Goal: Information Seeking & Learning: Learn about a topic

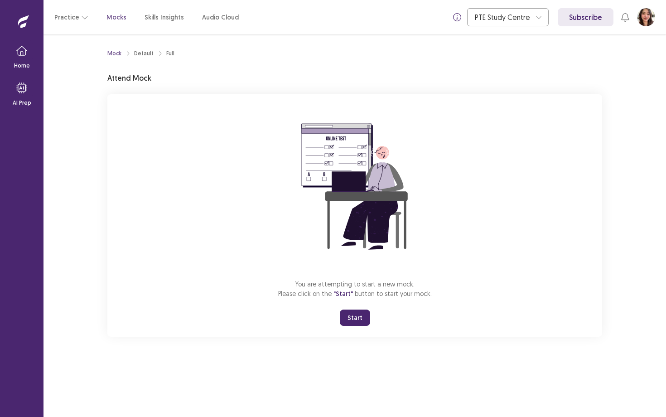
click at [362, 324] on button "Start" at bounding box center [355, 317] width 30 height 16
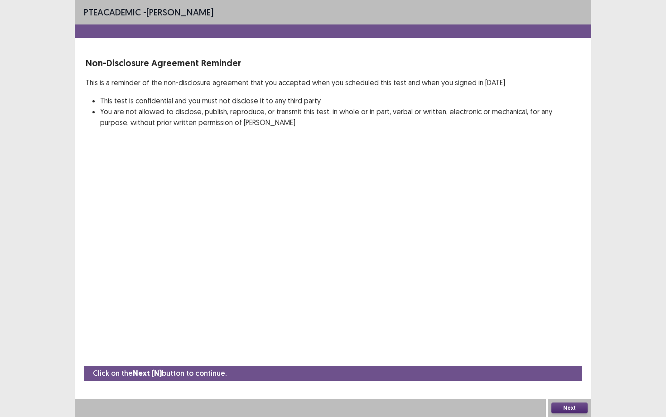
click at [578, 406] on button "Next" at bounding box center [569, 407] width 36 height 11
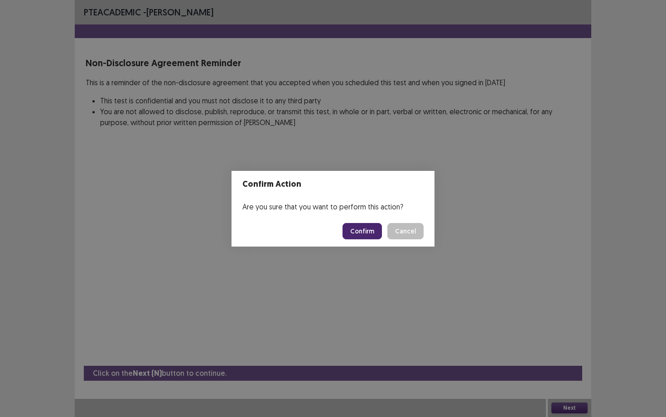
click at [371, 230] on button "Confirm" at bounding box center [362, 231] width 39 height 16
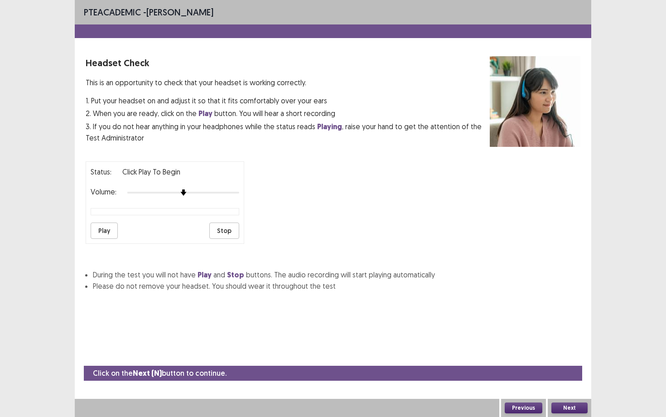
click at [225, 192] on div "Volume:" at bounding box center [165, 192] width 149 height 9
click at [219, 189] on div at bounding box center [183, 192] width 112 height 7
click at [235, 189] on div at bounding box center [183, 192] width 112 height 7
click at [115, 226] on button "Play" at bounding box center [104, 230] width 27 height 16
click at [562, 405] on button "Next" at bounding box center [569, 407] width 36 height 11
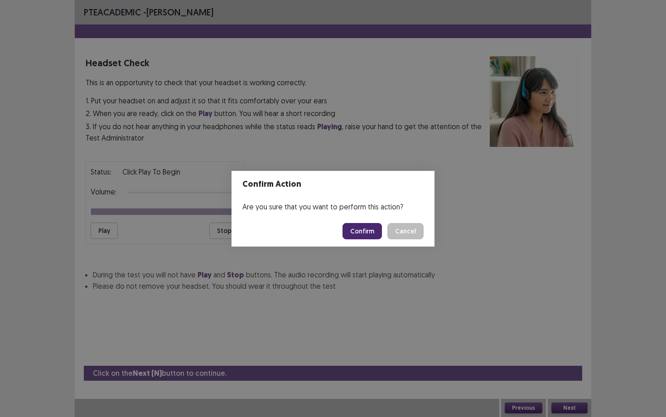
click at [374, 234] on button "Confirm" at bounding box center [362, 231] width 39 height 16
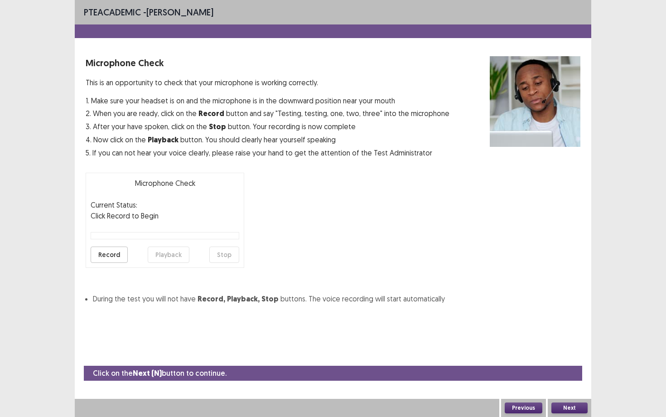
click at [112, 256] on button "Record" at bounding box center [109, 254] width 37 height 16
click at [232, 255] on button "Stop" at bounding box center [224, 254] width 30 height 16
click at [172, 253] on button "Playback" at bounding box center [169, 254] width 42 height 16
click at [571, 408] on button "Next" at bounding box center [569, 407] width 36 height 11
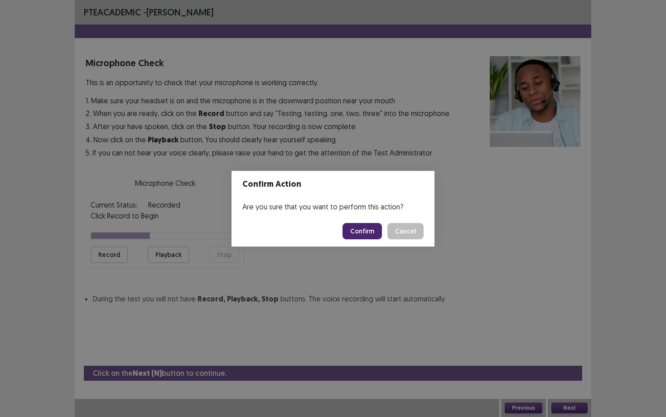
click at [362, 227] on button "Confirm" at bounding box center [362, 231] width 39 height 16
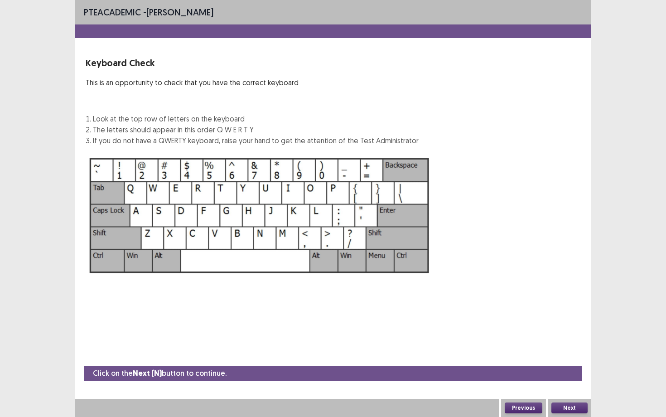
click at [570, 413] on div "Next" at bounding box center [569, 408] width 43 height 18
click at [570, 406] on button "Next" at bounding box center [569, 407] width 36 height 11
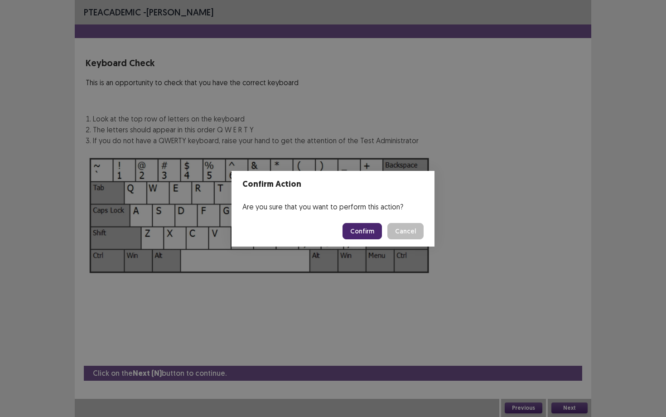
click at [363, 232] on button "Confirm" at bounding box center [362, 231] width 39 height 16
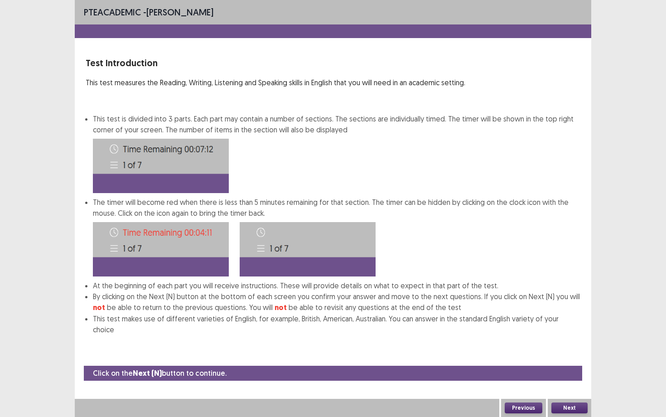
click at [580, 411] on button "Next" at bounding box center [569, 407] width 36 height 11
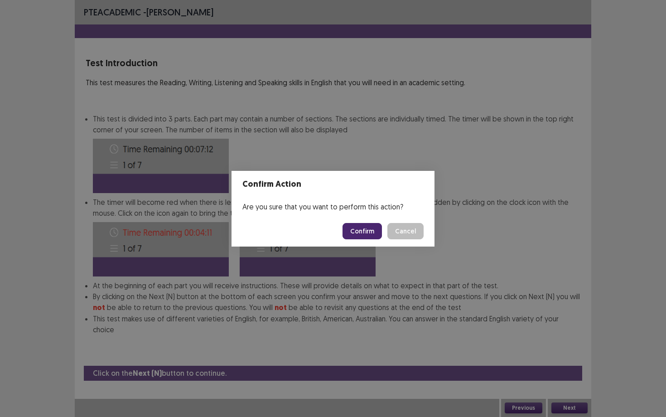
click at [365, 228] on button "Confirm" at bounding box center [362, 231] width 39 height 16
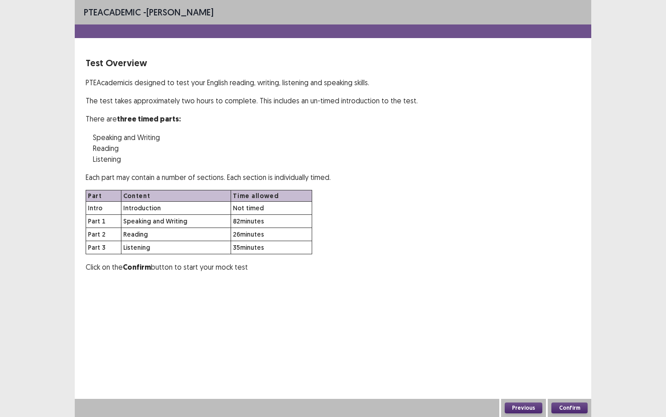
click at [575, 408] on button "Confirm" at bounding box center [569, 407] width 36 height 11
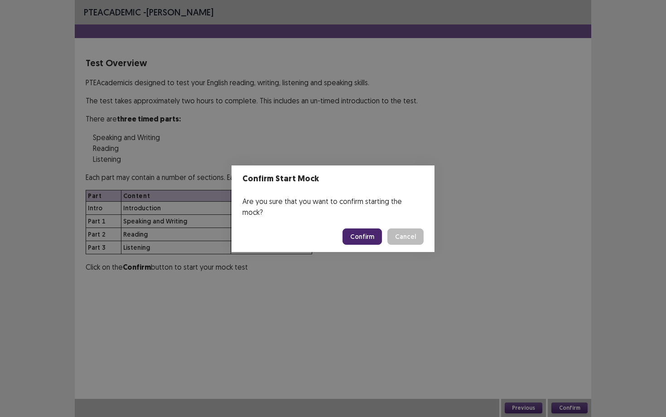
click at [365, 228] on button "Confirm" at bounding box center [362, 236] width 39 height 16
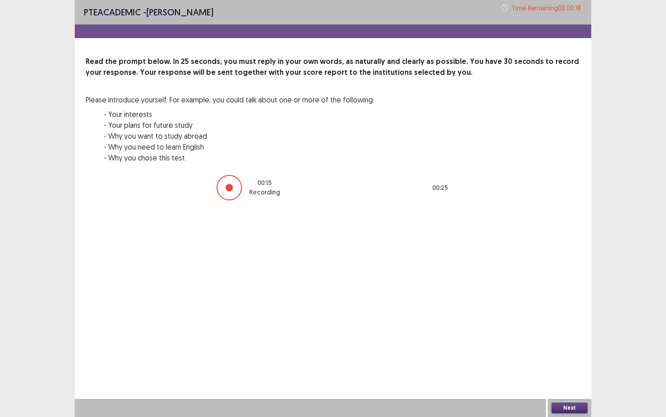
click at [559, 408] on button "Next" at bounding box center [569, 407] width 36 height 11
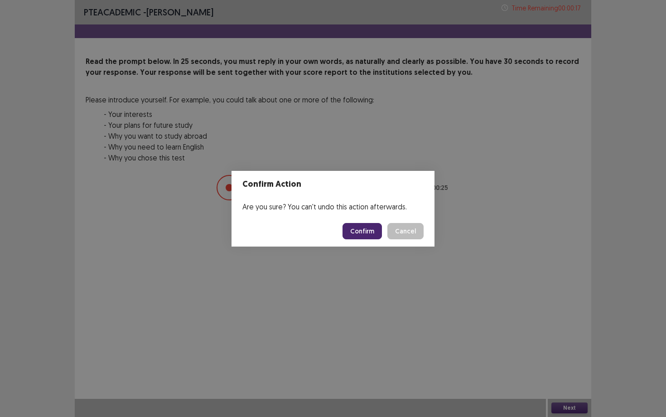
click at [366, 223] on button "Confirm" at bounding box center [362, 231] width 39 height 16
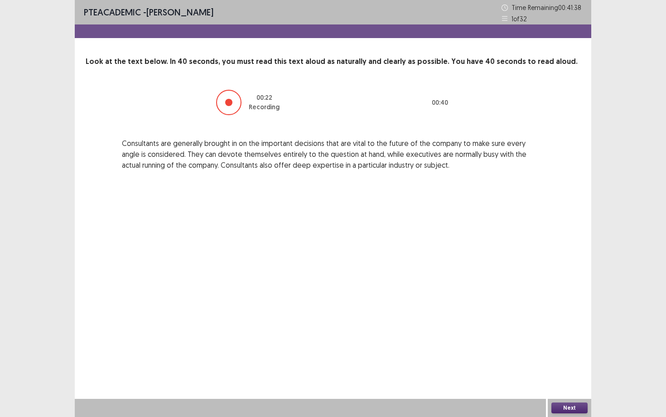
click at [580, 413] on button "Next" at bounding box center [569, 407] width 36 height 11
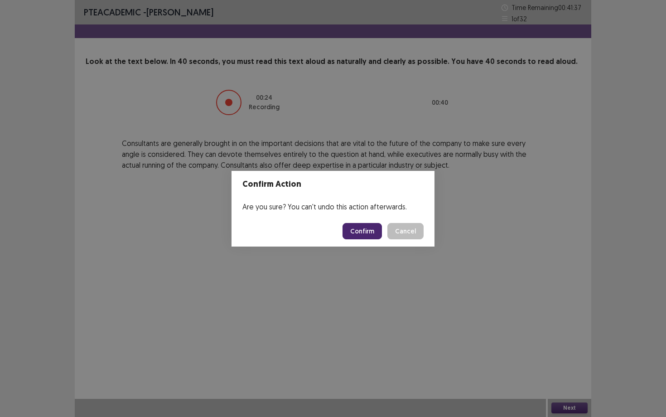
click at [377, 234] on button "Confirm" at bounding box center [362, 231] width 39 height 16
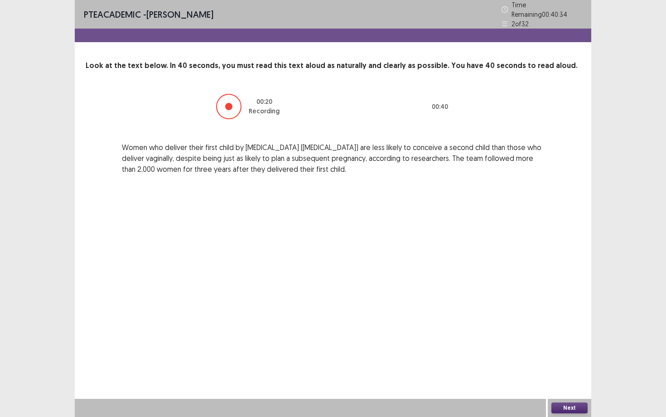
click at [563, 410] on button "Next" at bounding box center [569, 407] width 36 height 11
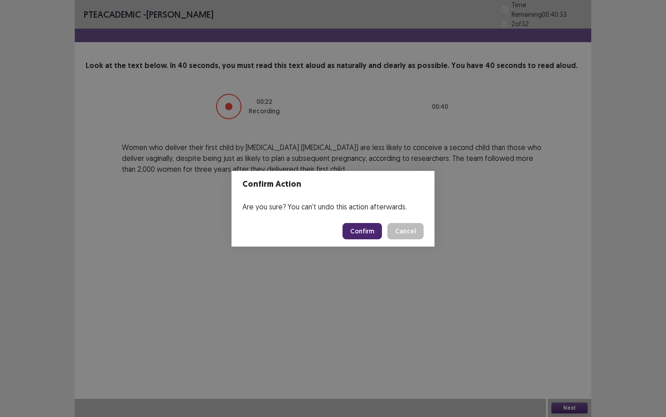
click at [365, 237] on button "Confirm" at bounding box center [362, 231] width 39 height 16
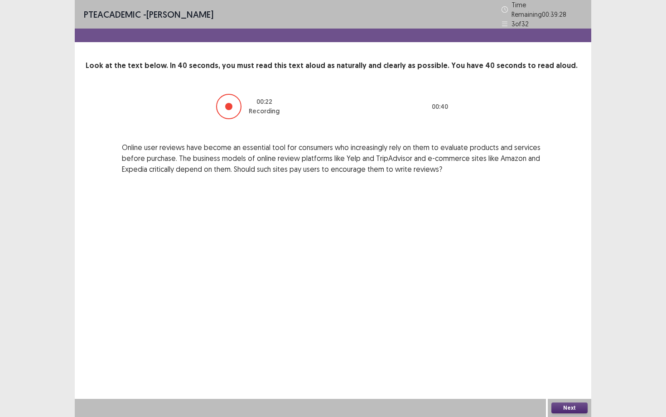
click at [566, 407] on button "Next" at bounding box center [569, 407] width 36 height 11
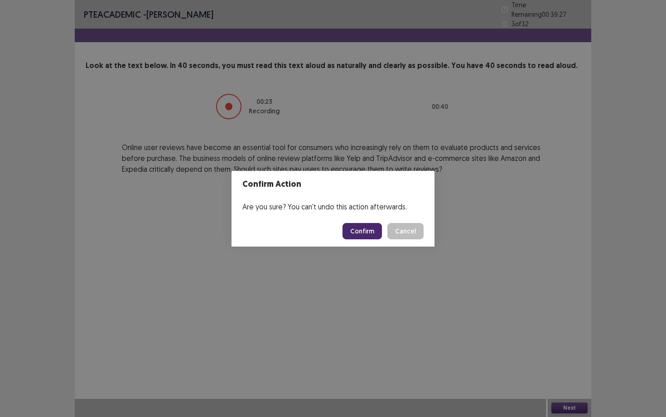
click at [363, 232] on button "Confirm" at bounding box center [362, 231] width 39 height 16
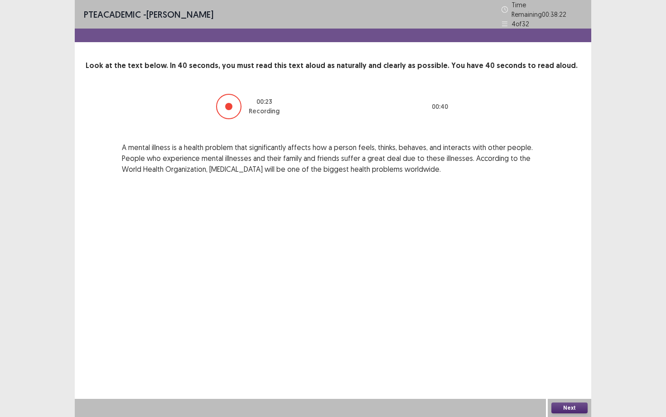
click at [568, 406] on button "Next" at bounding box center [569, 407] width 36 height 11
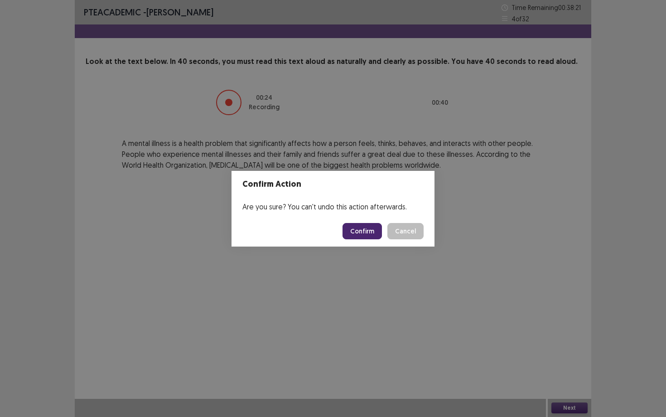
click at [379, 230] on button "Confirm" at bounding box center [362, 231] width 39 height 16
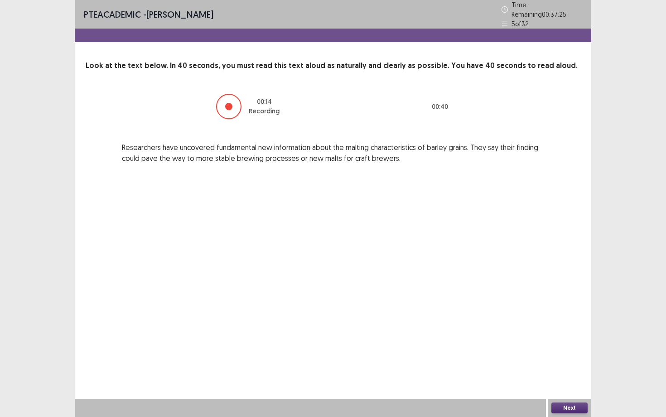
click at [578, 409] on button "Next" at bounding box center [569, 407] width 36 height 11
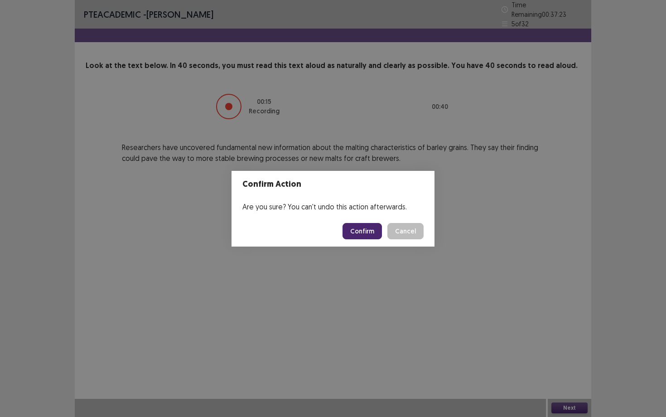
click at [357, 236] on button "Confirm" at bounding box center [362, 231] width 39 height 16
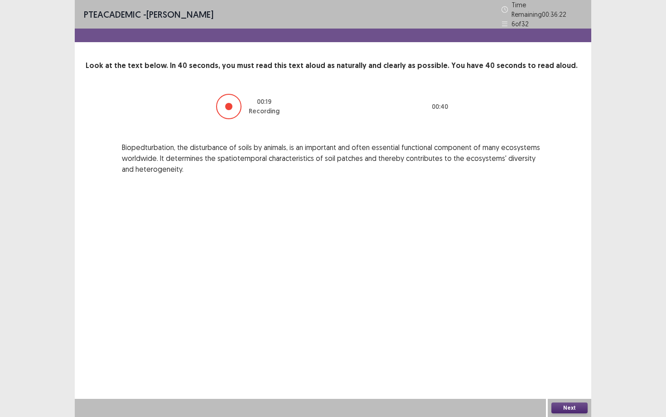
click at [580, 414] on div "Next" at bounding box center [569, 408] width 43 height 18
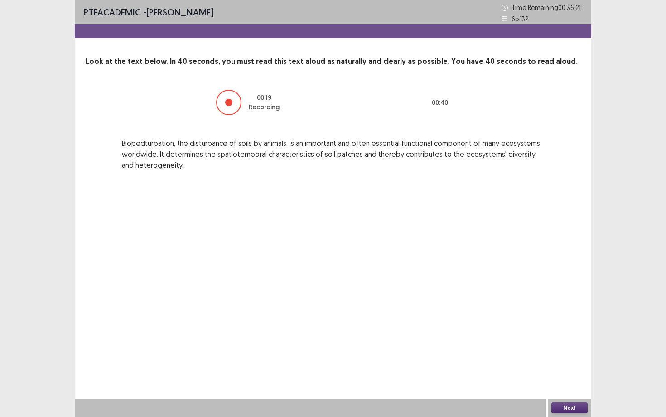
click at [565, 405] on button "Next" at bounding box center [569, 407] width 36 height 11
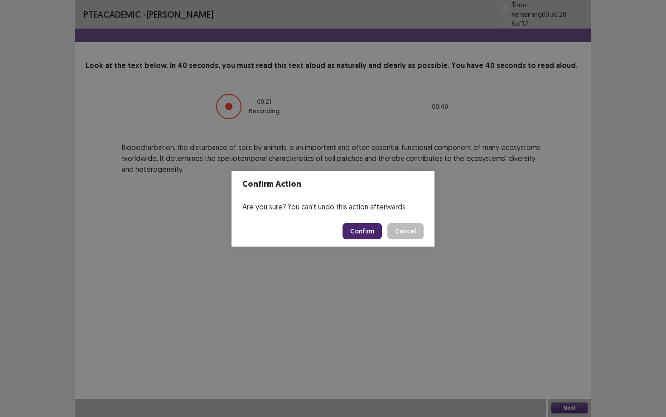
click at [367, 223] on button "Confirm" at bounding box center [362, 231] width 39 height 16
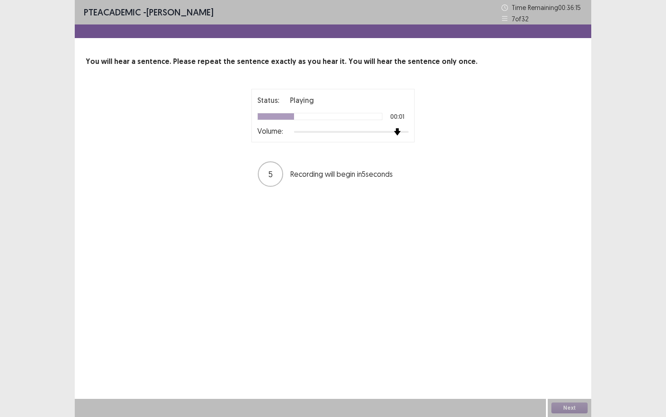
click at [396, 131] on div at bounding box center [351, 131] width 115 height 7
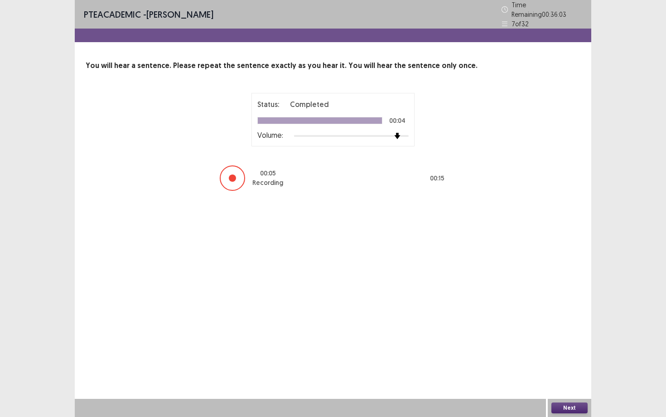
click at [568, 404] on button "Next" at bounding box center [569, 407] width 36 height 11
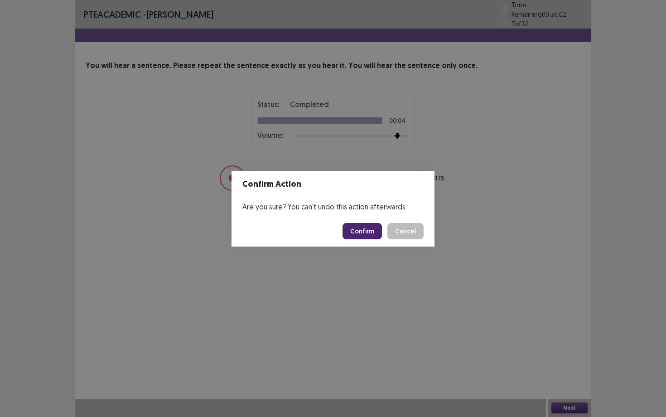
click at [361, 237] on button "Confirm" at bounding box center [362, 231] width 39 height 16
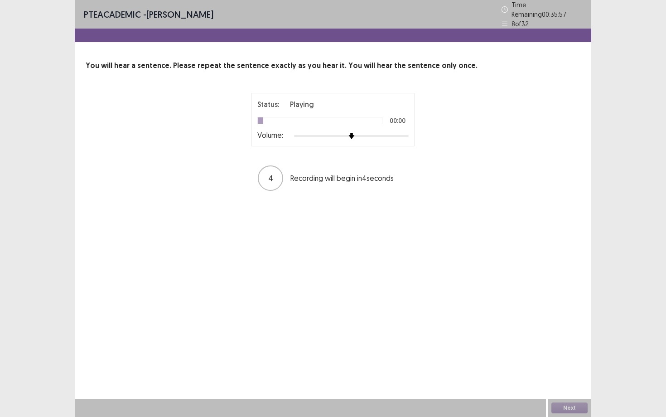
click at [386, 132] on div at bounding box center [351, 135] width 115 height 7
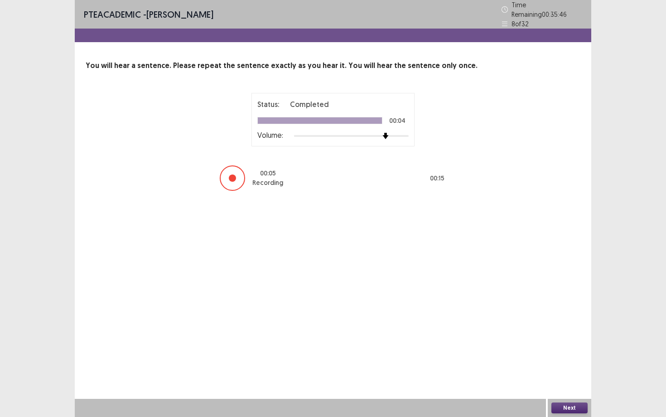
click at [568, 410] on button "Next" at bounding box center [569, 407] width 36 height 11
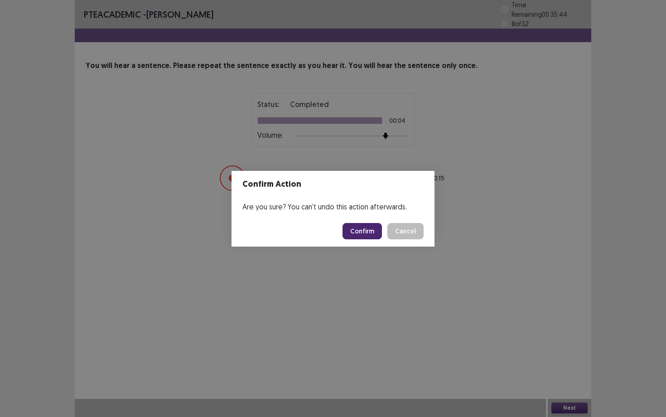
click at [386, 241] on footer "Confirm Cancel" at bounding box center [333, 231] width 203 height 31
click at [370, 230] on button "Confirm" at bounding box center [362, 231] width 39 height 16
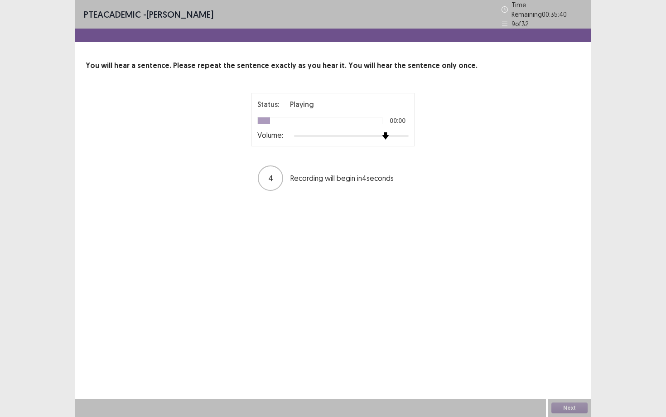
click at [388, 132] on div at bounding box center [351, 135] width 115 height 7
click at [407, 132] on div at bounding box center [351, 135] width 115 height 7
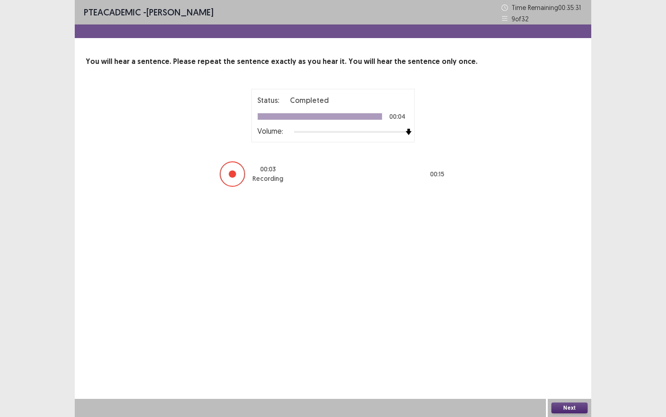
click at [573, 403] on button "Next" at bounding box center [569, 407] width 36 height 11
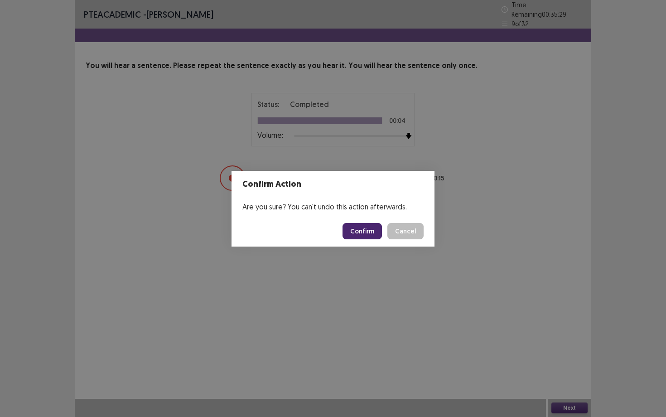
click at [353, 224] on button "Confirm" at bounding box center [362, 231] width 39 height 16
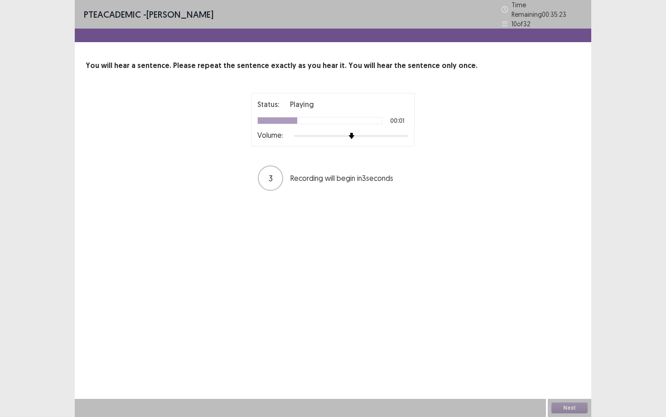
click at [404, 132] on div at bounding box center [351, 135] width 115 height 7
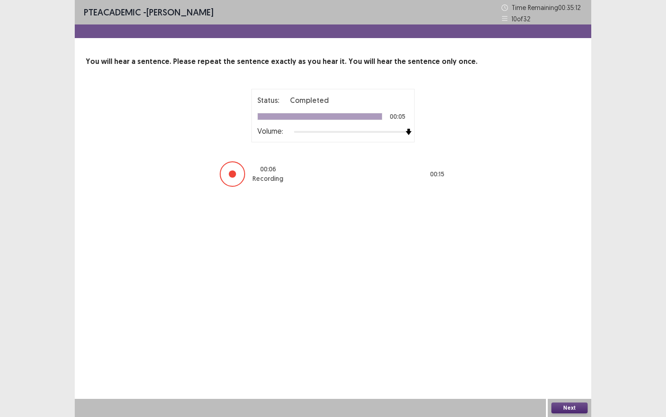
click at [563, 409] on button "Next" at bounding box center [569, 407] width 36 height 11
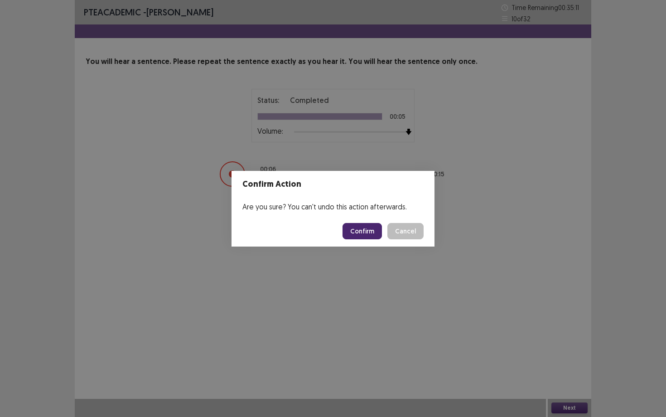
click at [348, 229] on button "Confirm" at bounding box center [362, 231] width 39 height 16
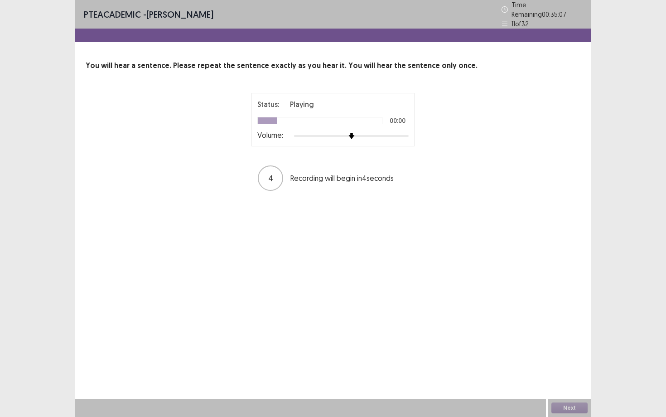
click at [386, 132] on div at bounding box center [351, 135] width 115 height 7
click at [406, 132] on div at bounding box center [351, 135] width 115 height 7
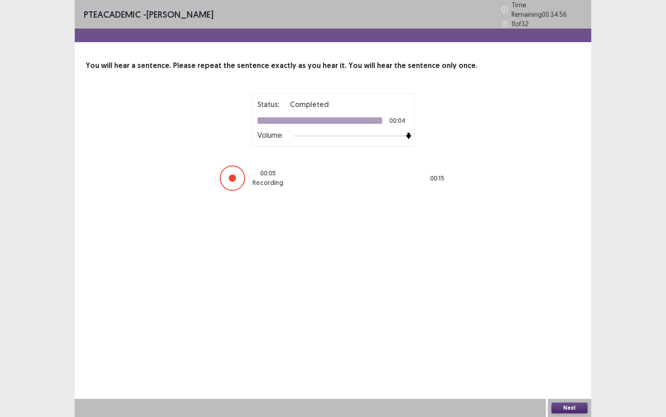
click at [579, 407] on button "Next" at bounding box center [569, 407] width 36 height 11
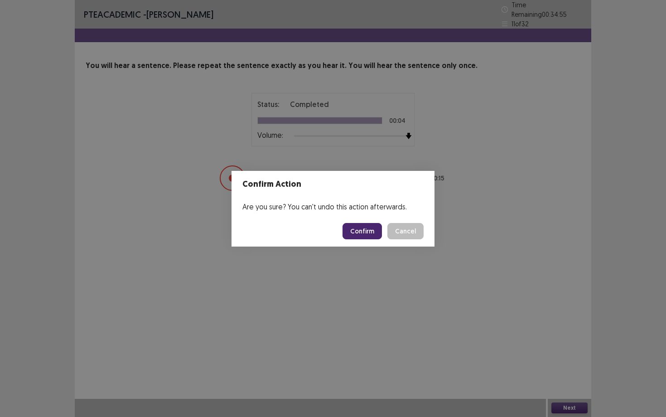
click at [371, 231] on button "Confirm" at bounding box center [362, 231] width 39 height 16
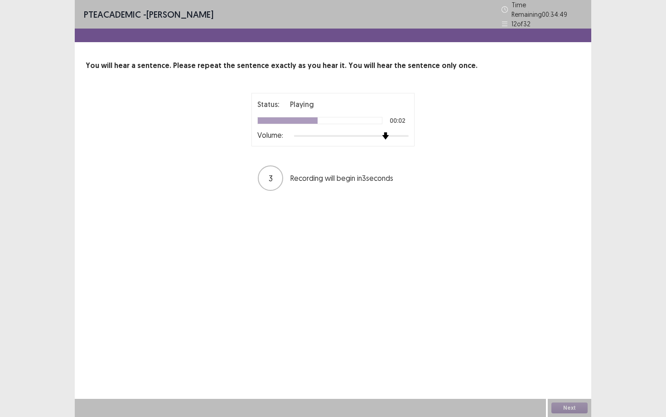
click at [382, 132] on div at bounding box center [351, 135] width 115 height 7
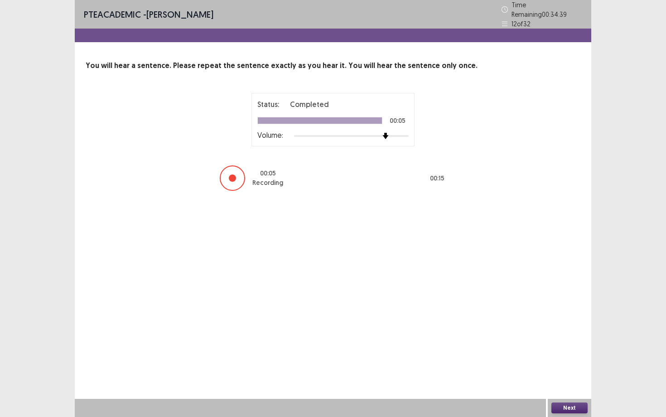
click at [576, 409] on button "Next" at bounding box center [569, 407] width 36 height 11
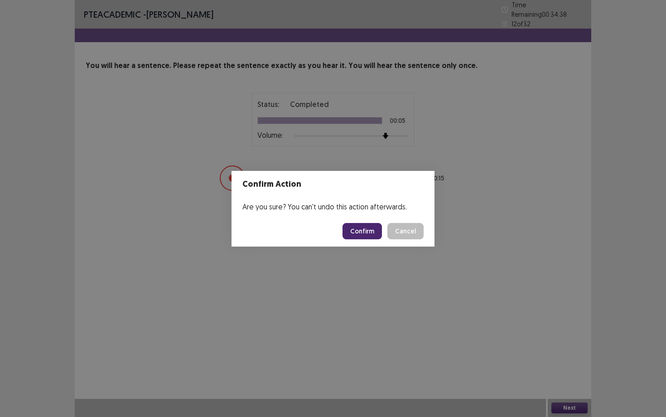
click at [375, 230] on button "Confirm" at bounding box center [362, 231] width 39 height 16
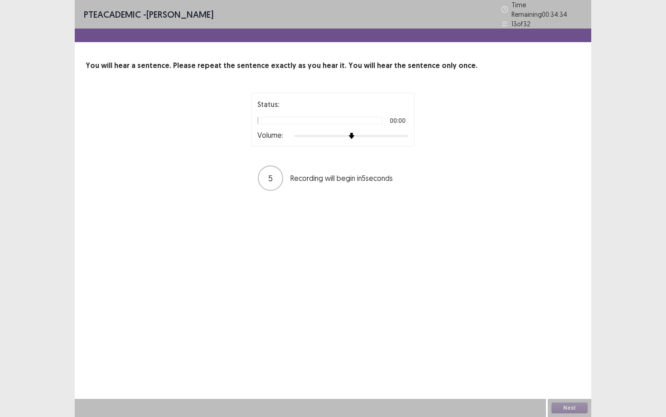
click at [388, 133] on div at bounding box center [351, 135] width 115 height 7
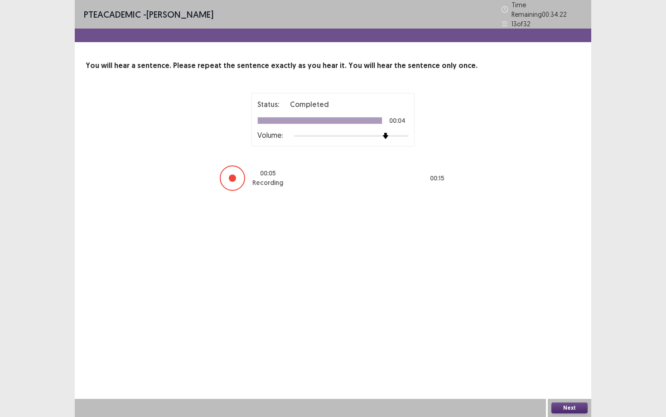
click at [577, 409] on button "Next" at bounding box center [569, 407] width 36 height 11
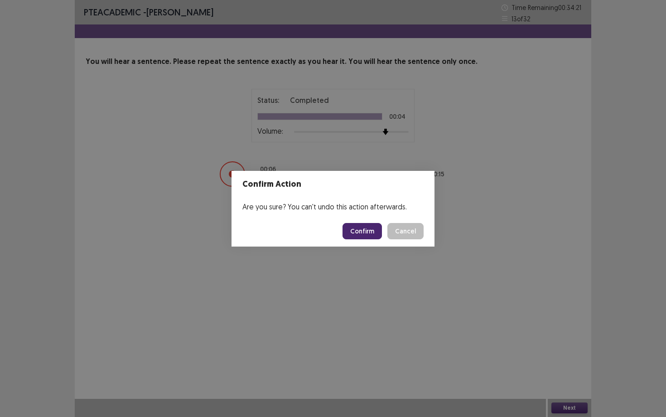
click at [370, 229] on button "Confirm" at bounding box center [362, 231] width 39 height 16
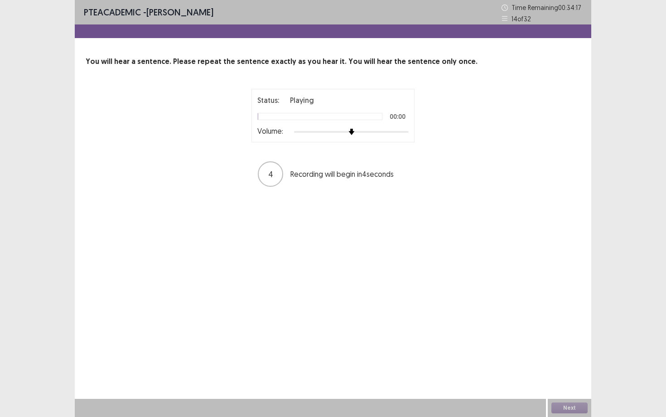
click at [385, 133] on div at bounding box center [351, 131] width 115 height 7
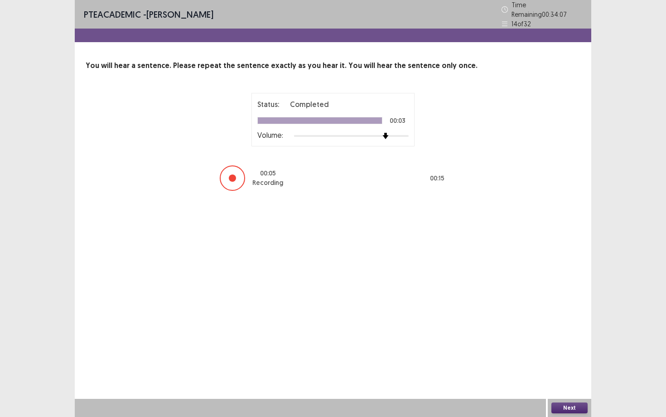
click at [570, 406] on button "Next" at bounding box center [569, 407] width 36 height 11
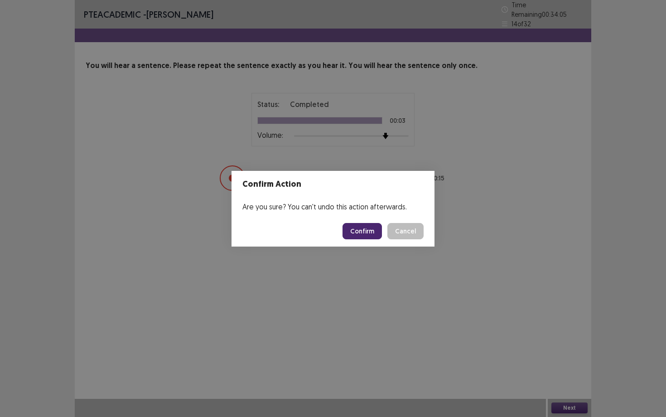
click at [363, 227] on button "Confirm" at bounding box center [362, 231] width 39 height 16
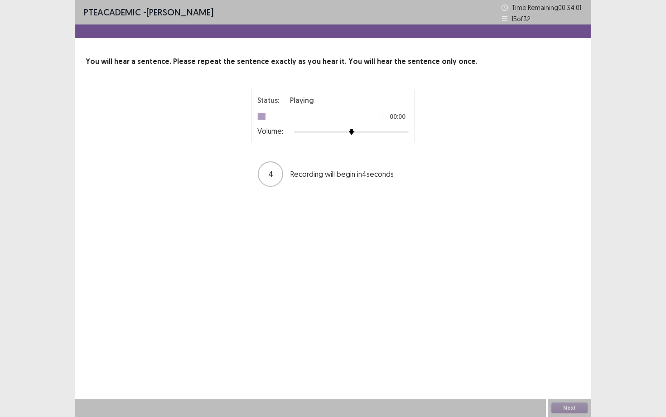
click at [397, 133] on div at bounding box center [351, 131] width 115 height 7
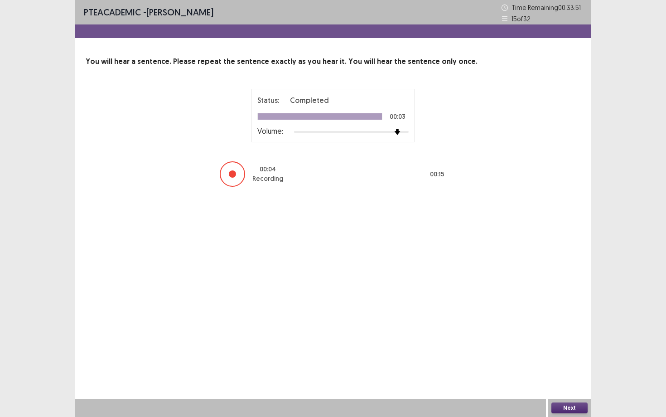
click at [566, 411] on button "Next" at bounding box center [569, 407] width 36 height 11
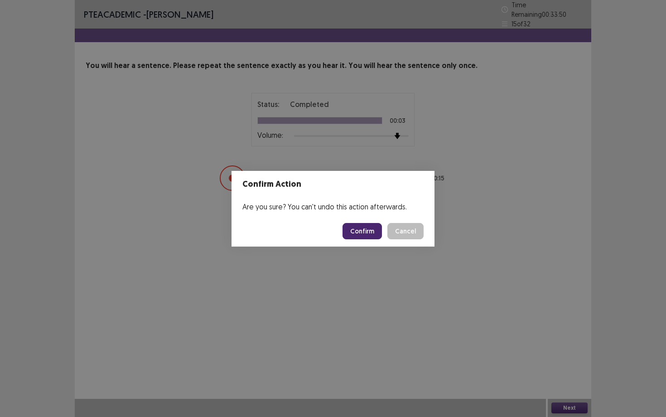
click at [362, 228] on button "Confirm" at bounding box center [362, 231] width 39 height 16
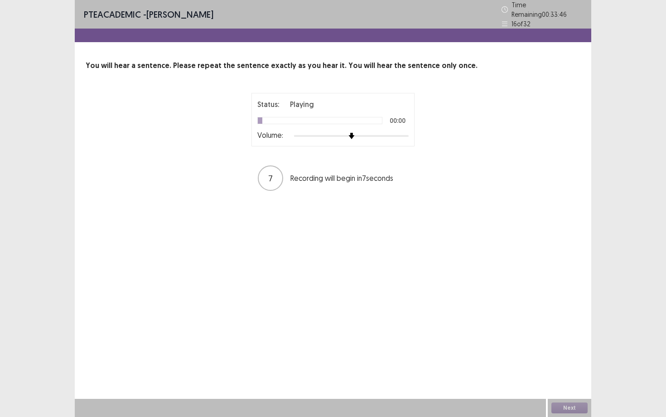
click at [400, 132] on div at bounding box center [351, 135] width 115 height 7
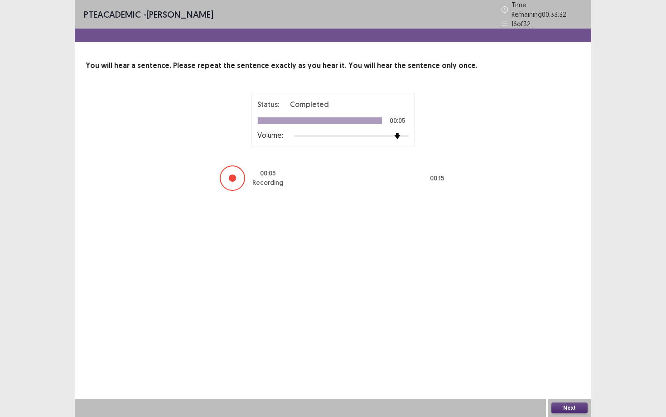
click at [574, 406] on button "Next" at bounding box center [569, 407] width 36 height 11
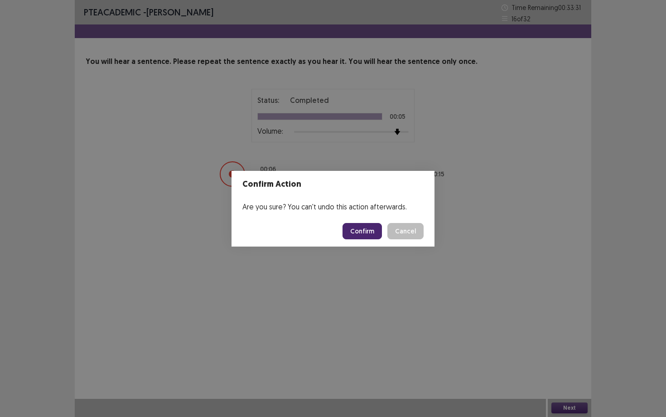
click at [372, 228] on button "Confirm" at bounding box center [362, 231] width 39 height 16
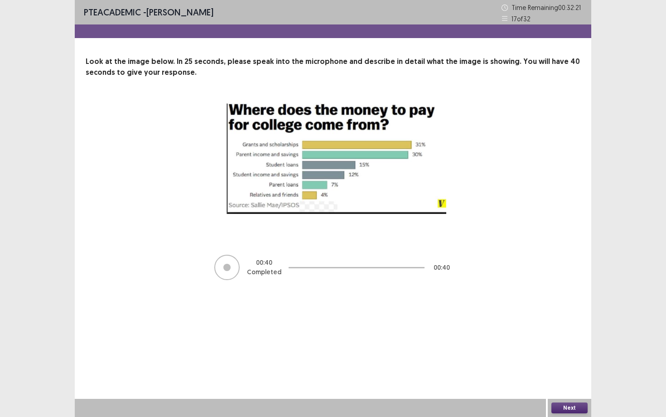
click at [577, 403] on button "Next" at bounding box center [569, 407] width 36 height 11
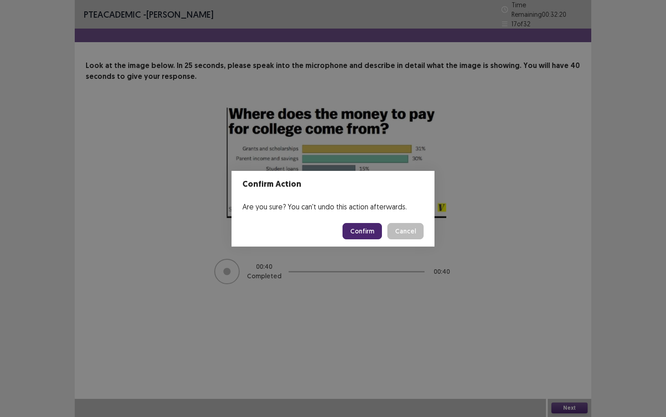
click at [359, 234] on button "Confirm" at bounding box center [362, 231] width 39 height 16
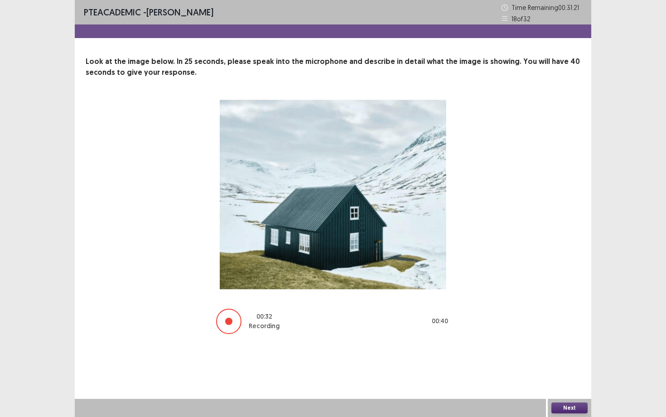
click at [571, 411] on button "Next" at bounding box center [569, 407] width 36 height 11
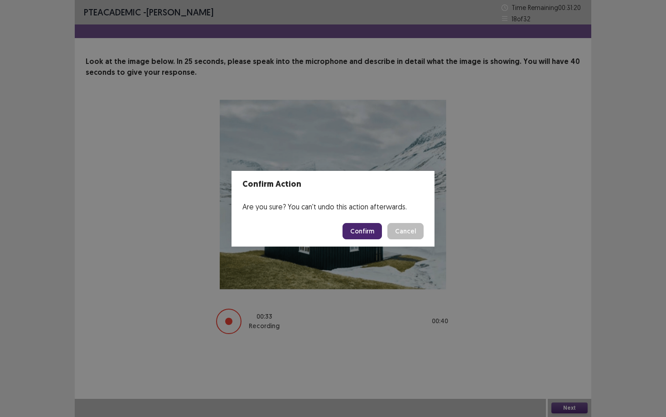
click at [375, 239] on footer "Confirm Cancel" at bounding box center [333, 231] width 203 height 31
click at [370, 231] on button "Confirm" at bounding box center [362, 231] width 39 height 16
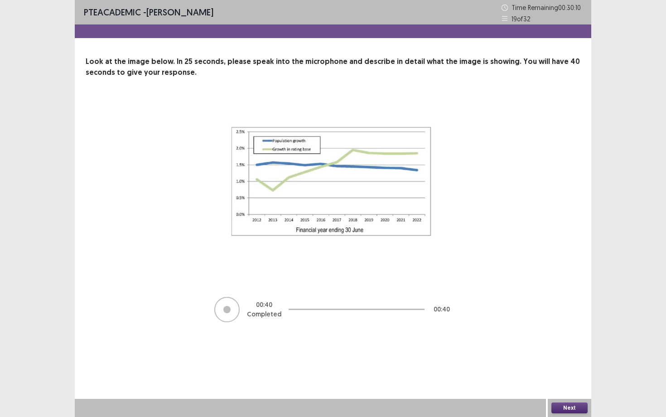
click at [580, 407] on button "Next" at bounding box center [569, 407] width 36 height 11
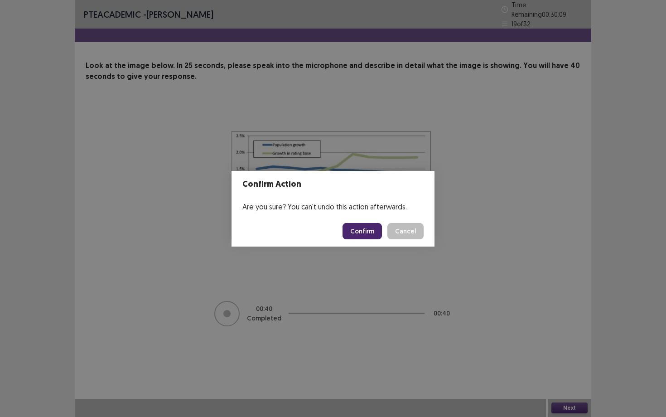
click at [360, 229] on button "Confirm" at bounding box center [362, 231] width 39 height 16
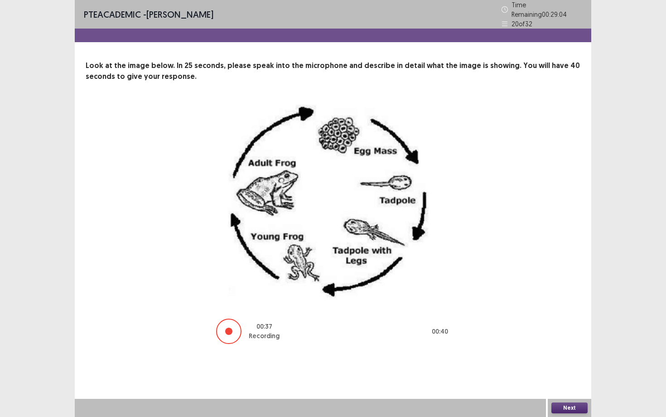
click at [582, 401] on div "Next" at bounding box center [569, 408] width 43 height 18
click at [581, 403] on button "Next" at bounding box center [569, 407] width 36 height 11
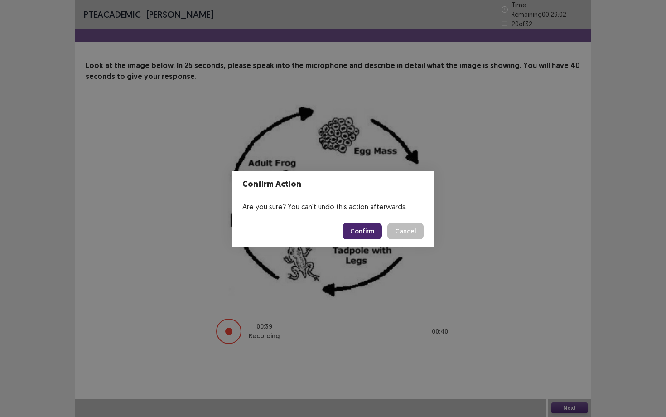
click at [372, 237] on button "Confirm" at bounding box center [362, 231] width 39 height 16
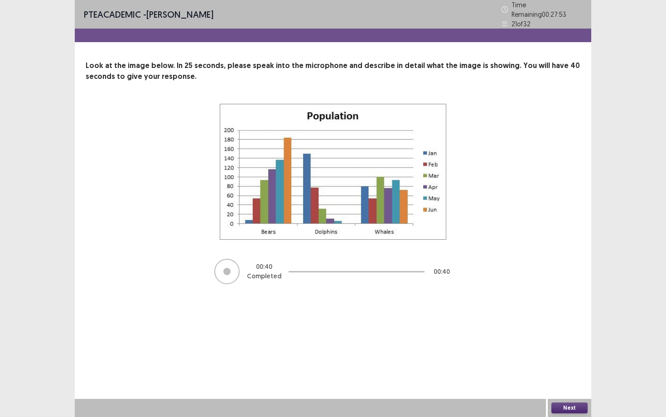
click at [565, 408] on button "Next" at bounding box center [569, 407] width 36 height 11
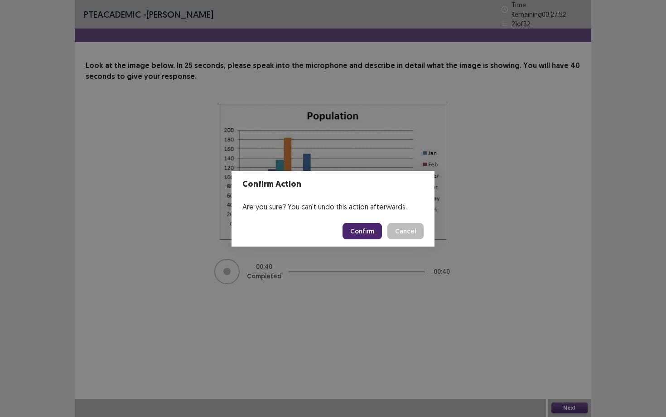
click at [367, 231] on button "Confirm" at bounding box center [362, 231] width 39 height 16
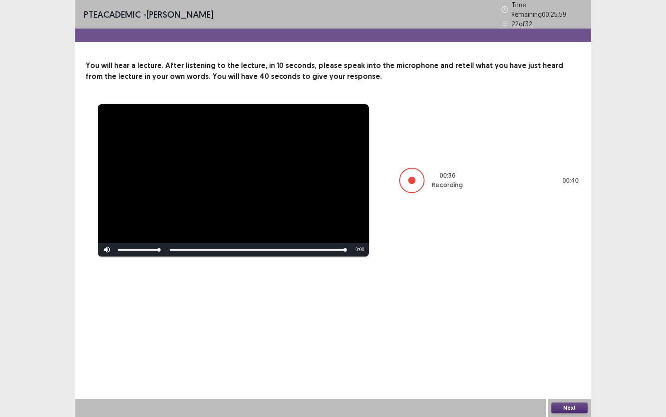
click at [566, 404] on button "Next" at bounding box center [569, 407] width 36 height 11
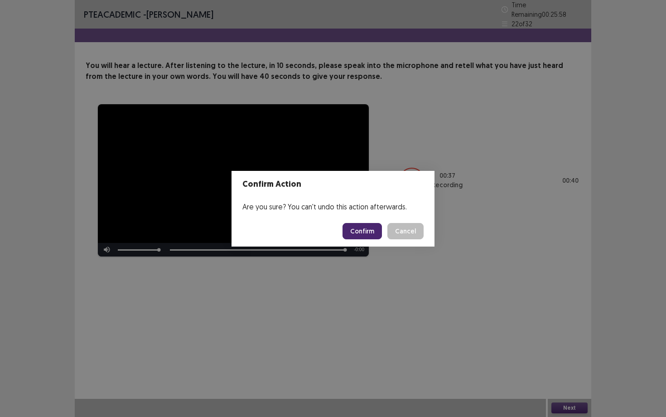
click at [362, 228] on button "Confirm" at bounding box center [362, 231] width 39 height 16
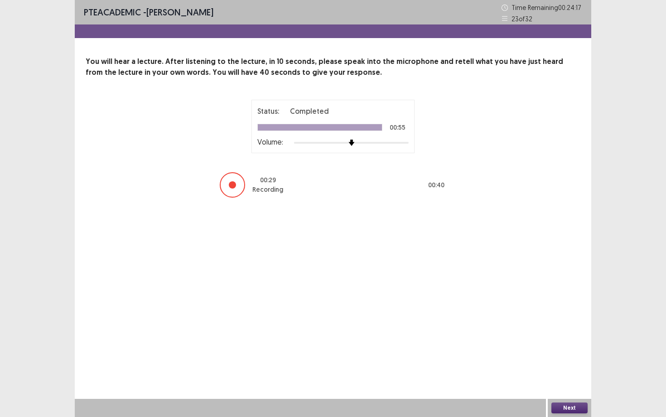
click at [577, 411] on button "Next" at bounding box center [569, 407] width 36 height 11
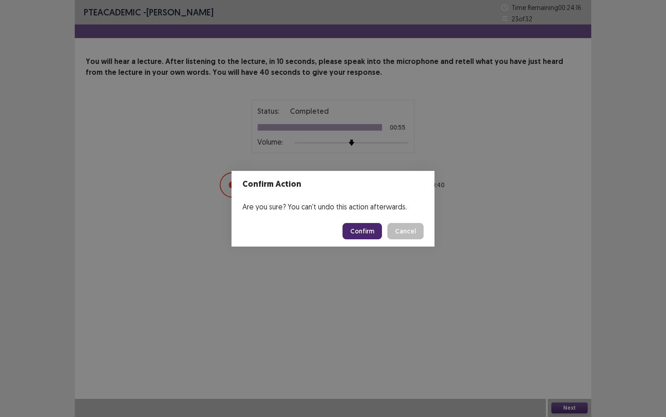
click at [355, 231] on button "Confirm" at bounding box center [362, 231] width 39 height 16
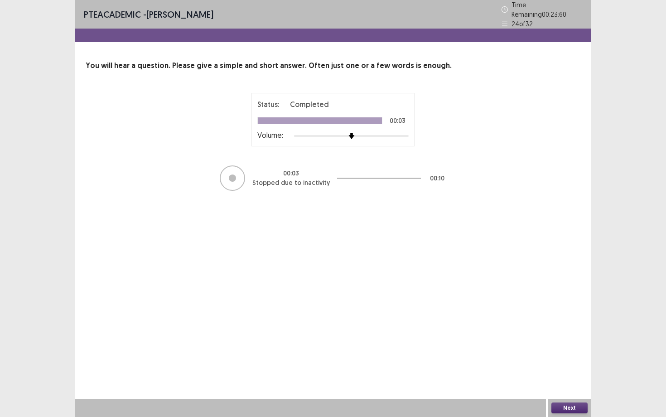
click at [580, 409] on button "Next" at bounding box center [569, 407] width 36 height 11
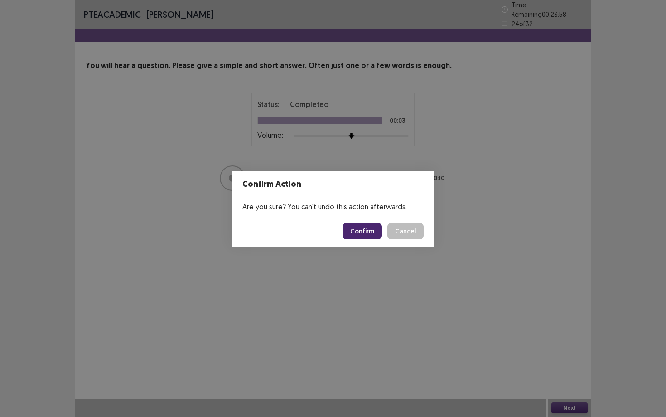
click at [366, 232] on button "Confirm" at bounding box center [362, 231] width 39 height 16
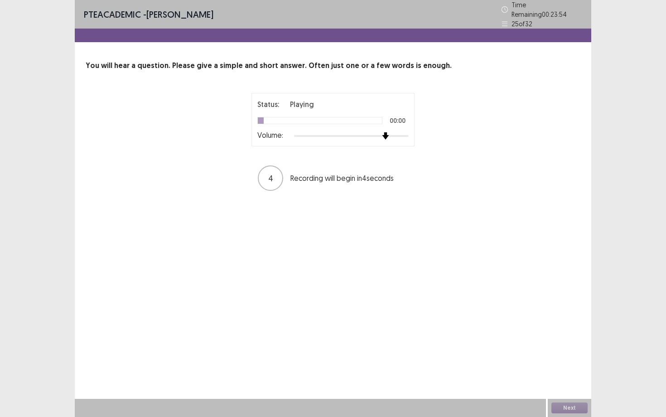
click at [384, 132] on div at bounding box center [351, 135] width 115 height 7
click at [404, 132] on div at bounding box center [351, 135] width 115 height 7
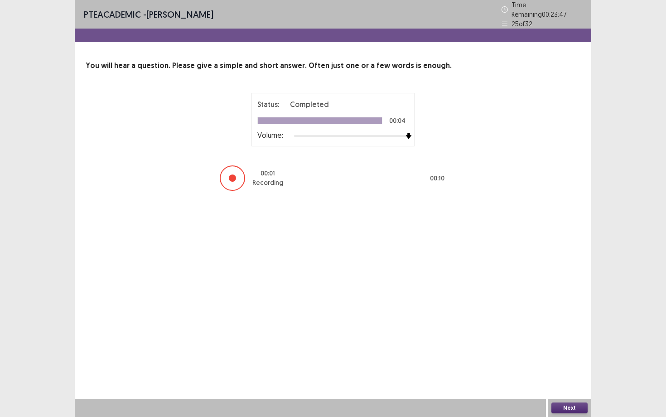
click at [572, 403] on button "Next" at bounding box center [569, 407] width 36 height 11
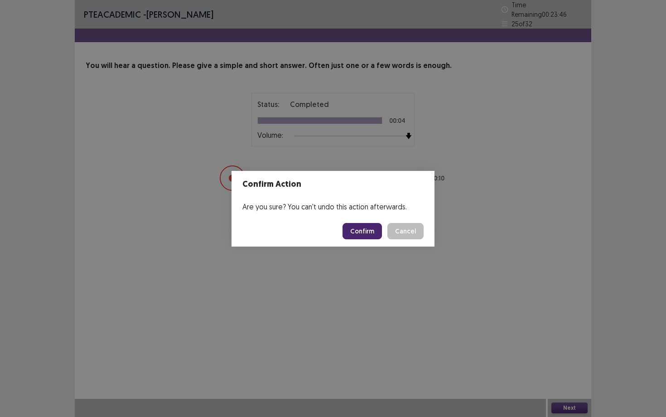
click at [372, 233] on button "Confirm" at bounding box center [362, 231] width 39 height 16
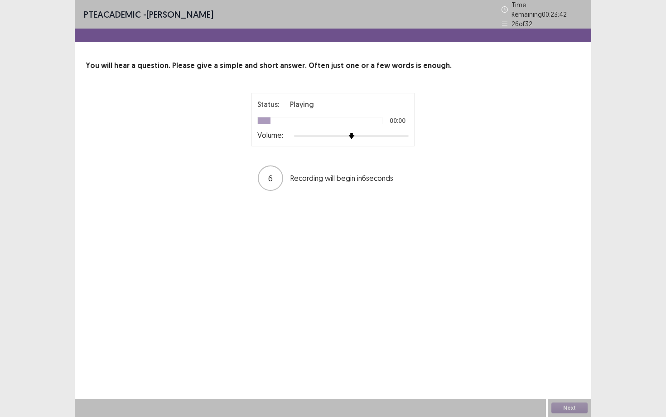
click at [396, 133] on div at bounding box center [351, 135] width 115 height 7
click at [409, 132] on div "Status: Playing 00:02 Volume:" at bounding box center [332, 119] width 163 height 53
click at [408, 132] on div at bounding box center [351, 135] width 115 height 7
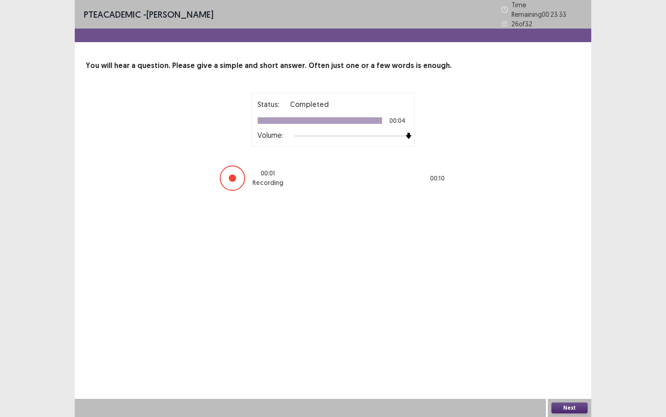
click at [579, 408] on button "Next" at bounding box center [569, 407] width 36 height 11
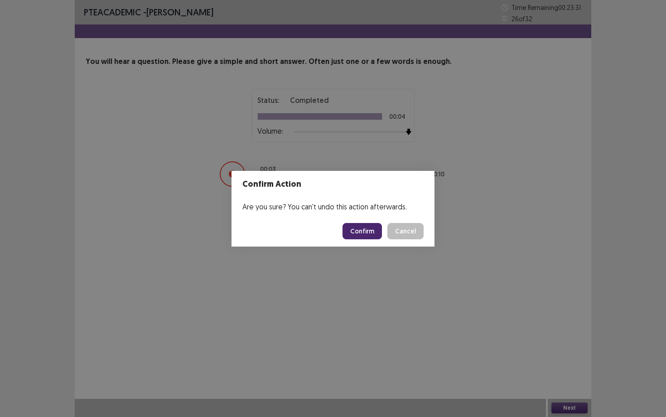
click at [372, 230] on button "Confirm" at bounding box center [362, 231] width 39 height 16
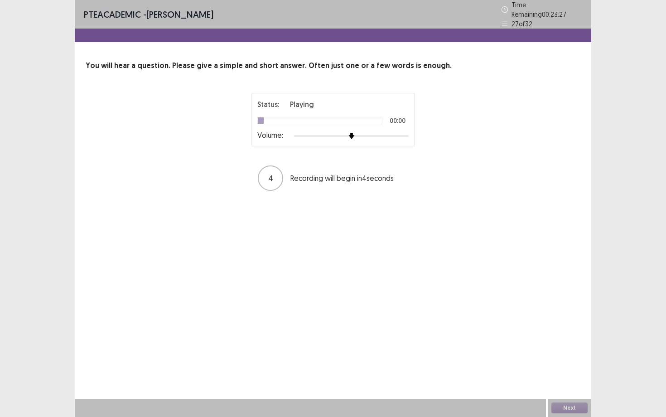
click at [404, 132] on div at bounding box center [351, 135] width 115 height 7
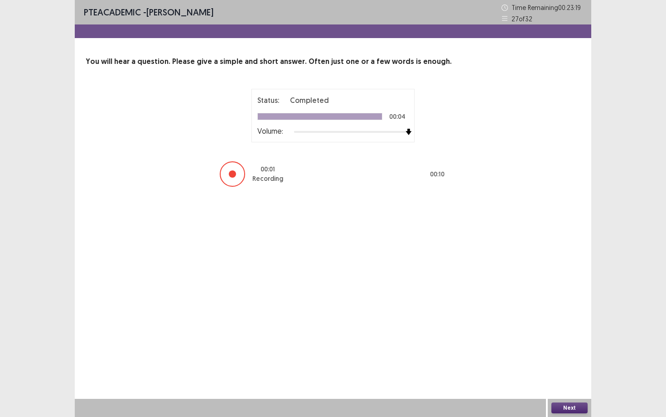
click at [581, 408] on button "Next" at bounding box center [569, 407] width 36 height 11
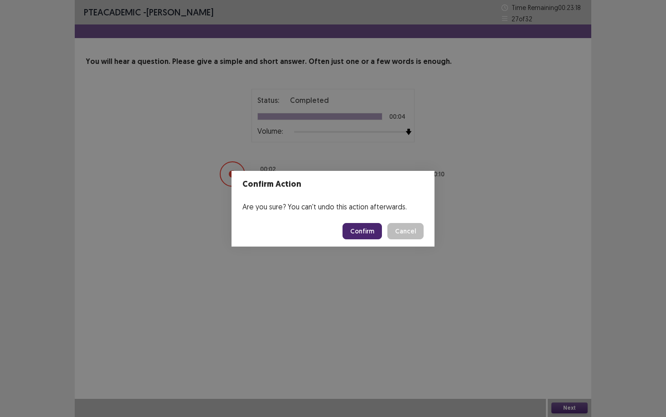
click at [367, 232] on button "Confirm" at bounding box center [362, 231] width 39 height 16
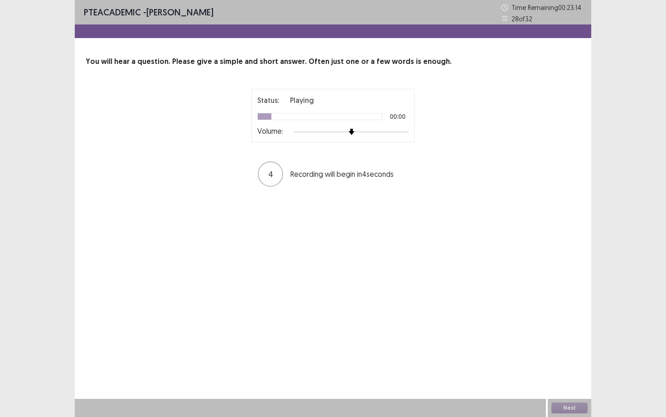
click at [406, 131] on div at bounding box center [351, 131] width 115 height 7
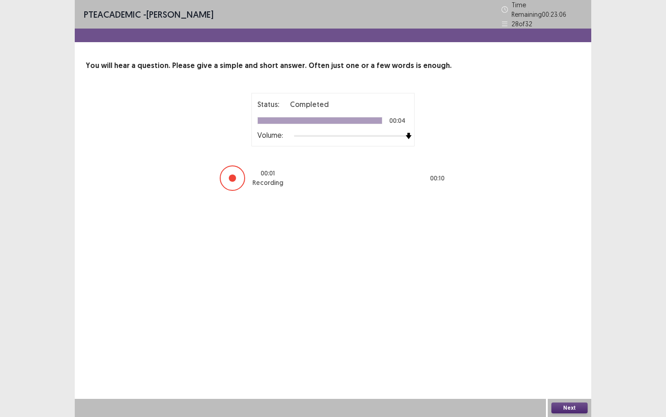
click at [583, 406] on button "Next" at bounding box center [569, 407] width 36 height 11
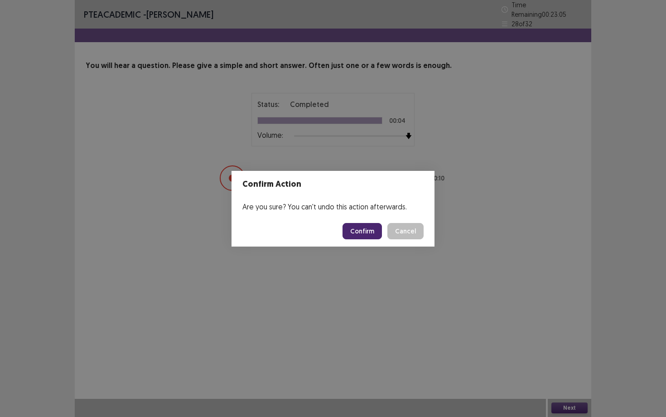
click at [363, 226] on button "Confirm" at bounding box center [362, 231] width 39 height 16
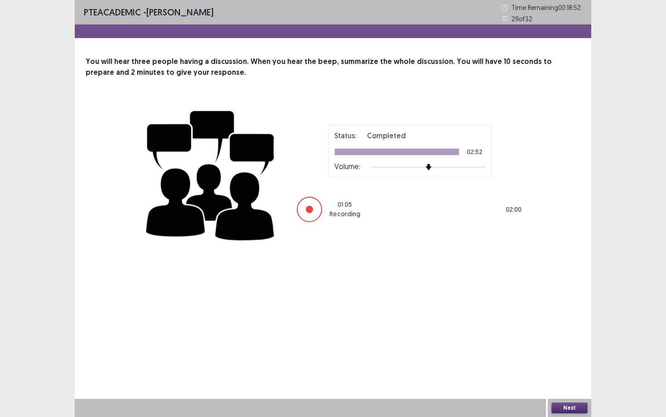
click at [586, 406] on button "Next" at bounding box center [569, 407] width 36 height 11
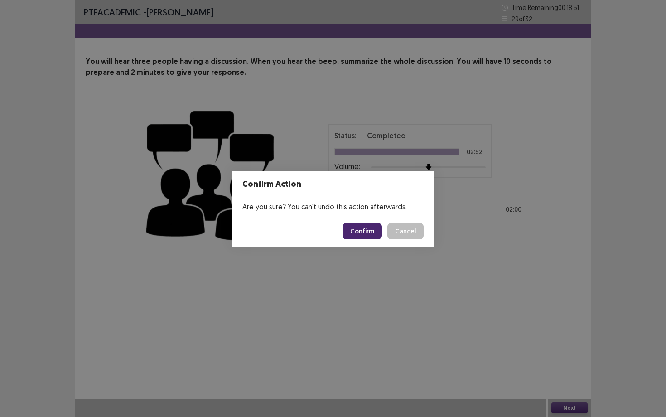
click at [352, 235] on button "Confirm" at bounding box center [362, 231] width 39 height 16
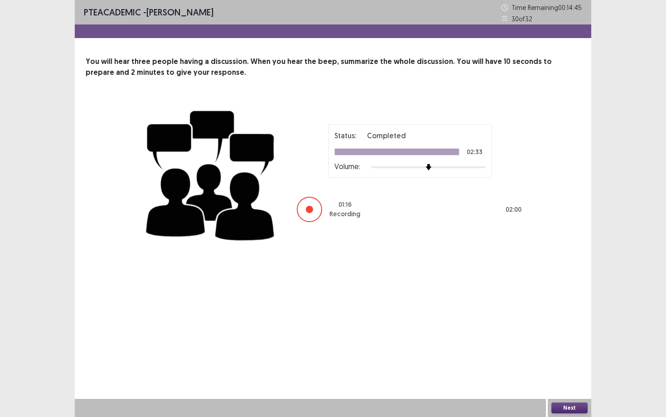
click at [573, 405] on button "Next" at bounding box center [569, 407] width 36 height 11
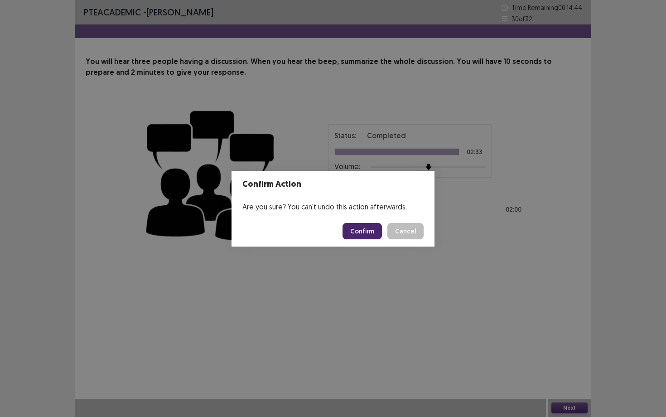
click at [379, 233] on button "Confirm" at bounding box center [362, 231] width 39 height 16
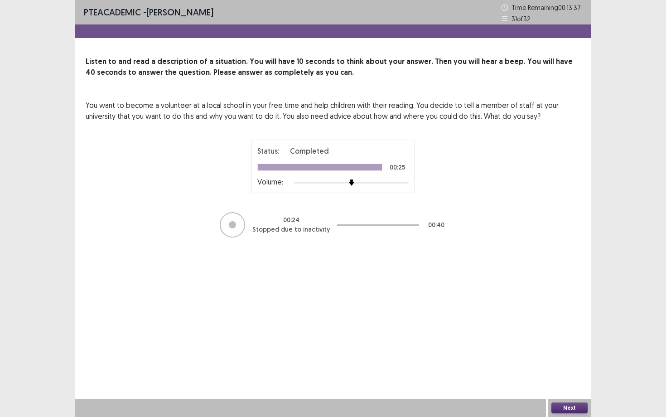
click at [571, 404] on button "Next" at bounding box center [569, 407] width 36 height 11
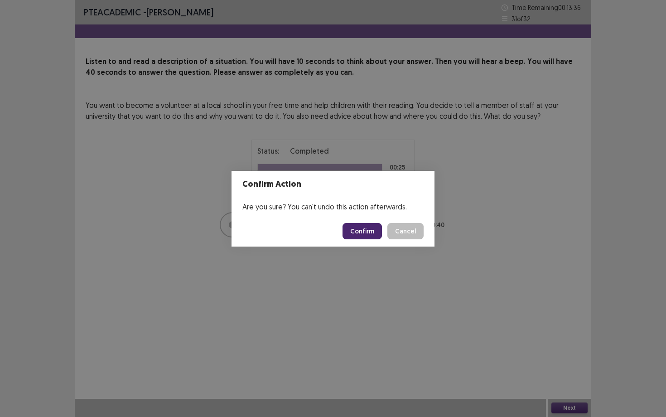
click at [372, 226] on button "Confirm" at bounding box center [362, 231] width 39 height 16
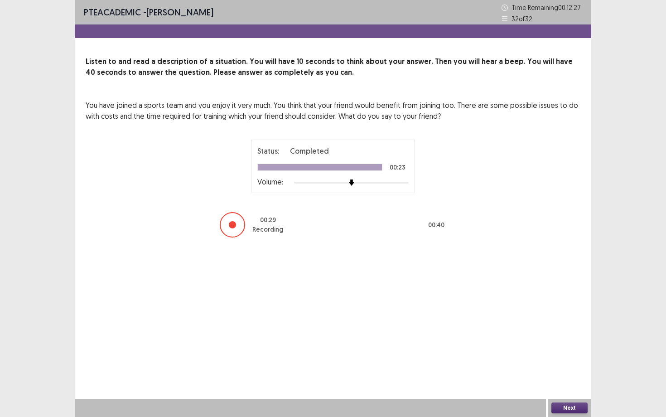
click at [567, 407] on button "Next" at bounding box center [569, 407] width 36 height 11
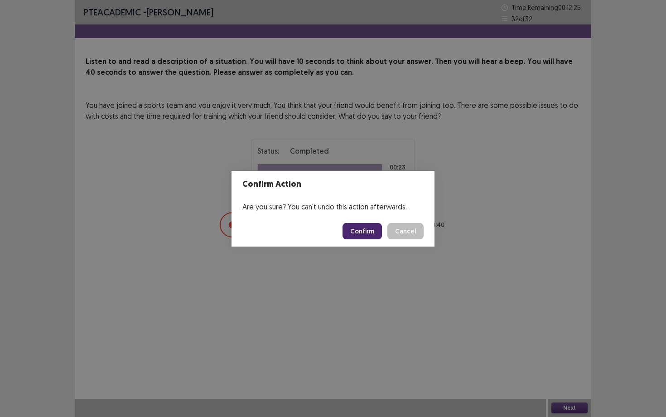
click at [358, 225] on button "Confirm" at bounding box center [362, 231] width 39 height 16
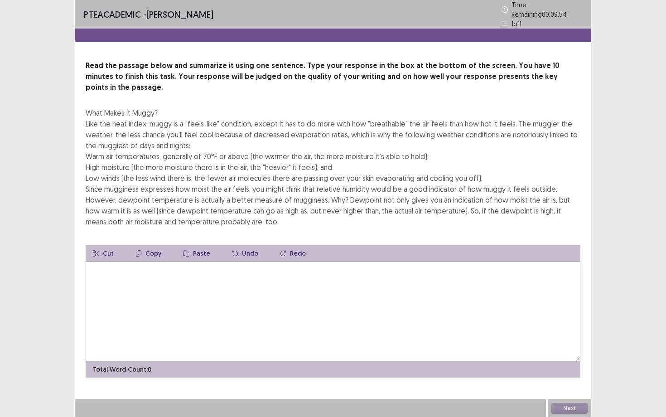
click at [183, 272] on textarea at bounding box center [333, 311] width 495 height 100
click at [126, 261] on textarea "**********" at bounding box center [333, 311] width 495 height 100
click at [122, 261] on textarea "**********" at bounding box center [333, 311] width 495 height 100
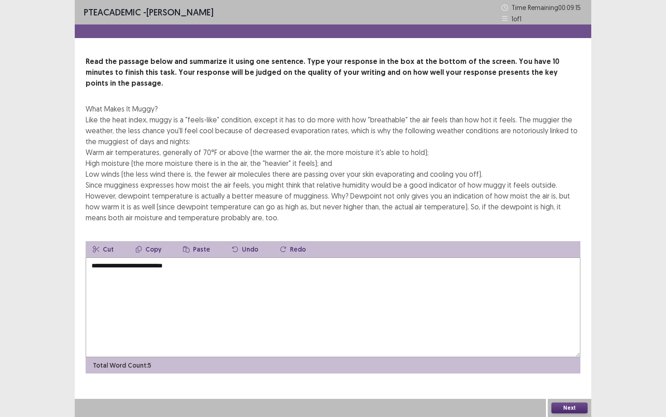
click at [198, 265] on textarea "**********" at bounding box center [333, 307] width 495 height 100
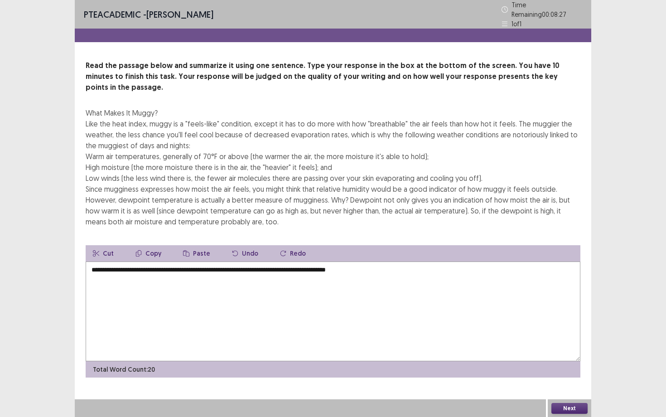
click at [387, 261] on textarea "**********" at bounding box center [333, 311] width 495 height 100
click at [181, 265] on textarea "**********" at bounding box center [333, 311] width 495 height 100
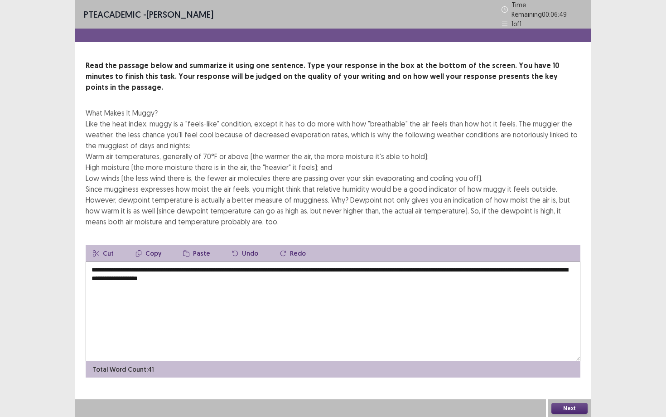
click at [247, 263] on textarea "**********" at bounding box center [333, 311] width 495 height 100
drag, startPoint x: 275, startPoint y: 266, endPoint x: 88, endPoint y: 262, distance: 186.7
click at [88, 262] on textarea "**********" at bounding box center [333, 311] width 495 height 100
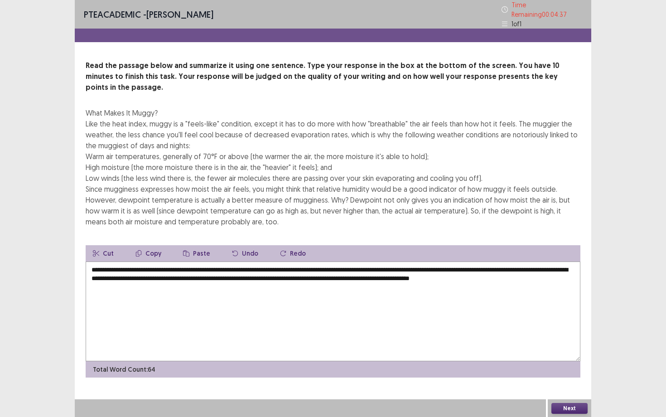
click at [464, 269] on textarea "**********" at bounding box center [333, 311] width 495 height 100
click at [464, 267] on textarea "**********" at bounding box center [333, 311] width 495 height 100
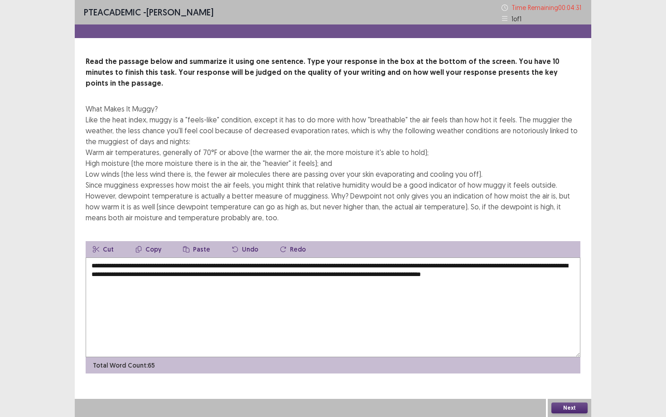
click at [515, 265] on textarea "**********" at bounding box center [333, 307] width 495 height 100
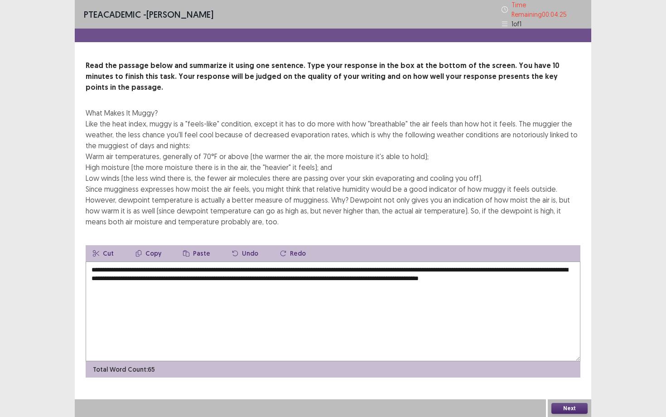
click at [549, 265] on textarea "**********" at bounding box center [333, 311] width 495 height 100
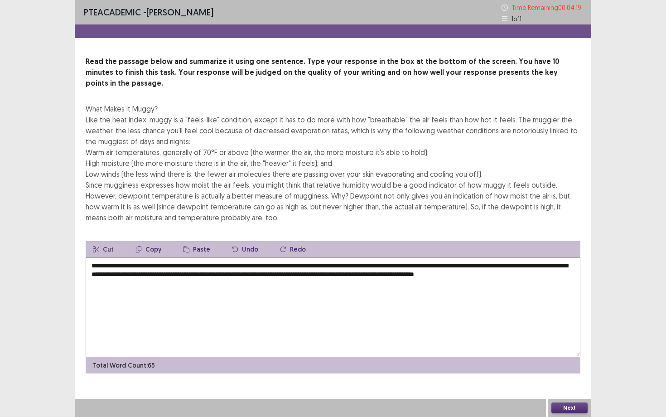
click at [345, 291] on textarea "**********" at bounding box center [333, 307] width 495 height 100
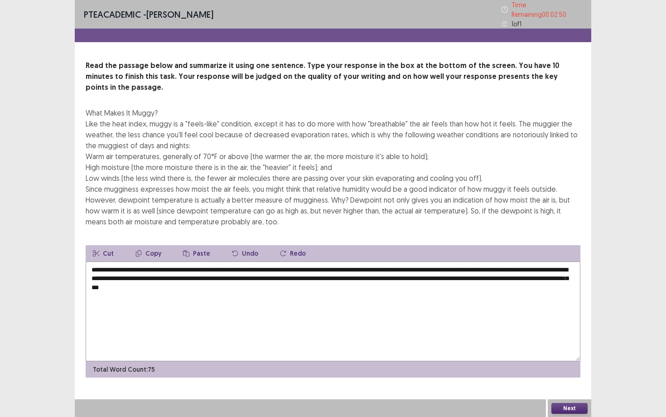
type textarea "**********"
click at [572, 407] on button "Next" at bounding box center [569, 408] width 36 height 11
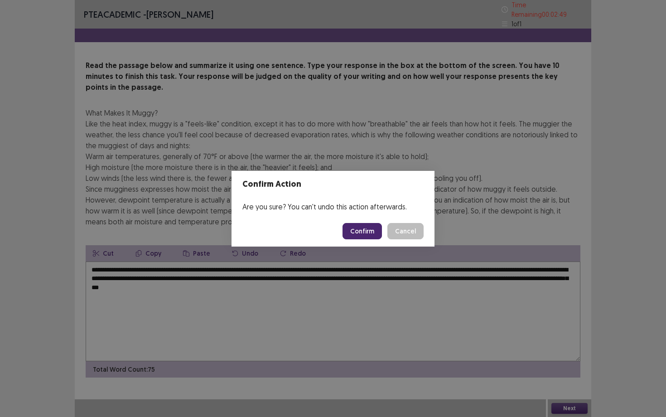
click at [364, 238] on button "Confirm" at bounding box center [362, 231] width 39 height 16
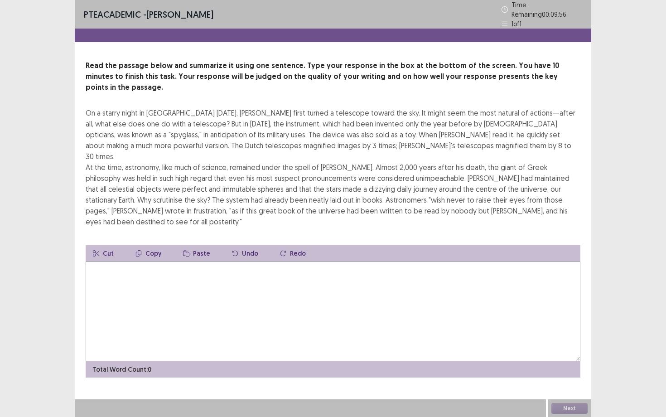
click at [127, 261] on textarea at bounding box center [333, 311] width 495 height 100
type textarea "*"
click at [354, 261] on textarea "**********" at bounding box center [333, 311] width 495 height 100
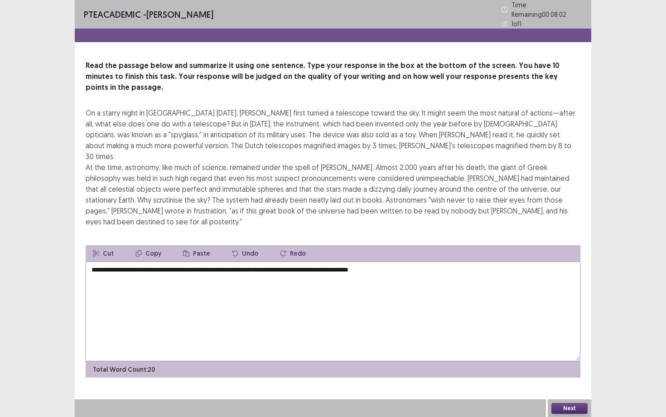
click at [425, 261] on textarea "**********" at bounding box center [333, 311] width 495 height 100
click at [154, 261] on textarea "**********" at bounding box center [333, 311] width 495 height 100
click at [196, 261] on textarea "**********" at bounding box center [333, 311] width 495 height 100
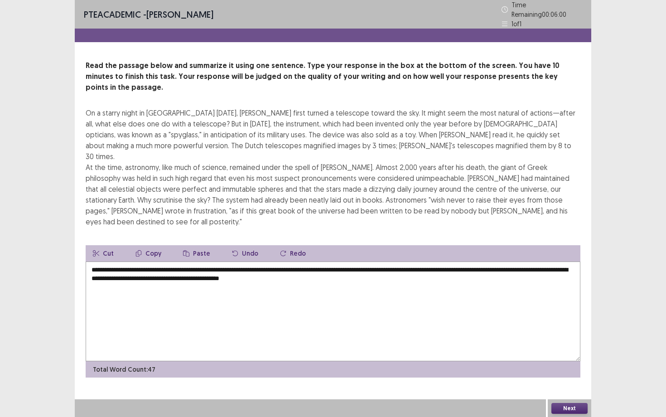
click at [286, 261] on textarea "**********" at bounding box center [333, 311] width 495 height 100
click at [407, 261] on textarea "**********" at bounding box center [333, 311] width 495 height 100
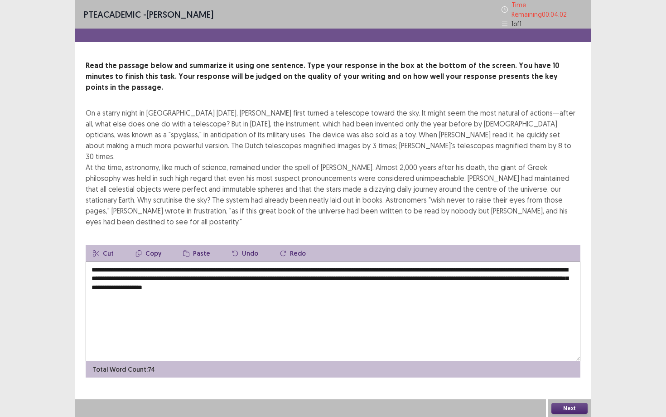
click at [580, 407] on button "Next" at bounding box center [569, 408] width 36 height 11
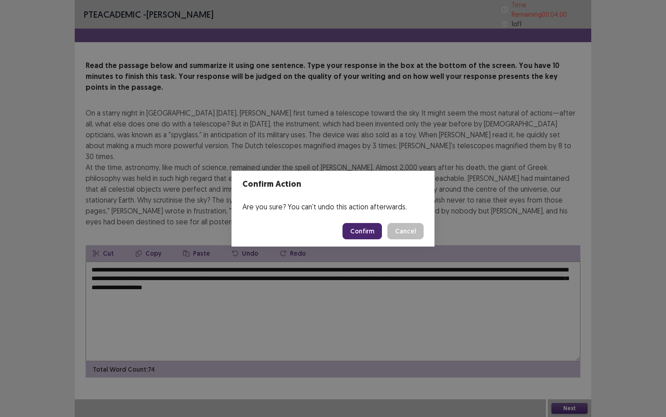
click at [381, 256] on div "Confirm Action Are you sure? You can't undo this action afterwards. Confirm Can…" at bounding box center [333, 208] width 666 height 417
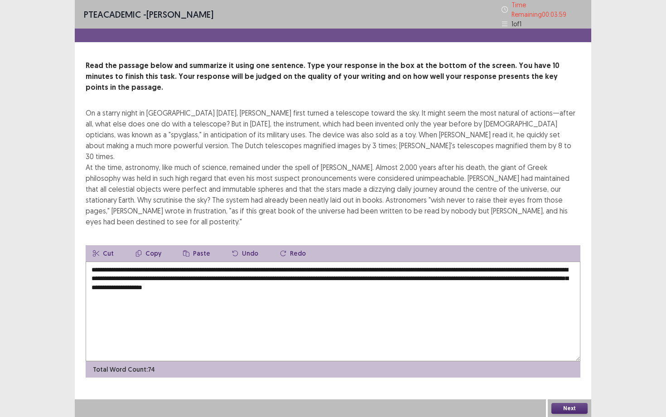
click at [387, 261] on textarea "**********" at bounding box center [333, 311] width 495 height 100
click at [188, 261] on textarea "**********" at bounding box center [333, 311] width 495 height 100
click at [285, 261] on textarea "**********" at bounding box center [333, 311] width 495 height 100
click at [311, 261] on textarea "**********" at bounding box center [333, 311] width 495 height 100
click at [303, 261] on textarea "**********" at bounding box center [333, 311] width 495 height 100
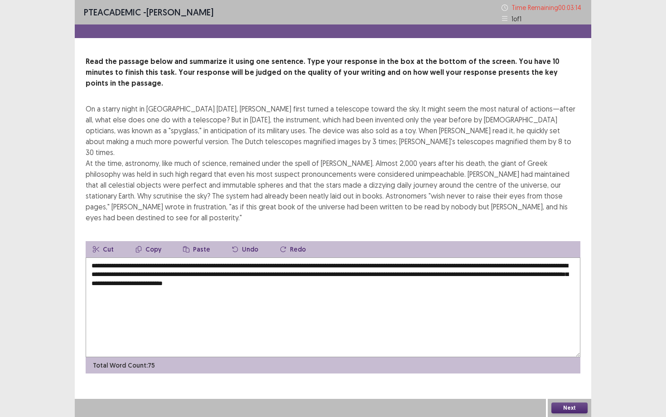
click at [194, 257] on textarea "**********" at bounding box center [333, 307] width 495 height 100
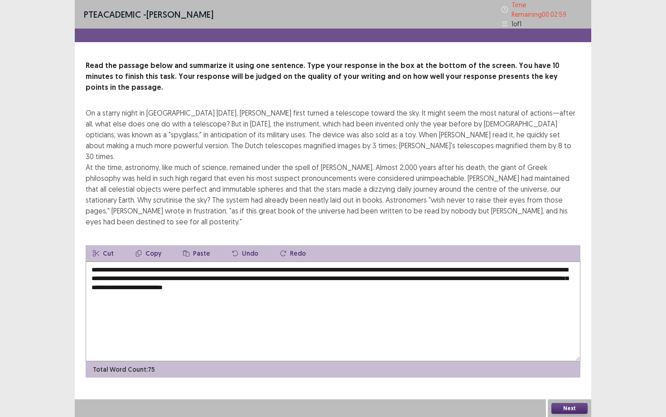
type textarea "**********"
click at [568, 404] on button "Next" at bounding box center [569, 408] width 36 height 11
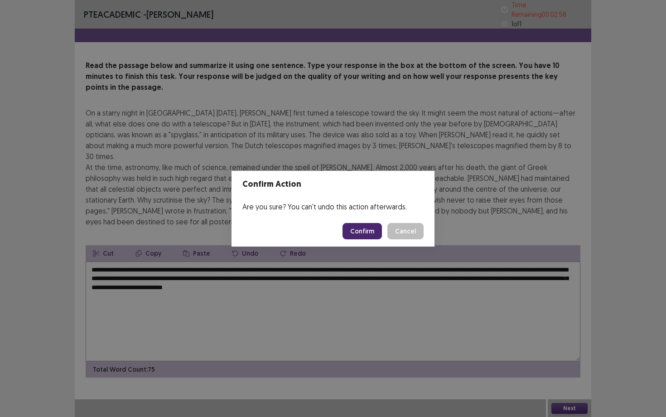
click at [367, 234] on button "Confirm" at bounding box center [362, 231] width 39 height 16
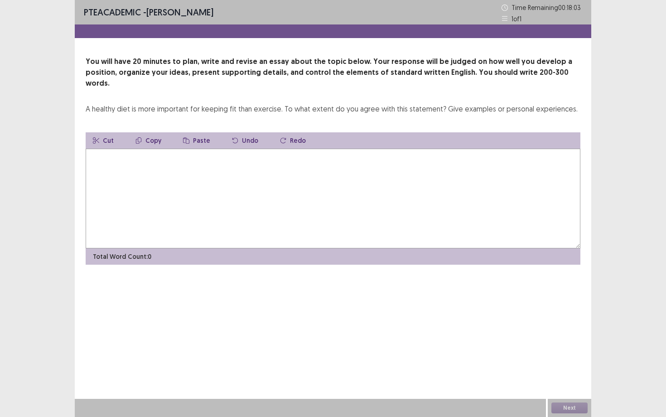
click at [243, 200] on textarea at bounding box center [333, 199] width 495 height 100
click at [318, 149] on textarea "**********" at bounding box center [333, 199] width 495 height 100
click at [184, 149] on textarea "**********" at bounding box center [333, 199] width 495 height 100
drag, startPoint x: 184, startPoint y: 145, endPoint x: 176, endPoint y: 146, distance: 7.8
click at [176, 149] on textarea "**********" at bounding box center [333, 199] width 495 height 100
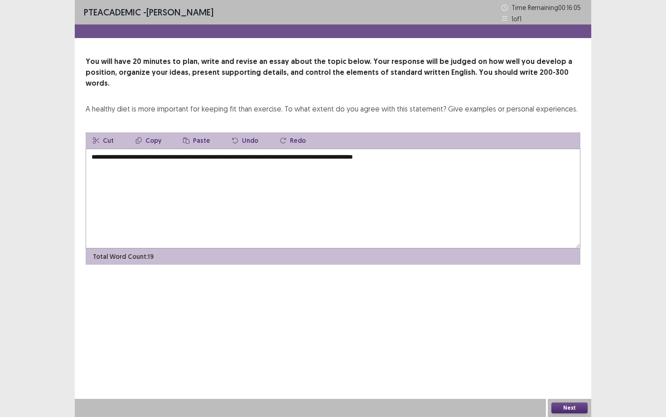
click at [419, 149] on textarea "**********" at bounding box center [333, 199] width 495 height 100
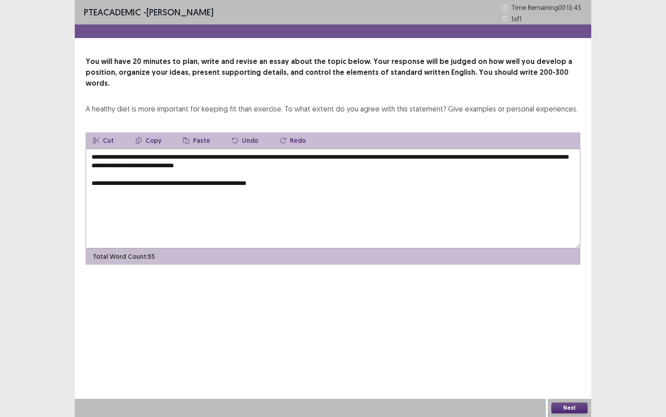
drag, startPoint x: 171, startPoint y: 173, endPoint x: 111, endPoint y: 174, distance: 59.8
click at [111, 174] on textarea "**********" at bounding box center [333, 199] width 495 height 100
click at [175, 172] on textarea "**********" at bounding box center [333, 199] width 495 height 100
drag, startPoint x: 260, startPoint y: 170, endPoint x: 111, endPoint y: 173, distance: 149.5
click at [111, 173] on textarea "**********" at bounding box center [333, 199] width 495 height 100
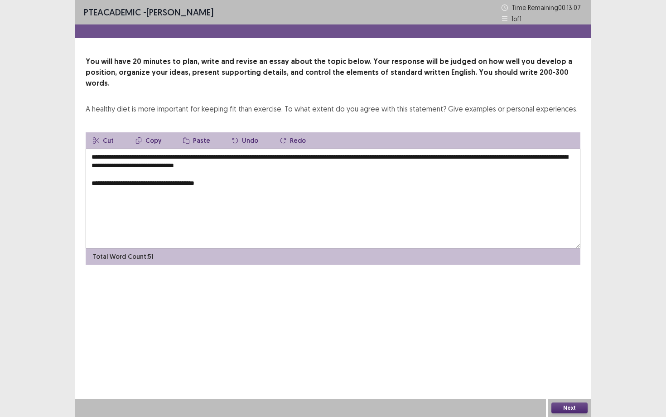
click at [111, 173] on textarea "**********" at bounding box center [333, 199] width 495 height 100
click at [203, 169] on textarea "**********" at bounding box center [333, 199] width 495 height 100
click at [334, 173] on textarea "**********" at bounding box center [333, 199] width 495 height 100
drag, startPoint x: 334, startPoint y: 173, endPoint x: 327, endPoint y: 174, distance: 7.7
click at [327, 174] on textarea "**********" at bounding box center [333, 199] width 495 height 100
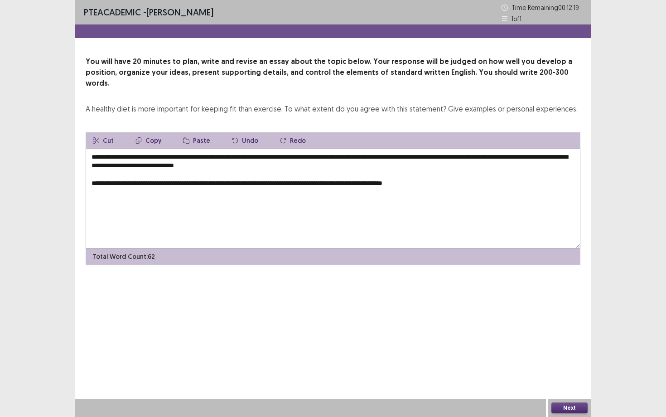
click at [327, 174] on textarea "**********" at bounding box center [333, 199] width 495 height 100
click at [330, 173] on textarea "**********" at bounding box center [333, 199] width 495 height 100
drag, startPoint x: 338, startPoint y: 174, endPoint x: 327, endPoint y: 174, distance: 10.9
click at [327, 174] on textarea "**********" at bounding box center [333, 199] width 495 height 100
drag, startPoint x: 396, startPoint y: 173, endPoint x: 372, endPoint y: 170, distance: 23.7
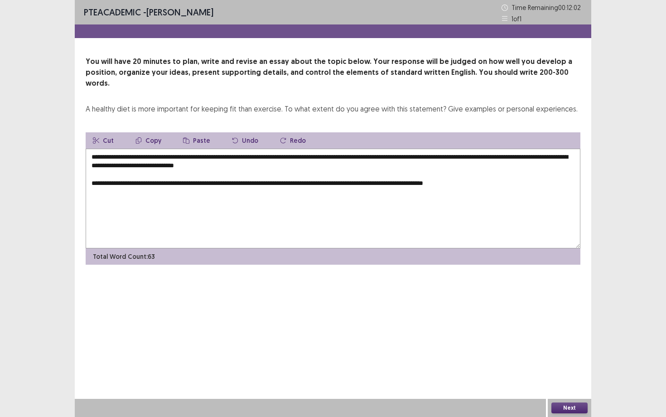
click at [372, 170] on textarea "**********" at bounding box center [333, 199] width 495 height 100
click at [419, 172] on textarea "**********" at bounding box center [333, 199] width 495 height 100
drag, startPoint x: 419, startPoint y: 172, endPoint x: 474, endPoint y: 172, distance: 55.3
click at [474, 172] on textarea "**********" at bounding box center [333, 199] width 495 height 100
click at [330, 175] on textarea "**********" at bounding box center [333, 199] width 495 height 100
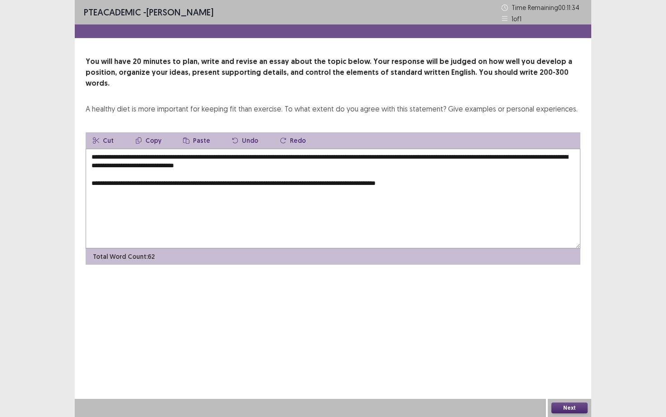
click at [457, 175] on textarea "**********" at bounding box center [333, 199] width 495 height 100
click at [121, 175] on textarea "**********" at bounding box center [333, 199] width 495 height 100
click at [436, 177] on textarea "**********" at bounding box center [333, 199] width 495 height 100
drag, startPoint x: 328, startPoint y: 173, endPoint x: 305, endPoint y: 175, distance: 22.8
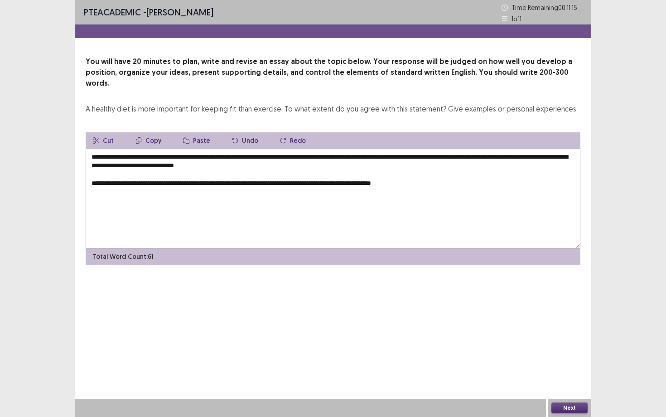
click at [305, 175] on textarea "**********" at bounding box center [333, 199] width 495 height 100
click at [401, 173] on textarea "**********" at bounding box center [333, 199] width 495 height 100
click at [291, 176] on textarea "**********" at bounding box center [333, 199] width 495 height 100
click at [301, 176] on textarea "**********" at bounding box center [333, 199] width 495 height 100
click at [220, 186] on textarea "**********" at bounding box center [333, 199] width 495 height 100
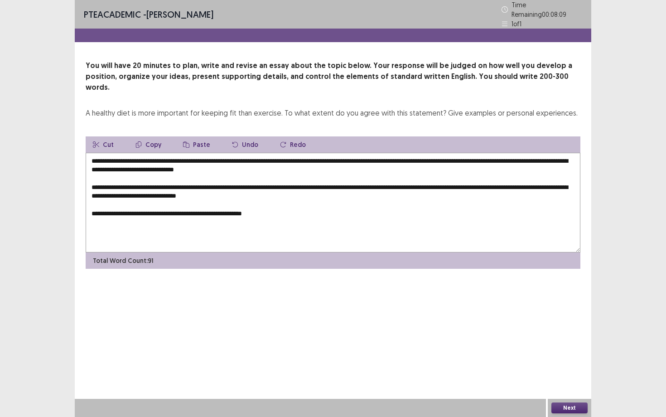
click at [237, 200] on textarea "**********" at bounding box center [333, 203] width 495 height 100
click at [279, 199] on textarea "**********" at bounding box center [333, 203] width 495 height 100
click at [349, 201] on textarea "**********" at bounding box center [333, 203] width 495 height 100
click at [212, 200] on textarea "**********" at bounding box center [333, 203] width 495 height 100
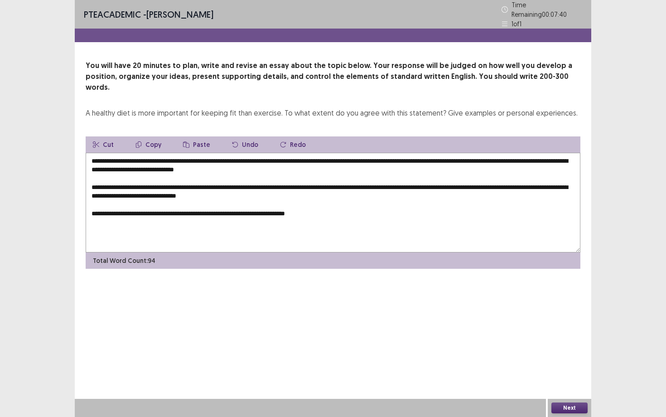
click at [353, 206] on textarea "**********" at bounding box center [333, 203] width 495 height 100
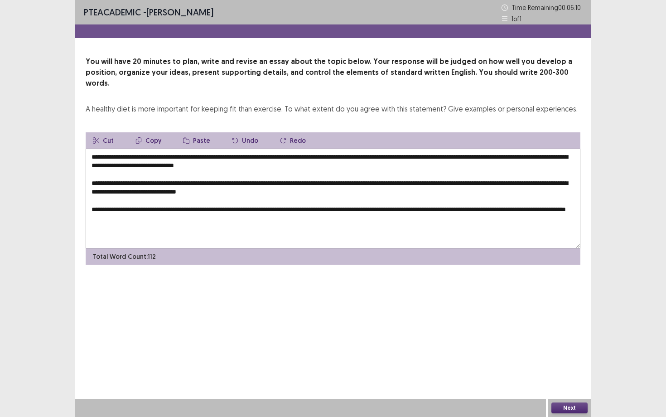
click at [392, 200] on textarea "**********" at bounding box center [333, 199] width 495 height 100
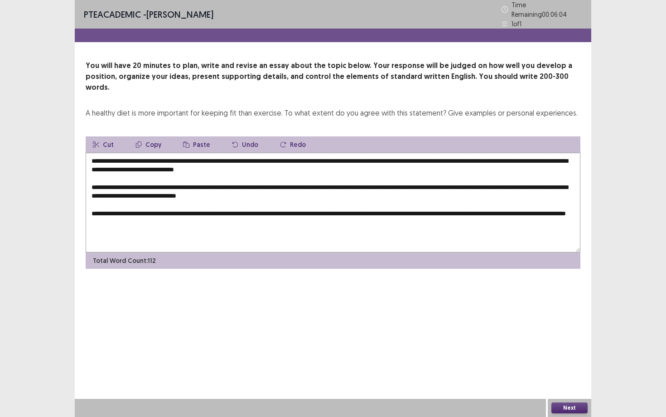
click at [391, 200] on textarea "**********" at bounding box center [333, 203] width 495 height 100
click at [487, 201] on textarea "**********" at bounding box center [333, 203] width 495 height 100
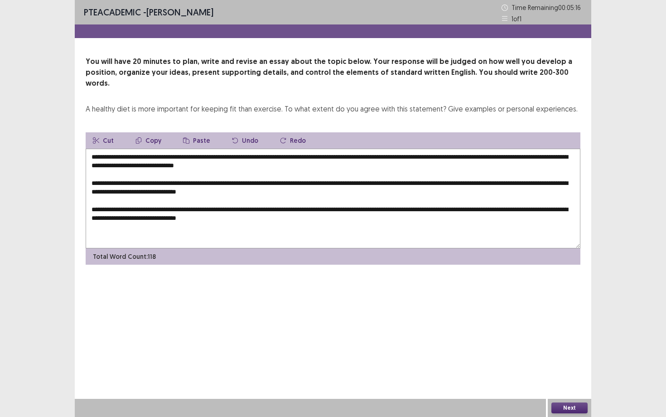
click at [121, 208] on textarea "**********" at bounding box center [333, 199] width 495 height 100
drag, startPoint x: 135, startPoint y: 209, endPoint x: 104, endPoint y: 208, distance: 30.4
click at [104, 208] on textarea "**********" at bounding box center [333, 199] width 495 height 100
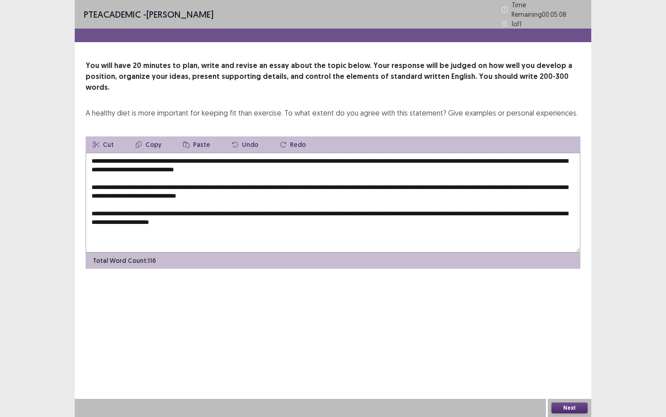
click at [293, 207] on textarea "**********" at bounding box center [333, 203] width 495 height 100
drag, startPoint x: 358, startPoint y: 208, endPoint x: 283, endPoint y: 210, distance: 74.8
click at [283, 210] on textarea "**********" at bounding box center [333, 203] width 495 height 100
click at [109, 136] on button "Cut" at bounding box center [103, 144] width 35 height 16
click at [501, 200] on textarea "**********" at bounding box center [333, 203] width 495 height 100
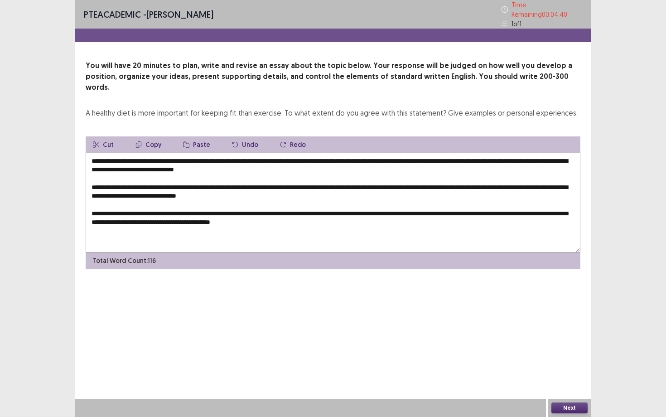
click at [203, 136] on button "Paste" at bounding box center [197, 144] width 42 height 16
drag, startPoint x: 514, startPoint y: 198, endPoint x: 502, endPoint y: 200, distance: 11.4
click at [502, 200] on textarea "**********" at bounding box center [333, 203] width 495 height 100
click at [111, 208] on textarea "**********" at bounding box center [333, 203] width 495 height 100
drag, startPoint x: 514, startPoint y: 198, endPoint x: 506, endPoint y: 197, distance: 8.2
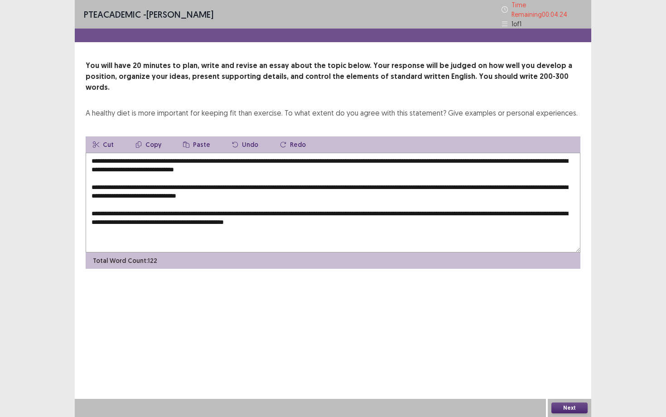
click at [506, 197] on textarea "**********" at bounding box center [333, 203] width 495 height 100
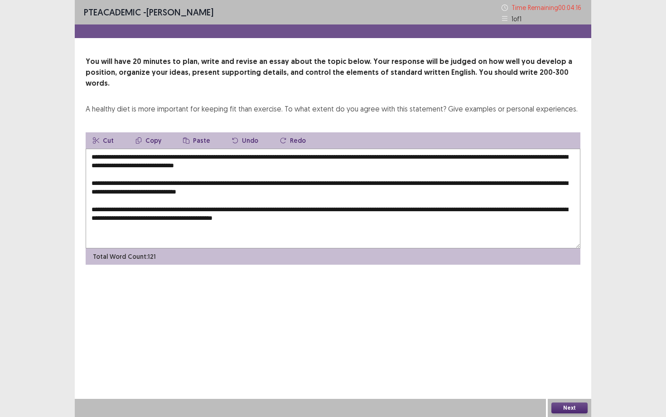
click at [410, 216] on textarea "**********" at bounding box center [333, 199] width 495 height 100
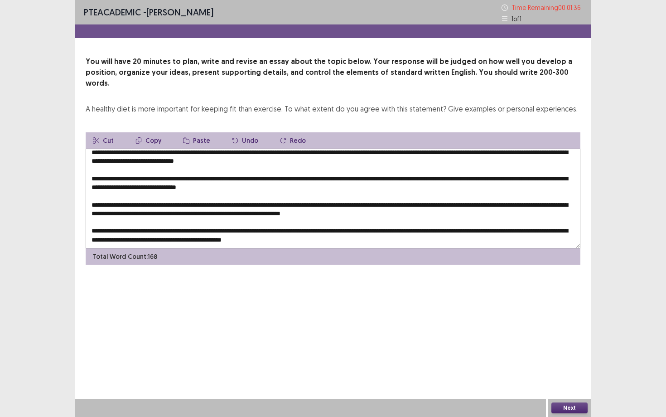
scroll to position [18, 0]
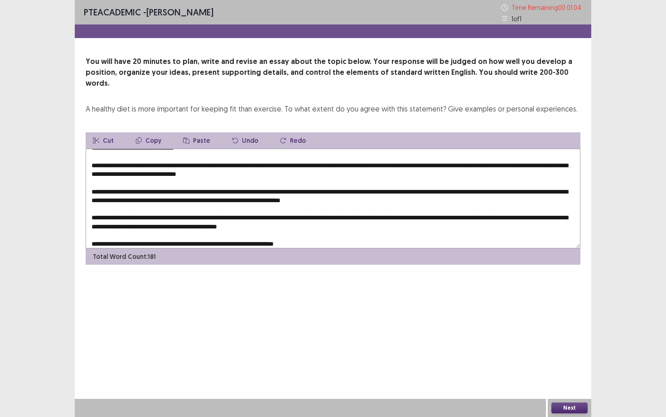
click at [130, 233] on textarea at bounding box center [333, 199] width 495 height 100
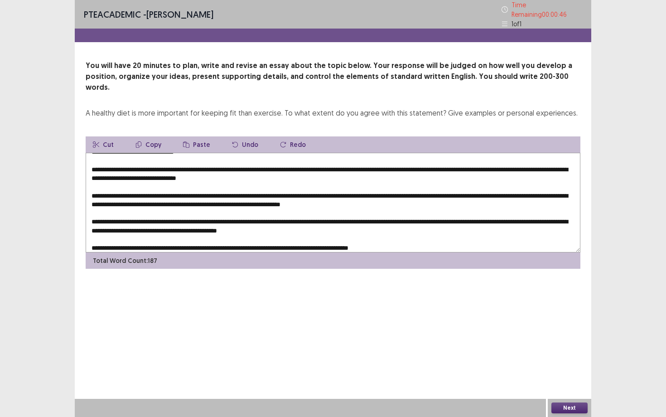
type textarea "**********"
click at [565, 410] on button "Next" at bounding box center [569, 407] width 36 height 11
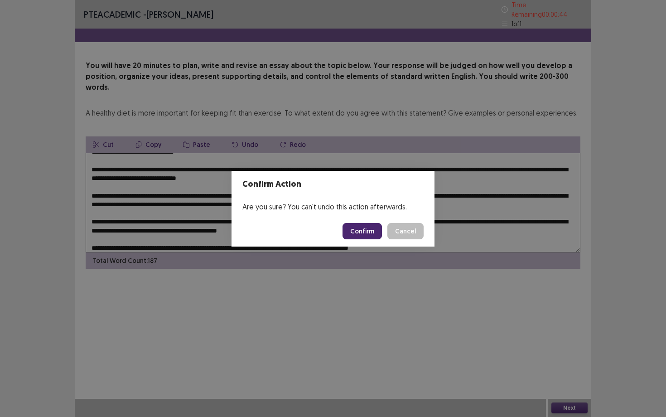
click at [362, 232] on button "Confirm" at bounding box center [362, 231] width 39 height 16
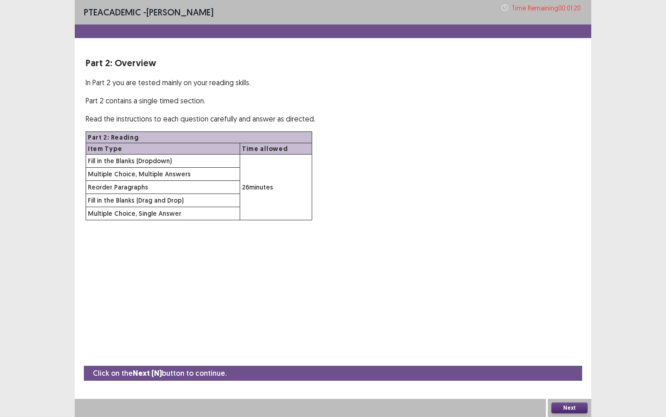
click at [574, 410] on button "Next" at bounding box center [569, 407] width 36 height 11
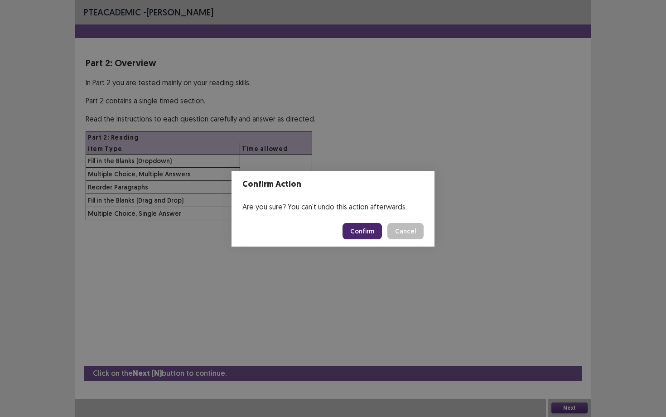
click at [368, 240] on footer "Confirm Cancel" at bounding box center [333, 231] width 203 height 31
click at [368, 230] on button "Confirm" at bounding box center [362, 231] width 39 height 16
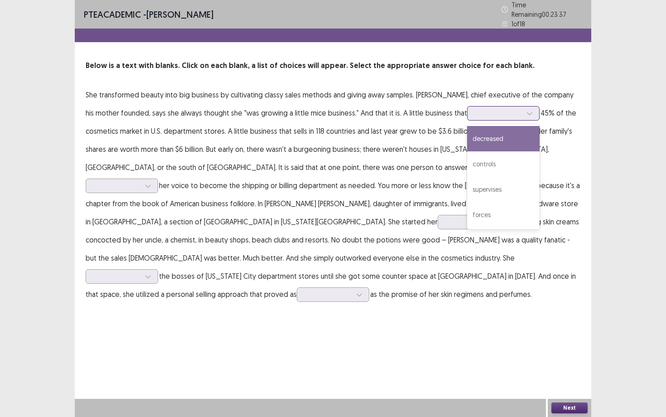
click at [487, 109] on div at bounding box center [498, 113] width 47 height 9
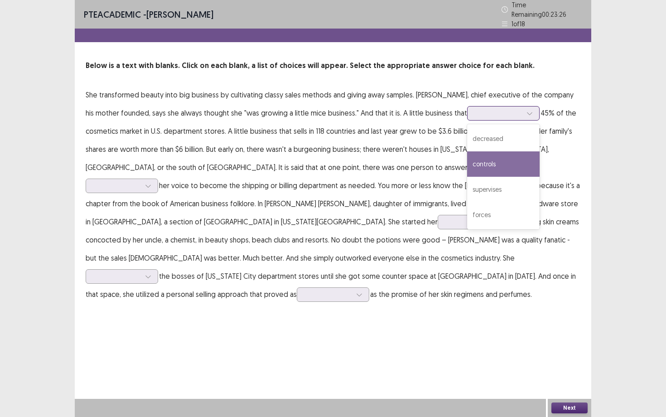
click at [487, 155] on div "controls" at bounding box center [503, 163] width 72 height 25
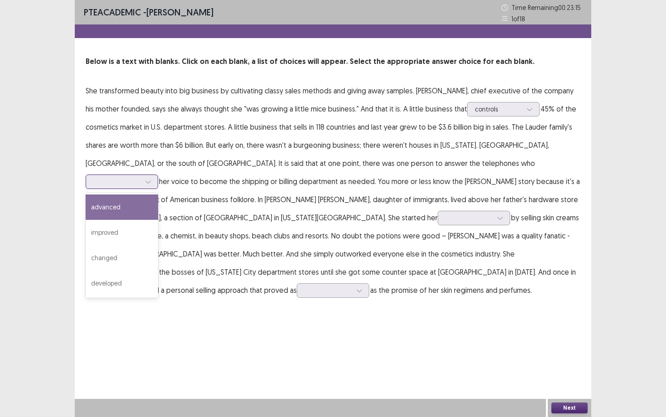
click at [140, 177] on div at bounding box center [116, 181] width 47 height 9
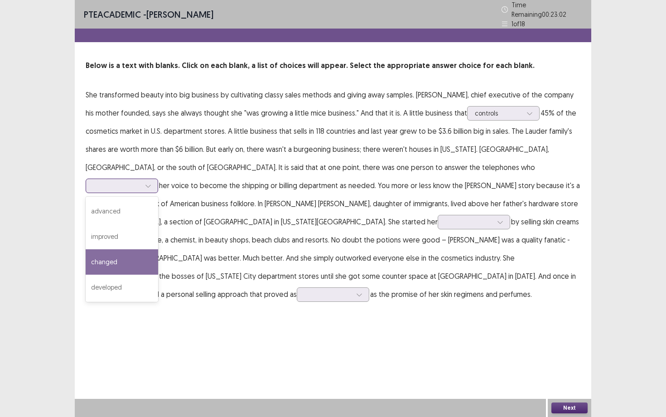
click at [158, 249] on div "changed" at bounding box center [122, 261] width 72 height 25
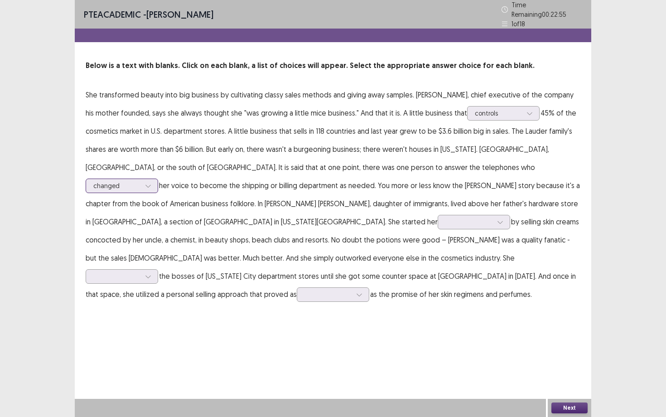
click at [140, 181] on div at bounding box center [116, 185] width 47 height 9
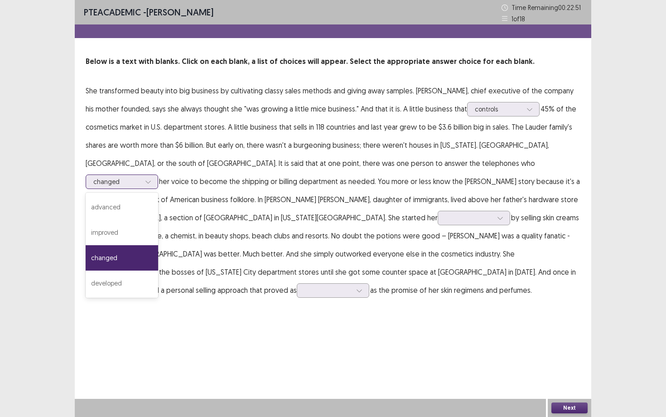
click at [140, 177] on div at bounding box center [116, 181] width 47 height 9
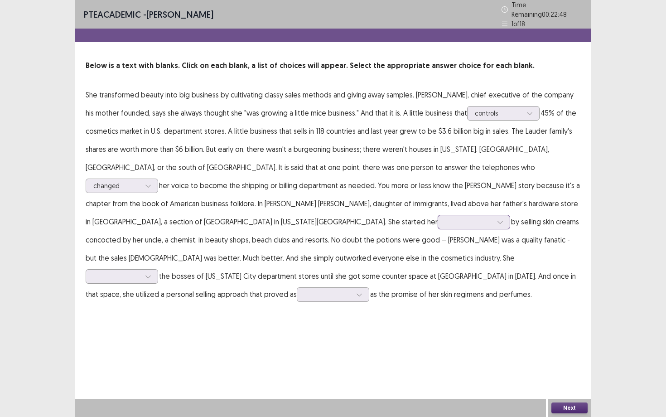
click at [445, 221] on div at bounding box center [468, 221] width 47 height 9
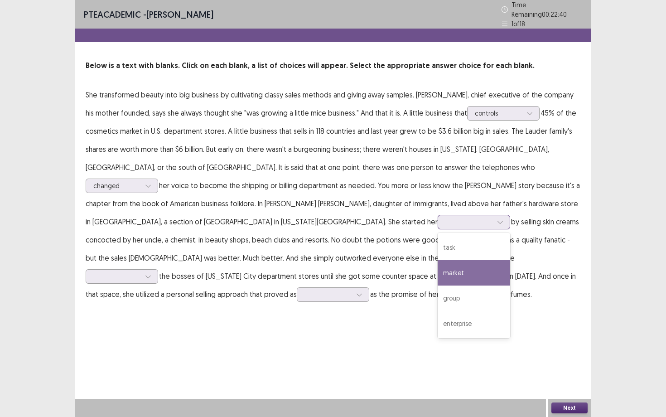
click at [438, 261] on div "market" at bounding box center [474, 272] width 72 height 25
click at [493, 224] on div at bounding box center [500, 222] width 14 height 14
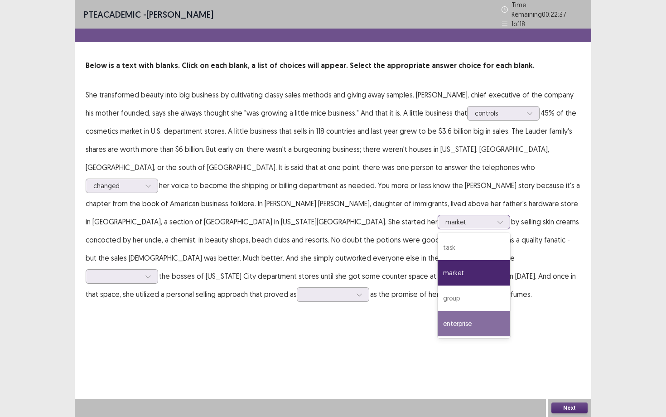
click at [438, 320] on div "enterprise" at bounding box center [474, 323] width 72 height 25
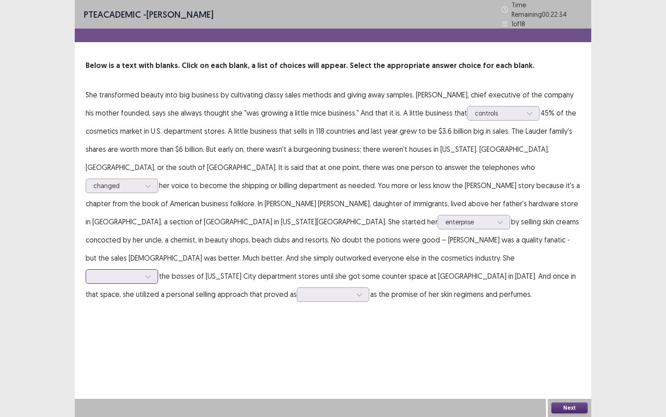
click at [152, 269] on div at bounding box center [122, 276] width 72 height 14
click at [149, 289] on div "approach" at bounding box center [122, 301] width 72 height 25
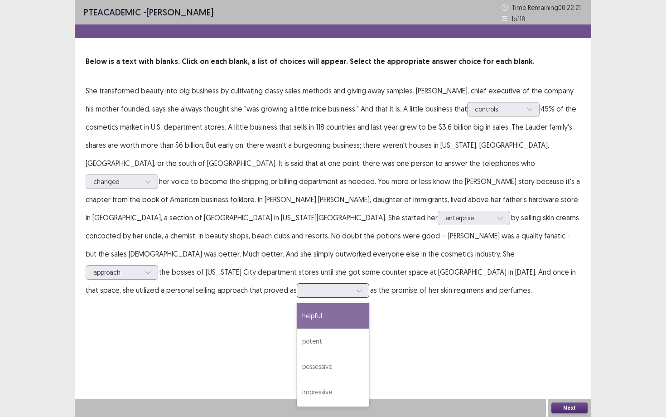
click at [321, 286] on div at bounding box center [327, 290] width 47 height 9
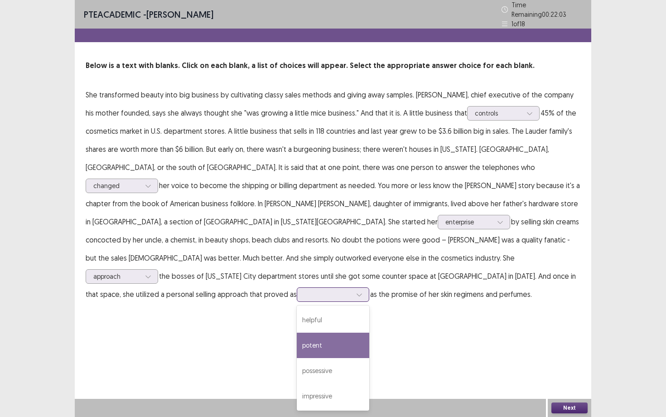
click at [321, 333] on div "potent" at bounding box center [333, 345] width 72 height 25
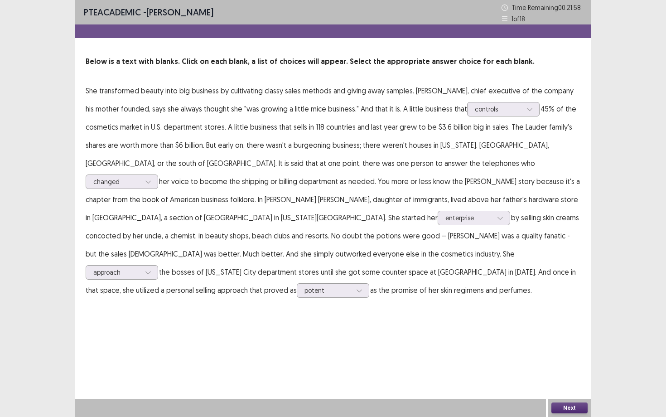
click at [563, 406] on button "Next" at bounding box center [569, 407] width 36 height 11
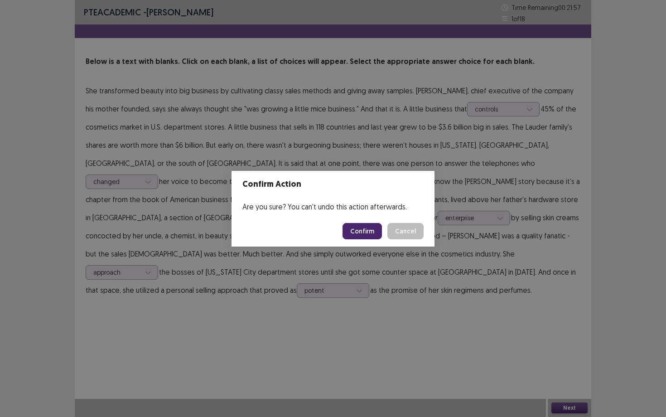
click at [363, 229] on button "Confirm" at bounding box center [362, 231] width 39 height 16
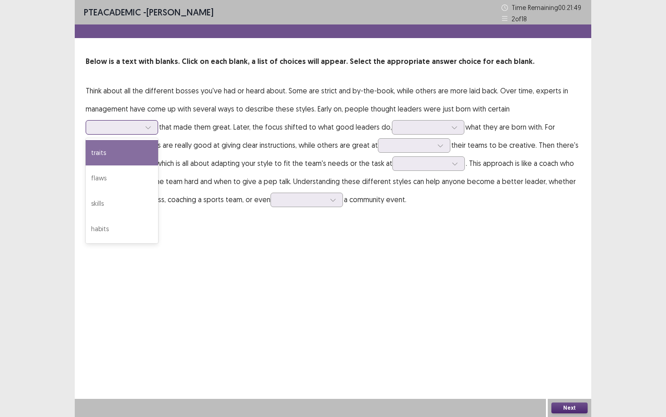
click at [140, 123] on div at bounding box center [116, 127] width 47 height 9
click at [158, 140] on div "traits" at bounding box center [122, 152] width 72 height 25
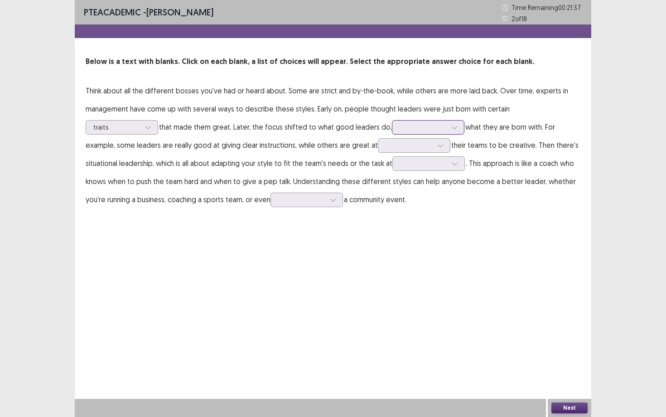
click at [400, 128] on div at bounding box center [423, 127] width 47 height 9
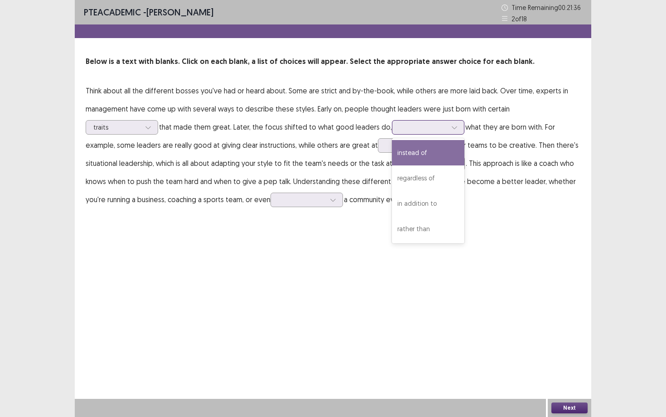
click at [392, 150] on div "instead of" at bounding box center [428, 152] width 72 height 25
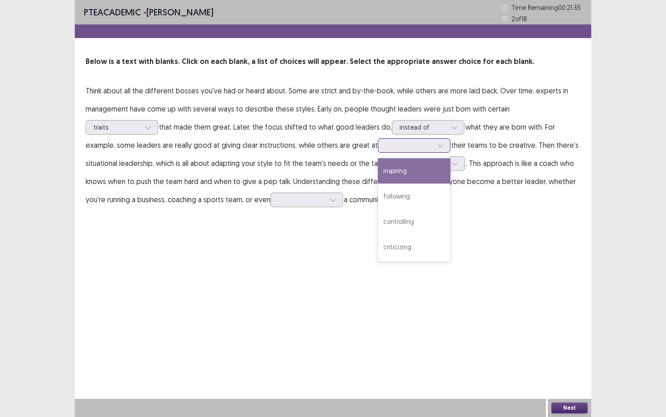
click at [434, 150] on div at bounding box center [441, 146] width 14 height 14
click at [378, 170] on div "inspiring" at bounding box center [414, 170] width 72 height 25
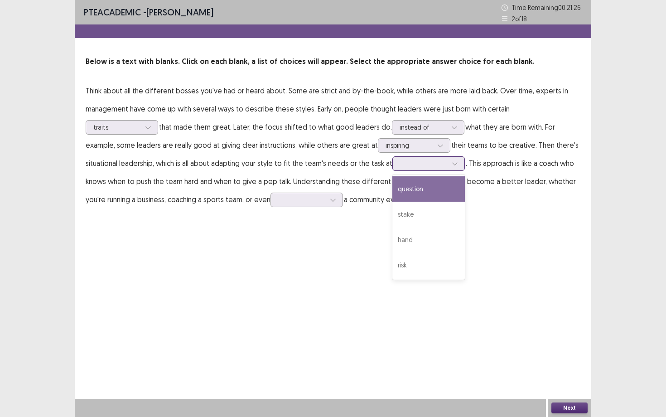
click at [452, 160] on icon at bounding box center [455, 163] width 6 height 6
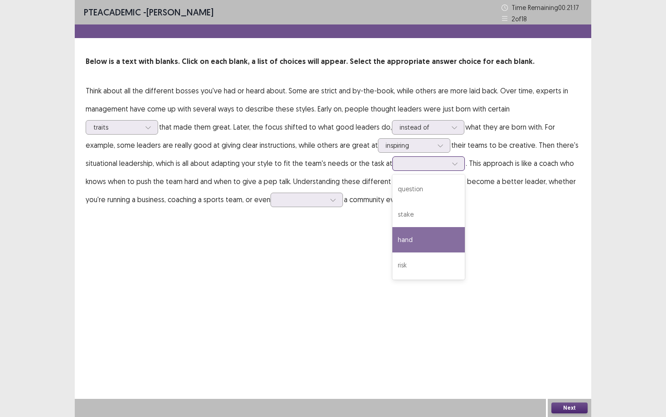
click at [392, 239] on div "hand" at bounding box center [428, 239] width 72 height 25
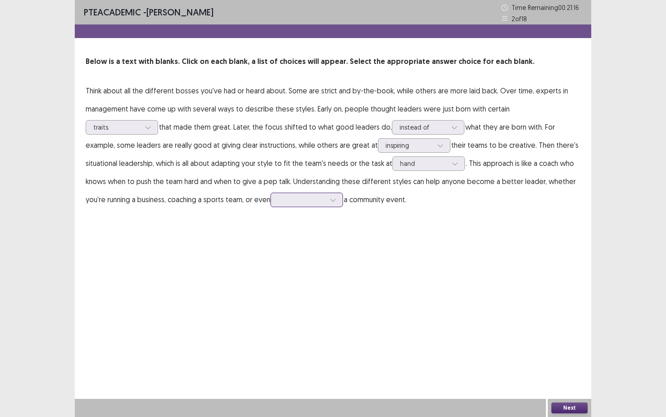
click at [278, 201] on div at bounding box center [301, 199] width 47 height 9
click at [271, 276] on div "organizing" at bounding box center [307, 275] width 72 height 25
click at [580, 413] on button "Next" at bounding box center [569, 407] width 36 height 11
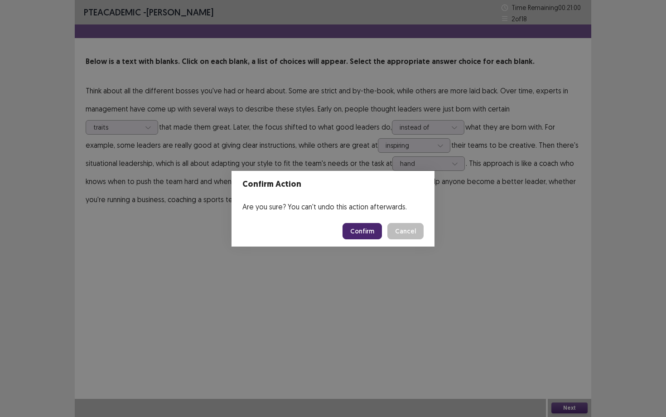
click at [353, 233] on button "Confirm" at bounding box center [362, 231] width 39 height 16
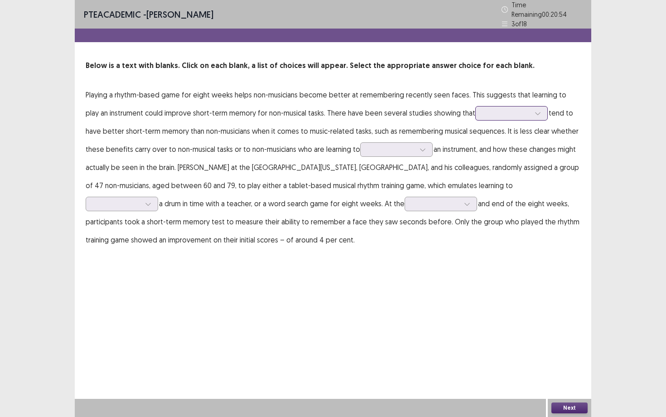
click at [483, 109] on div at bounding box center [506, 113] width 47 height 9
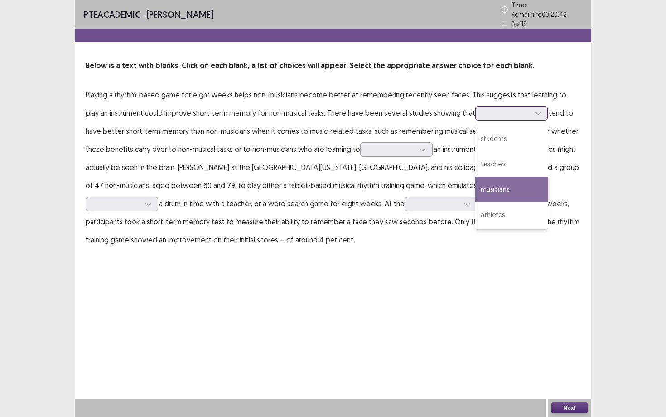
click at [490, 177] on div "musicians" at bounding box center [511, 189] width 72 height 25
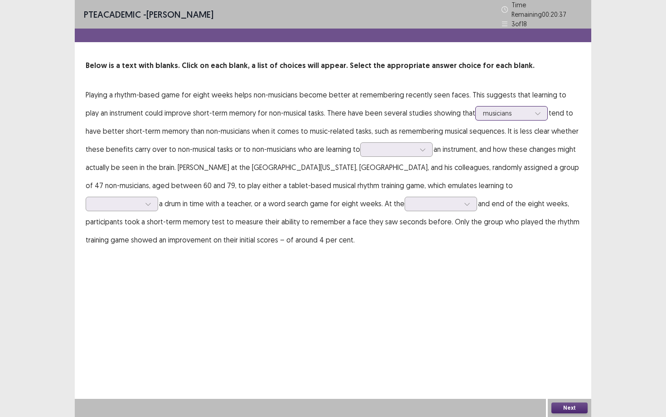
click at [483, 112] on div at bounding box center [506, 113] width 47 height 9
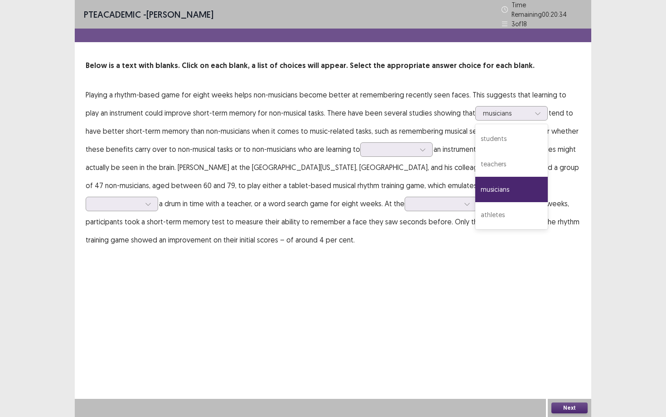
click at [424, 122] on p "Playing a rhythm-based game for eight weeks helps non-musicians become better a…" at bounding box center [333, 167] width 495 height 163
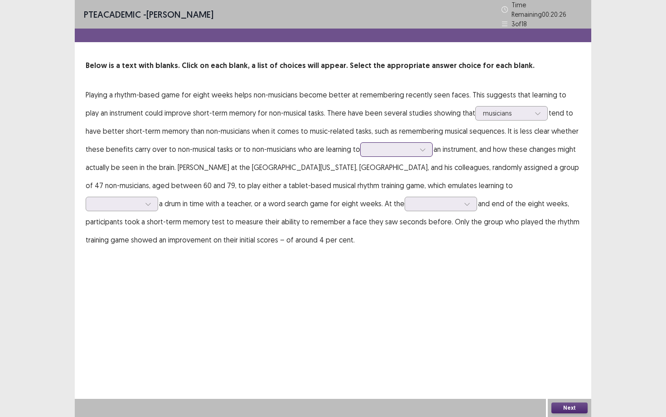
click at [368, 149] on div at bounding box center [391, 149] width 47 height 9
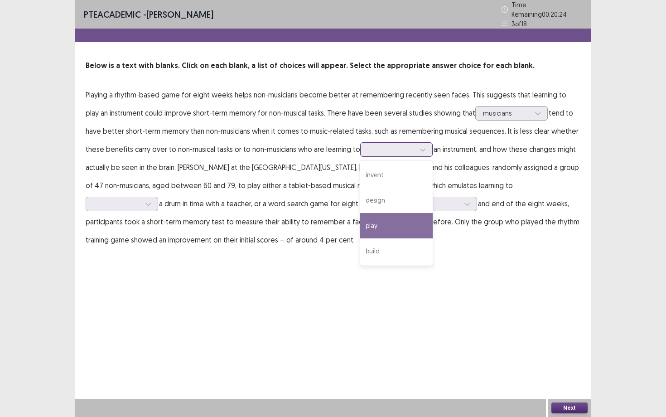
click at [360, 227] on div "play" at bounding box center [396, 225] width 72 height 25
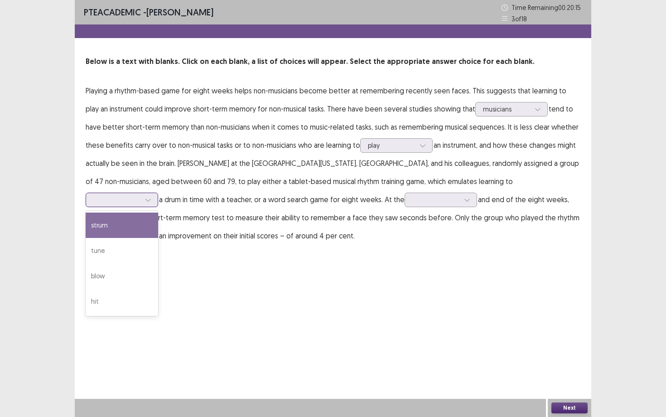
click at [140, 195] on div at bounding box center [116, 199] width 47 height 9
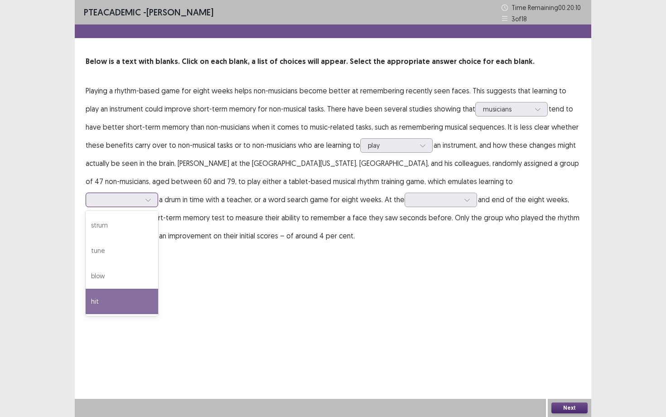
click at [158, 289] on div "hit" at bounding box center [122, 301] width 72 height 25
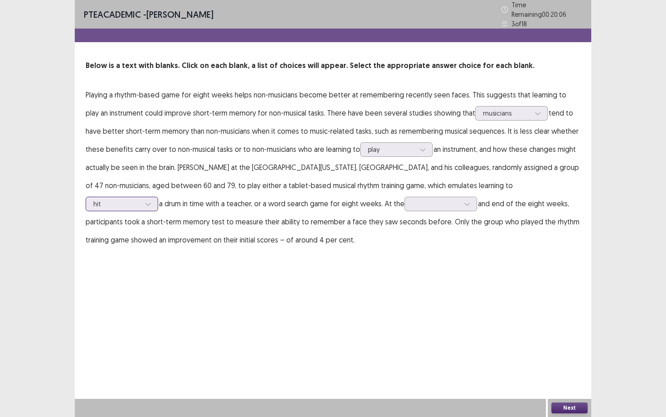
click at [140, 199] on div at bounding box center [116, 203] width 47 height 9
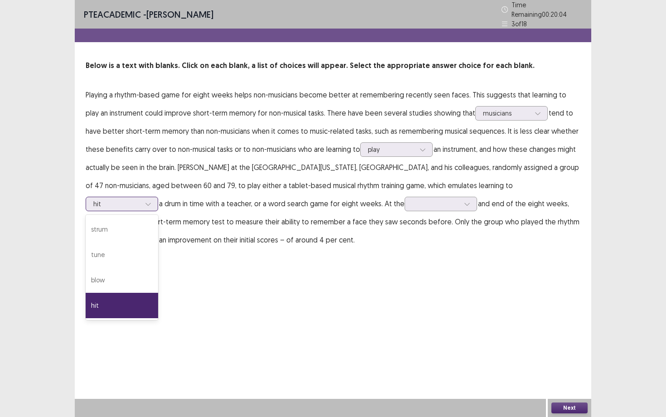
click at [140, 199] on div at bounding box center [116, 203] width 47 height 9
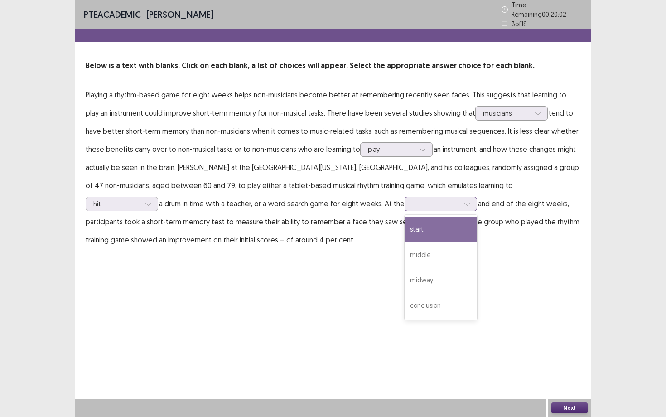
click at [412, 203] on div at bounding box center [435, 203] width 47 height 9
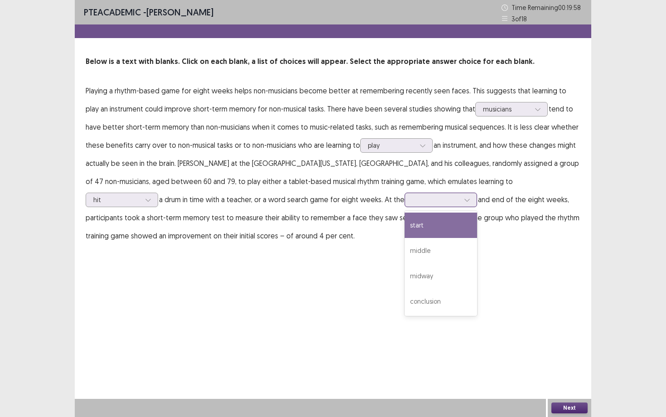
click at [405, 229] on div "start" at bounding box center [441, 225] width 72 height 25
click at [583, 408] on button "Next" at bounding box center [569, 407] width 36 height 11
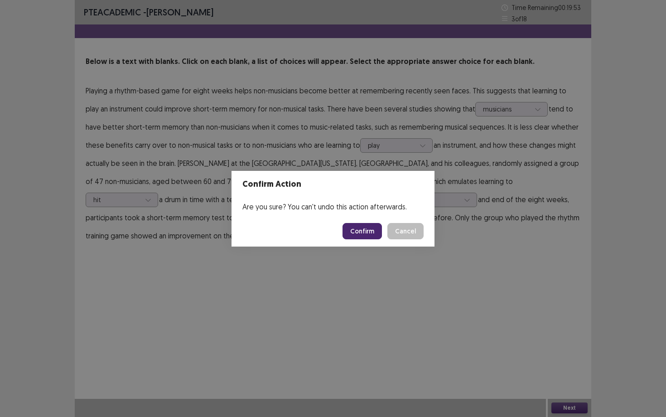
click at [361, 230] on button "Confirm" at bounding box center [362, 231] width 39 height 16
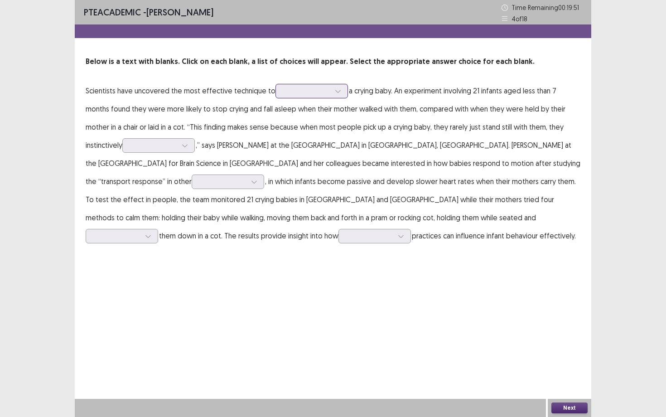
click at [287, 89] on div at bounding box center [306, 91] width 47 height 9
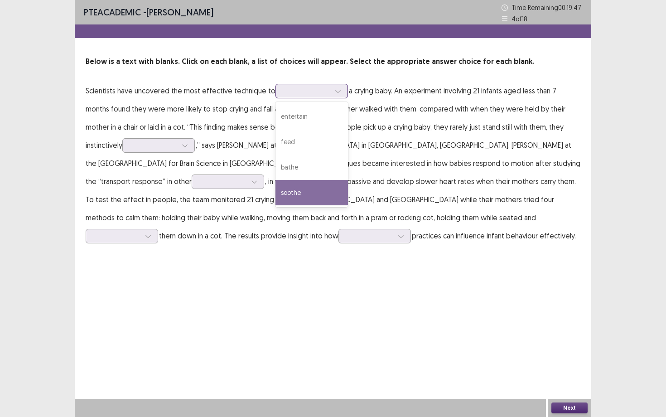
click at [291, 195] on div "soothe" at bounding box center [311, 192] width 72 height 25
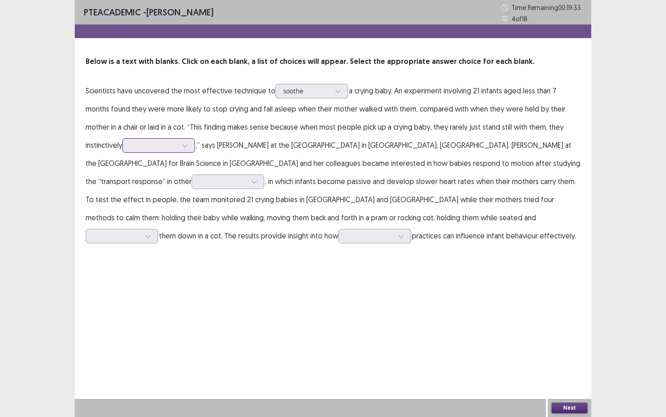
click at [178, 149] on div at bounding box center [185, 146] width 14 height 14
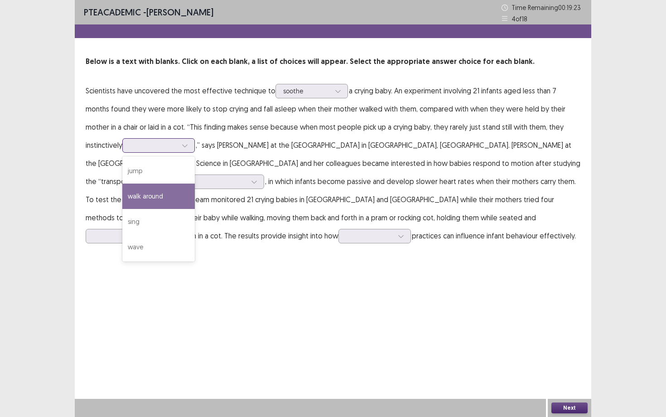
click at [129, 196] on div "walk around" at bounding box center [158, 196] width 72 height 25
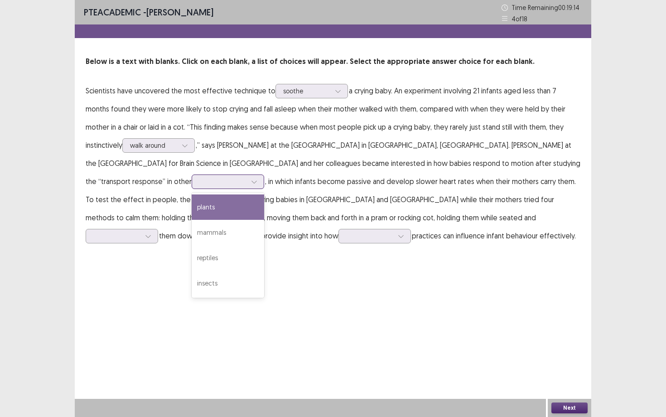
click at [246, 177] on div at bounding box center [222, 181] width 47 height 9
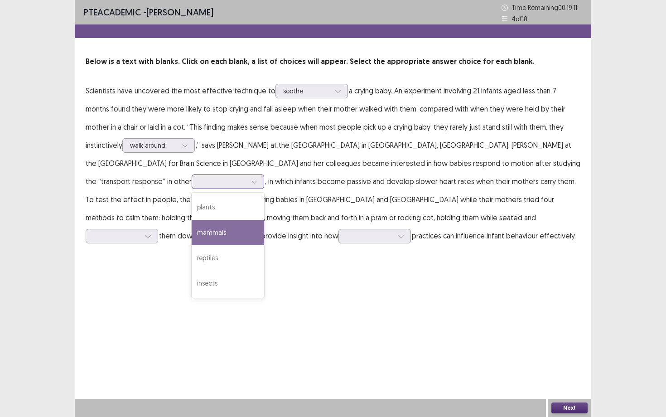
click at [264, 220] on div "mammals" at bounding box center [228, 232] width 72 height 25
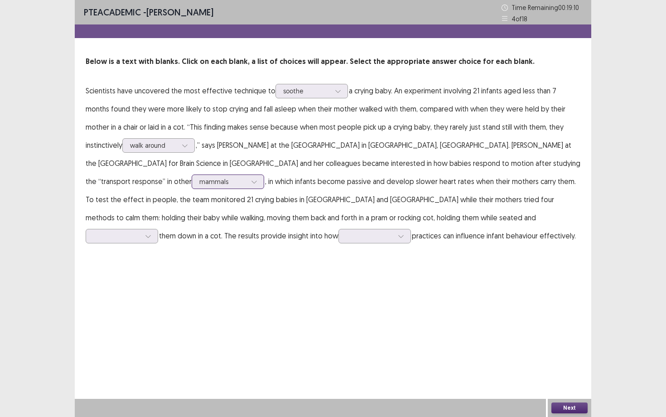
click at [246, 177] on div at bounding box center [222, 181] width 47 height 9
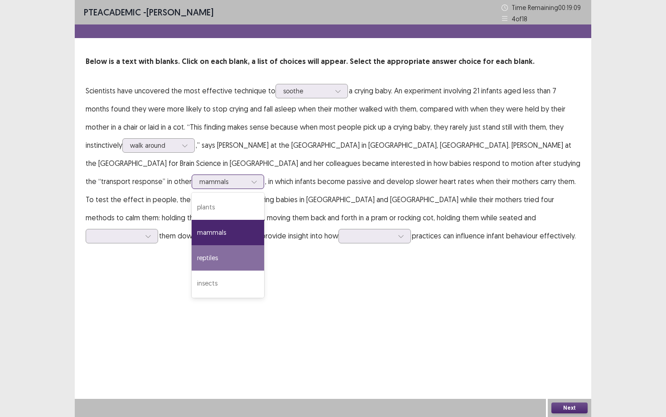
click at [264, 245] on div "reptiles" at bounding box center [228, 257] width 72 height 25
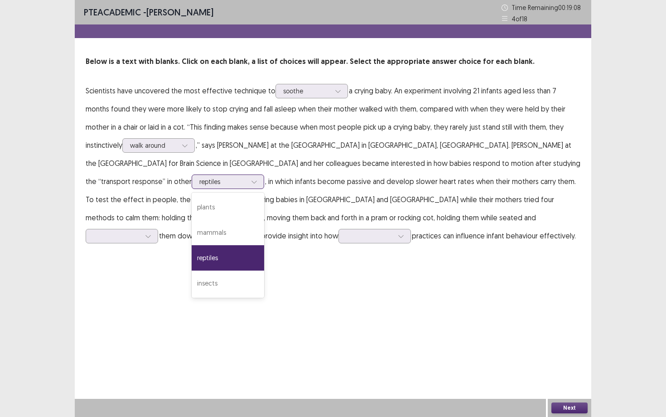
click at [246, 177] on div at bounding box center [222, 181] width 47 height 9
click at [264, 245] on div "reptiles" at bounding box center [228, 257] width 72 height 25
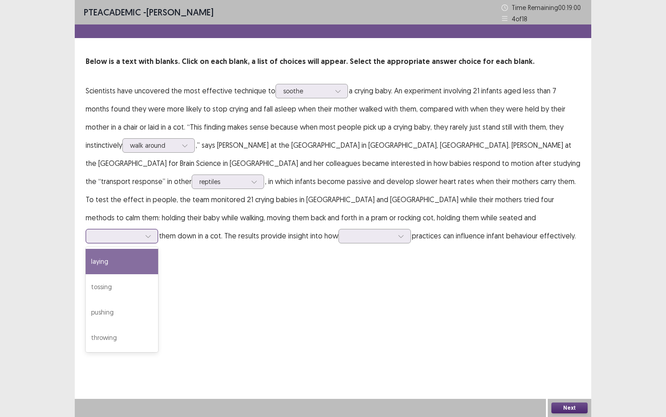
click at [158, 229] on div at bounding box center [122, 236] width 72 height 14
click at [158, 251] on div "laying" at bounding box center [122, 261] width 72 height 25
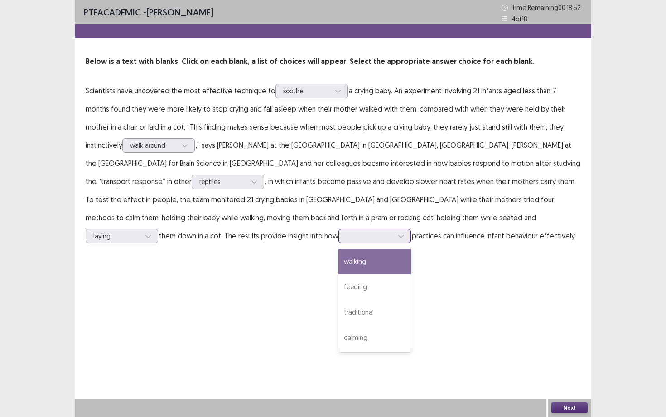
click at [393, 232] on div at bounding box center [369, 236] width 47 height 9
click at [411, 251] on div "walking" at bounding box center [374, 261] width 72 height 25
click at [511, 269] on div "PTE academic - [PERSON_NAME] Time Remaining 00 : 18 : 35 4 of 18 Below is a tex…" at bounding box center [333, 208] width 517 height 417
click at [393, 232] on div at bounding box center [369, 236] width 47 height 9
drag, startPoint x: 509, startPoint y: 322, endPoint x: 508, endPoint y: 252, distance: 69.8
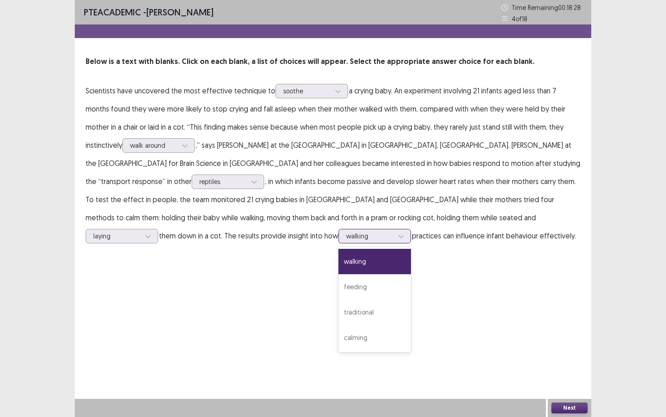
click at [411, 252] on div "walking feeding traditional calming" at bounding box center [374, 299] width 72 height 105
click at [411, 252] on div "walking" at bounding box center [374, 261] width 72 height 25
click at [393, 232] on div at bounding box center [369, 236] width 47 height 9
click at [411, 325] on div "calming" at bounding box center [374, 337] width 72 height 25
click at [565, 407] on button "Next" at bounding box center [569, 407] width 36 height 11
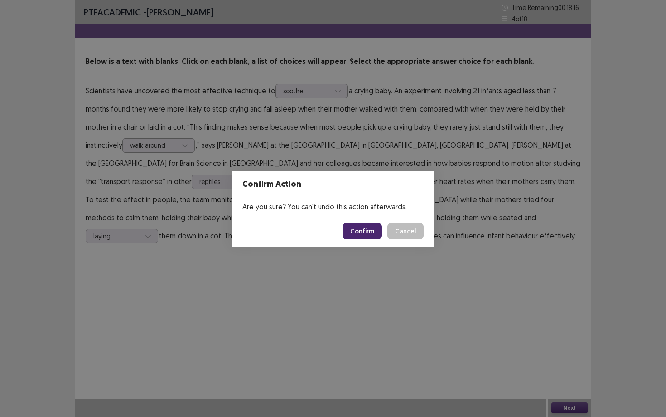
click at [353, 226] on button "Confirm" at bounding box center [362, 231] width 39 height 16
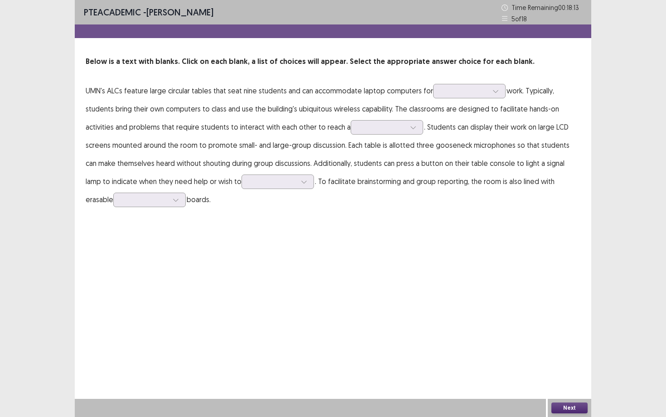
click at [473, 100] on p "UMN's ALCs feature large circular tables that seat nine students and can accomm…" at bounding box center [333, 145] width 495 height 127
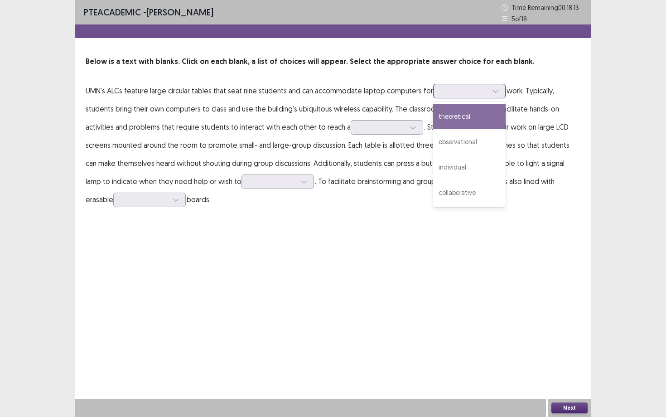
click at [473, 93] on div at bounding box center [464, 91] width 47 height 9
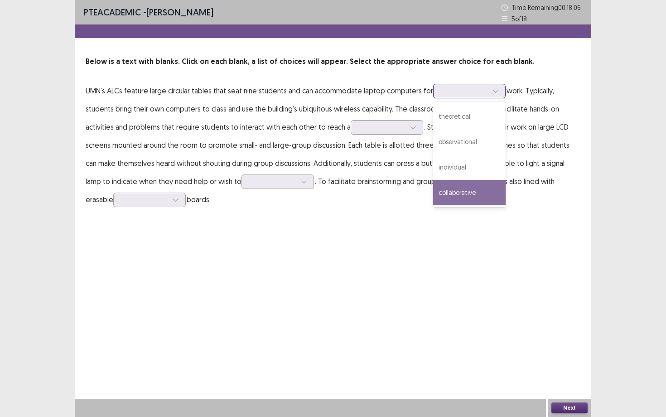
click at [482, 198] on div "collaborative" at bounding box center [469, 192] width 72 height 25
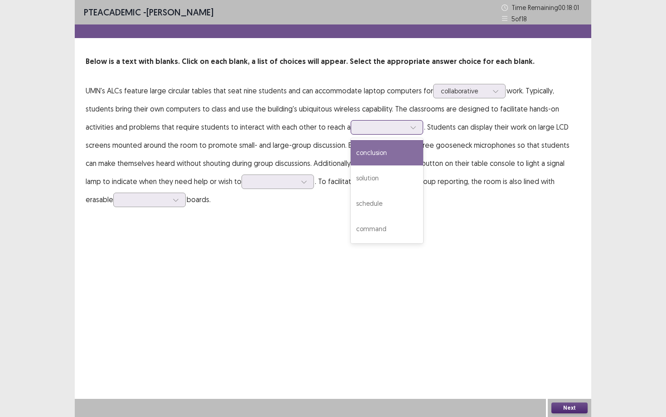
click at [408, 132] on div at bounding box center [413, 128] width 14 height 14
click at [404, 151] on div "conclusion" at bounding box center [387, 152] width 72 height 25
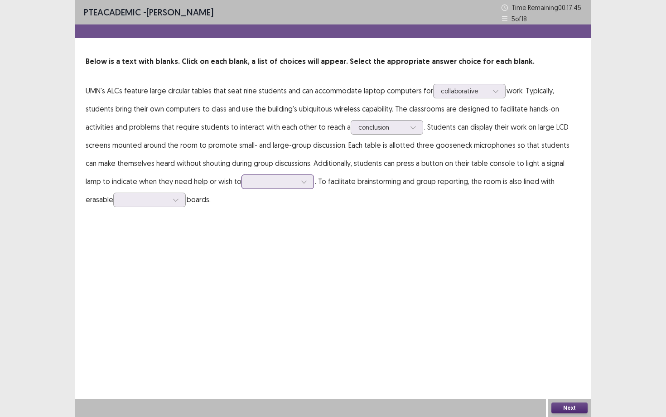
click at [271, 183] on div at bounding box center [272, 181] width 49 height 10
click at [266, 206] on div "speak" at bounding box center [278, 206] width 72 height 25
click at [137, 198] on div at bounding box center [144, 199] width 47 height 9
click at [138, 273] on div "white" at bounding box center [149, 275] width 72 height 25
click at [584, 409] on button "Next" at bounding box center [569, 407] width 36 height 11
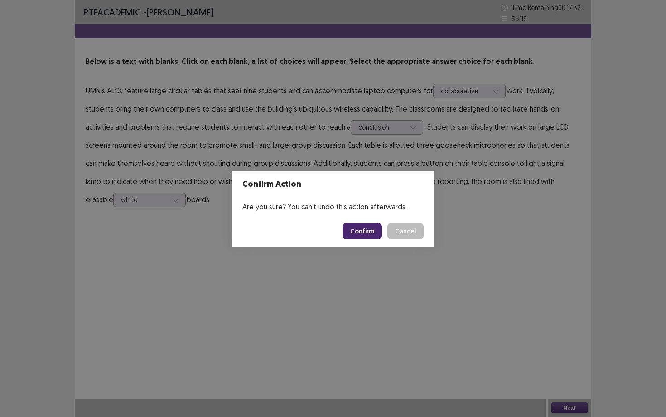
click at [346, 226] on button "Confirm" at bounding box center [362, 231] width 39 height 16
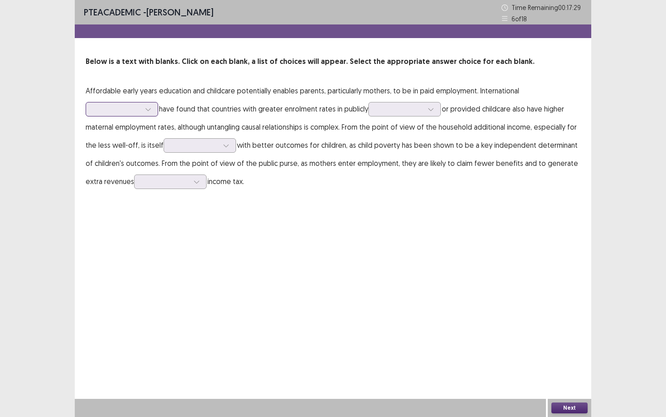
click at [154, 106] on div at bounding box center [148, 109] width 14 height 14
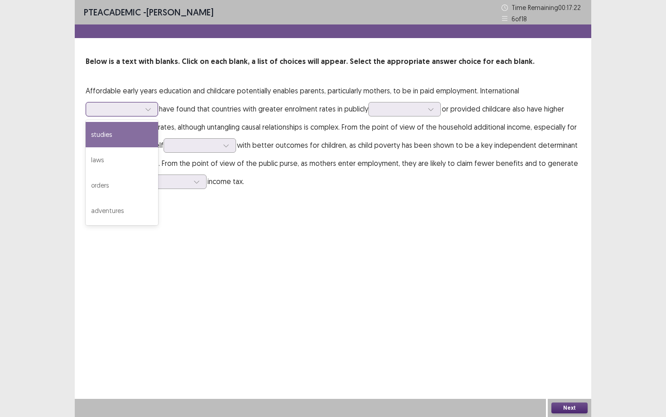
click at [141, 136] on div "studies" at bounding box center [122, 134] width 72 height 25
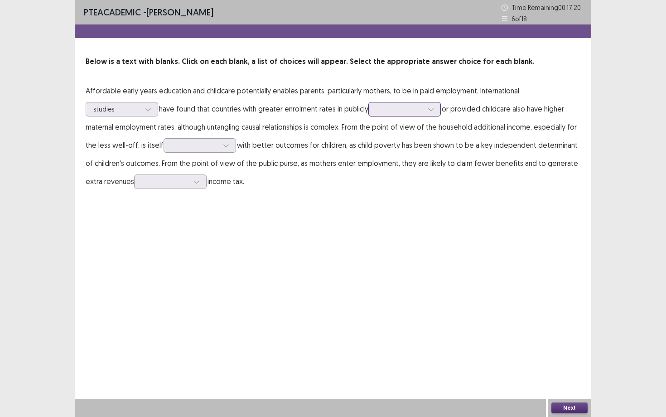
click at [391, 107] on div at bounding box center [399, 109] width 47 height 9
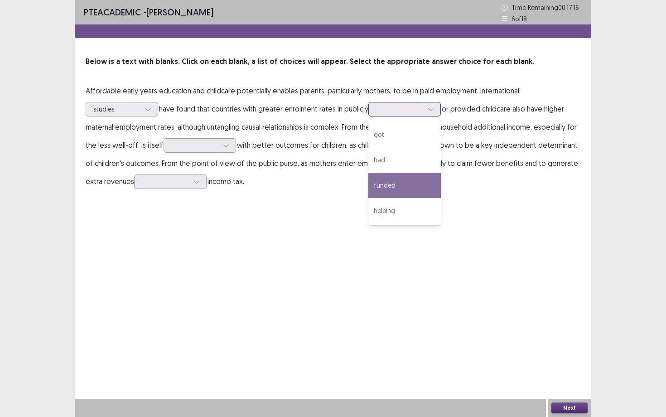
click at [394, 176] on div "funded" at bounding box center [404, 185] width 72 height 25
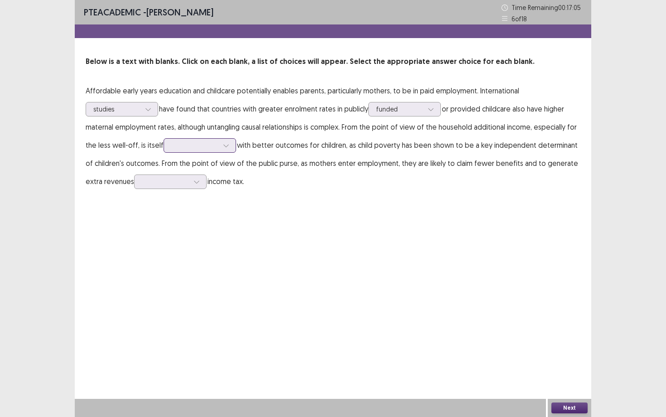
click at [227, 146] on div at bounding box center [226, 146] width 14 height 14
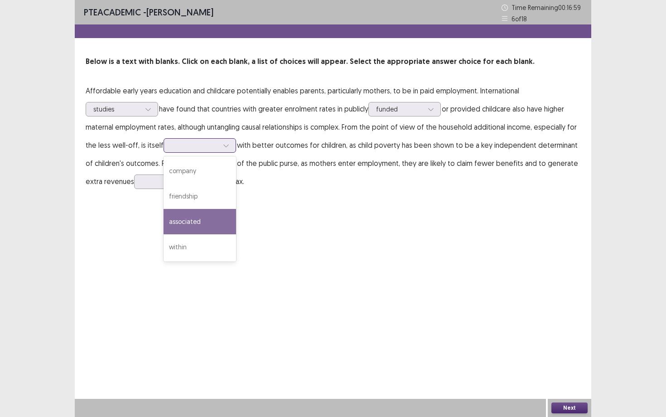
click at [218, 214] on div "associated" at bounding box center [200, 221] width 72 height 25
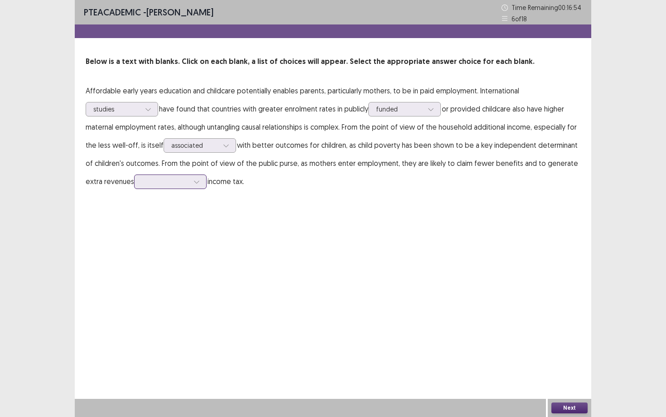
click at [193, 181] on icon at bounding box center [196, 182] width 6 height 6
click at [169, 201] on div "through" at bounding box center [170, 206] width 72 height 25
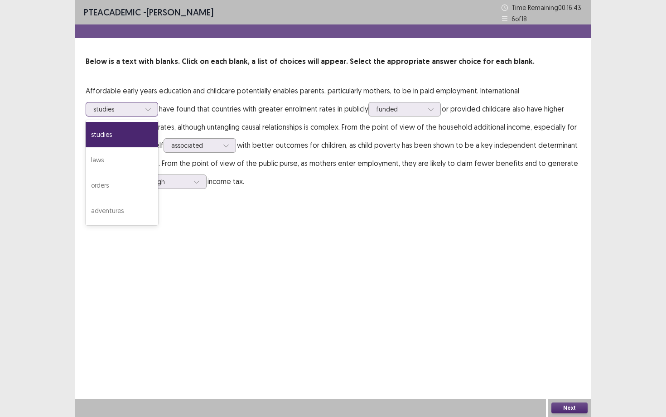
click at [117, 114] on div "studies" at bounding box center [116, 109] width 47 height 14
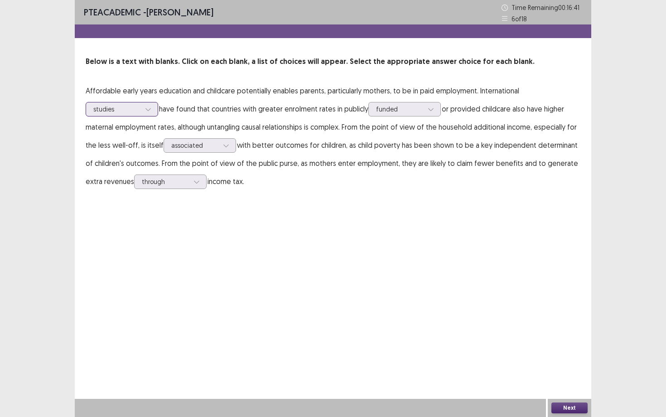
click at [117, 114] on div "studies" at bounding box center [116, 109] width 47 height 14
click at [578, 411] on button "Next" at bounding box center [569, 407] width 36 height 11
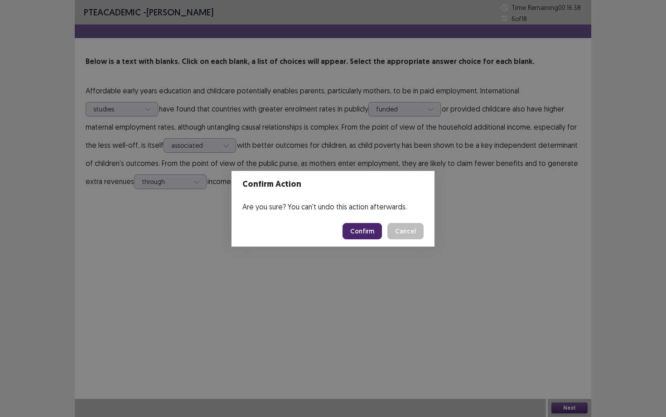
click at [361, 229] on button "Confirm" at bounding box center [362, 231] width 39 height 16
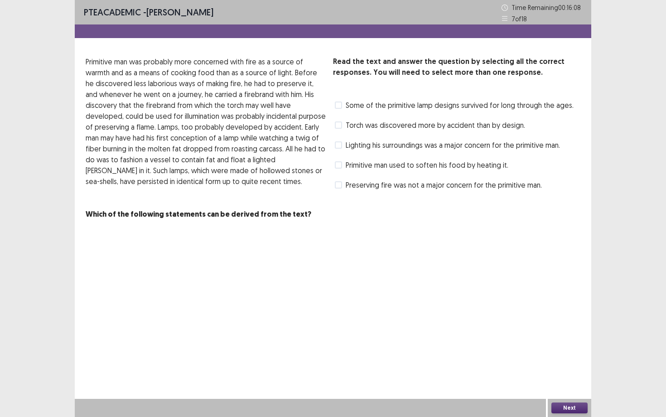
click at [338, 144] on span at bounding box center [338, 144] width 7 height 7
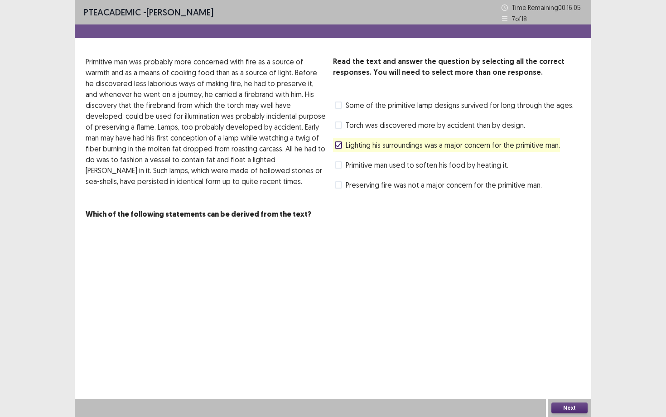
click at [341, 125] on span at bounding box center [338, 124] width 7 height 7
click at [345, 143] on label "Lighting his surroundings was a major concern for the primitive man." at bounding box center [447, 145] width 225 height 11
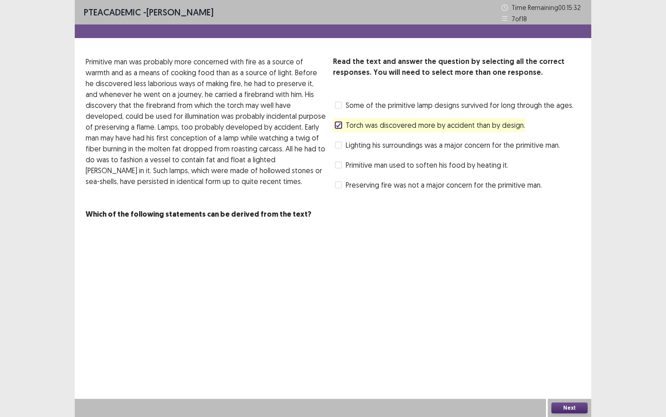
click at [338, 104] on span at bounding box center [338, 104] width 7 height 7
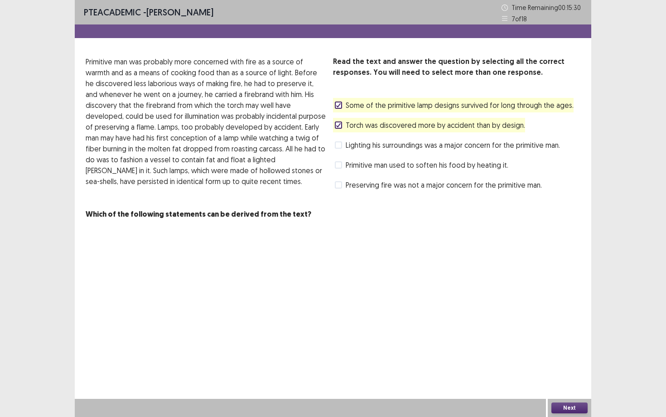
click at [556, 401] on div "Next" at bounding box center [569, 408] width 43 height 18
click at [560, 411] on button "Next" at bounding box center [569, 407] width 36 height 11
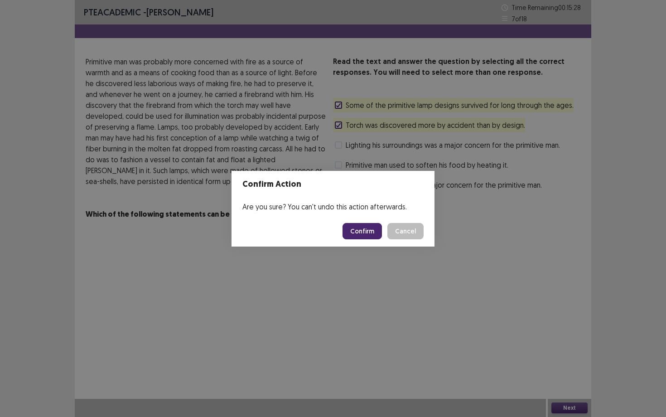
click at [382, 236] on button "Confirm" at bounding box center [362, 231] width 39 height 16
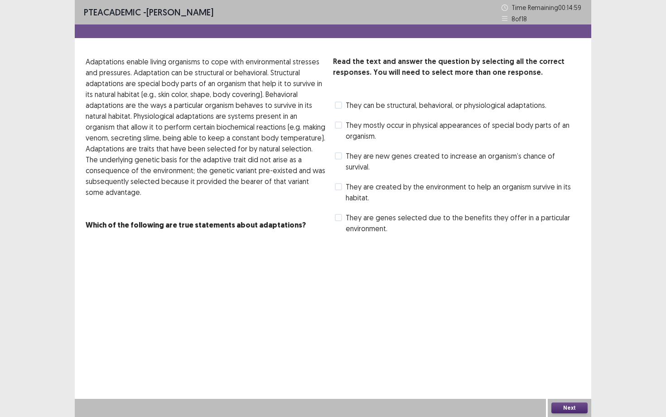
click at [372, 181] on span "They are created by the environment to help an organism survive in its habitat." at bounding box center [463, 192] width 235 height 22
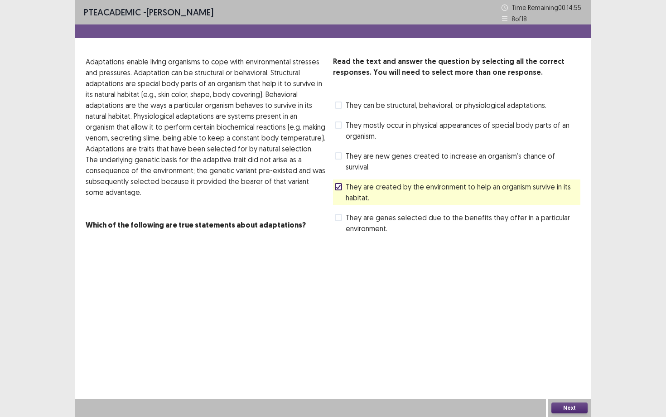
click at [368, 212] on span "They are genes selected due to the benefits they offer in a particular environm…" at bounding box center [463, 223] width 235 height 22
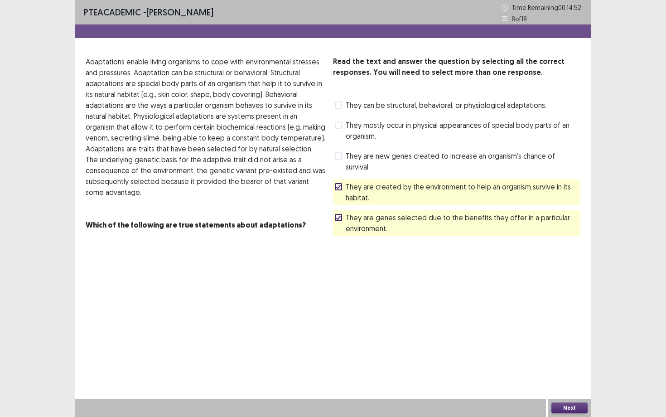
click at [365, 134] on span "They mostly occur in physical appearances of special body parts of an organism." at bounding box center [463, 131] width 235 height 22
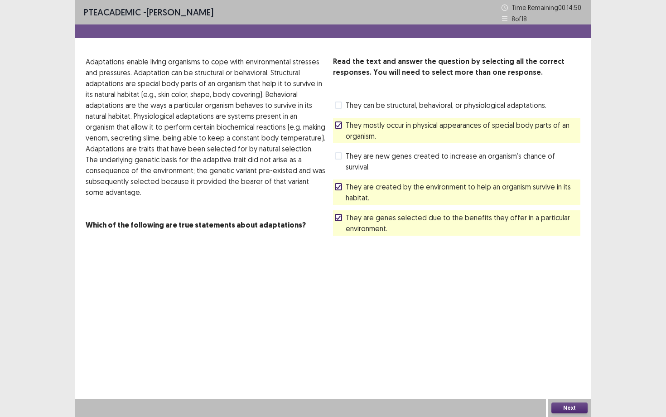
click at [571, 408] on button "Next" at bounding box center [569, 407] width 36 height 11
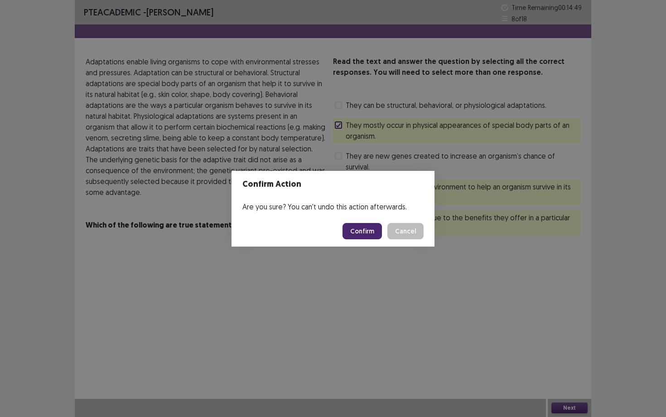
click at [370, 230] on button "Confirm" at bounding box center [362, 231] width 39 height 16
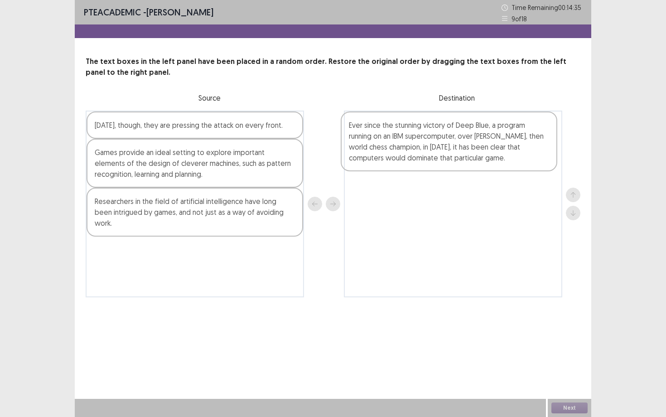
drag, startPoint x: 192, startPoint y: 257, endPoint x: 450, endPoint y: 142, distance: 282.8
click at [450, 142] on div "[DATE], though, they are pressing the attack on every front. Games provide an i…" at bounding box center [333, 204] width 495 height 187
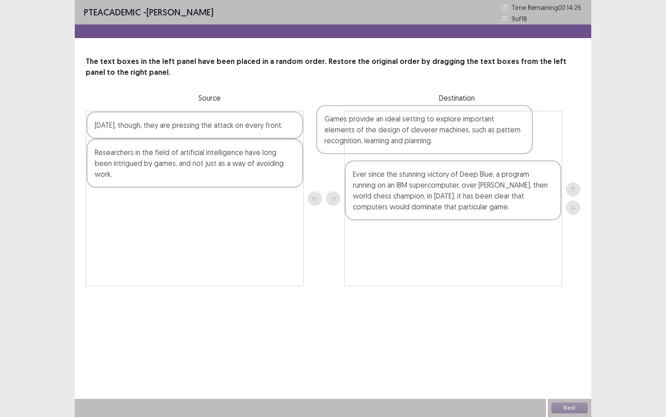
drag, startPoint x: 241, startPoint y: 163, endPoint x: 476, endPoint y: 130, distance: 237.5
click at [476, 130] on div "[DATE], though, they are pressing the attack on every front. Games provide an i…" at bounding box center [333, 199] width 495 height 176
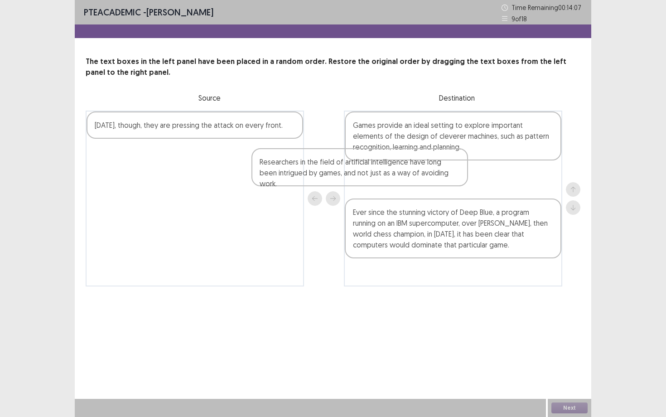
drag, startPoint x: 271, startPoint y: 151, endPoint x: 438, endPoint y: 161, distance: 167.5
click at [438, 161] on div "[DATE], though, they are pressing the attack on every front. Researchers in the…" at bounding box center [333, 199] width 495 height 176
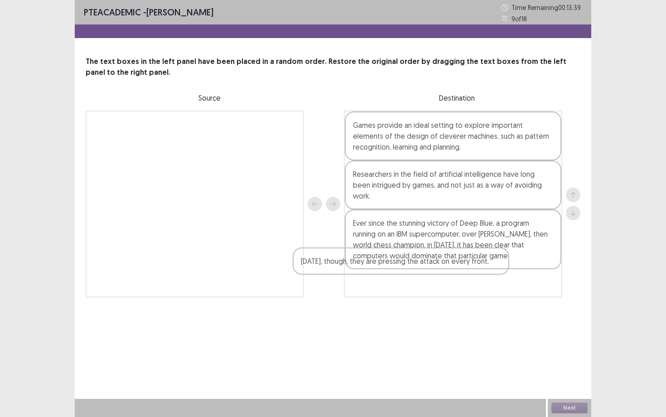
drag, startPoint x: 280, startPoint y: 125, endPoint x: 502, endPoint y: 264, distance: 261.0
click at [502, 264] on div "[DATE], though, they are pressing the attack on every front. Games provide an i…" at bounding box center [333, 204] width 495 height 187
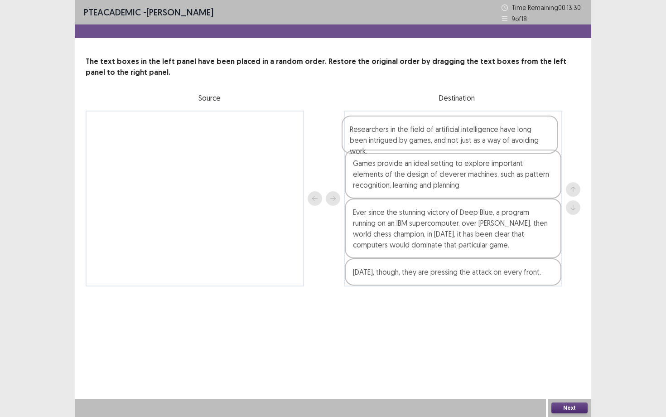
drag, startPoint x: 511, startPoint y: 186, endPoint x: 507, endPoint y: 138, distance: 47.7
click at [507, 138] on div "Games provide an ideal setting to explore important elements of the design of c…" at bounding box center [453, 199] width 218 height 176
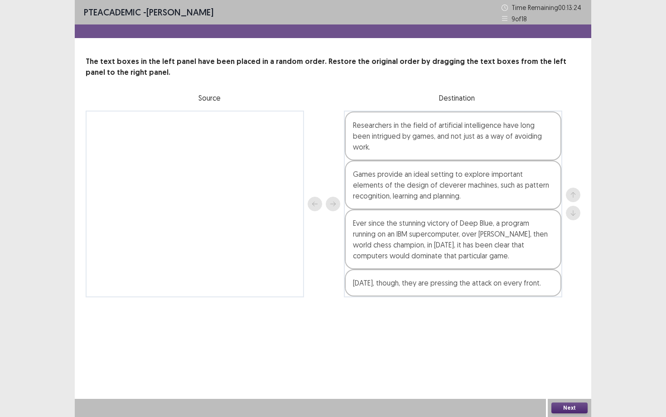
click at [573, 406] on button "Next" at bounding box center [569, 407] width 36 height 11
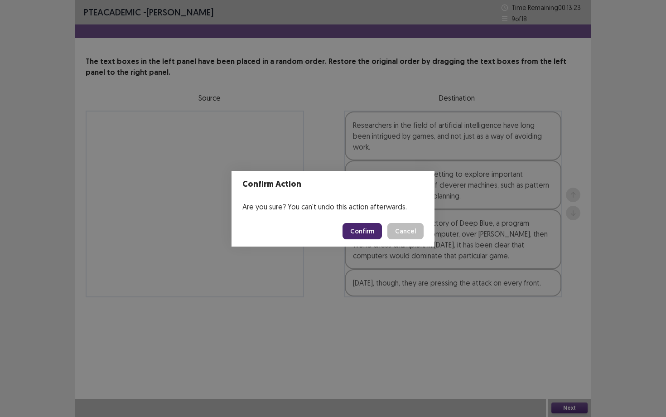
click at [368, 223] on button "Confirm" at bounding box center [362, 231] width 39 height 16
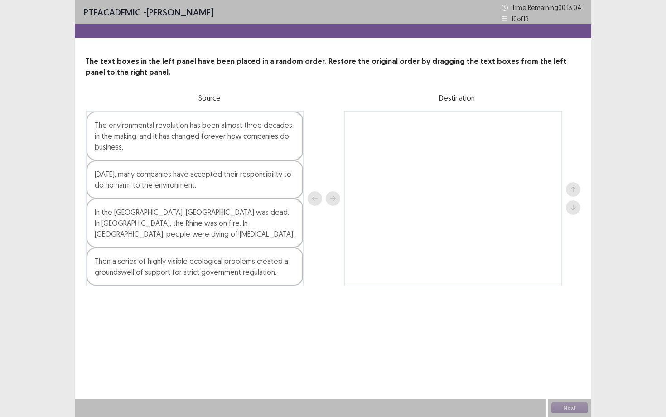
click at [199, 141] on div "The environmental revolution has been almost three decades in the making, and i…" at bounding box center [195, 135] width 217 height 49
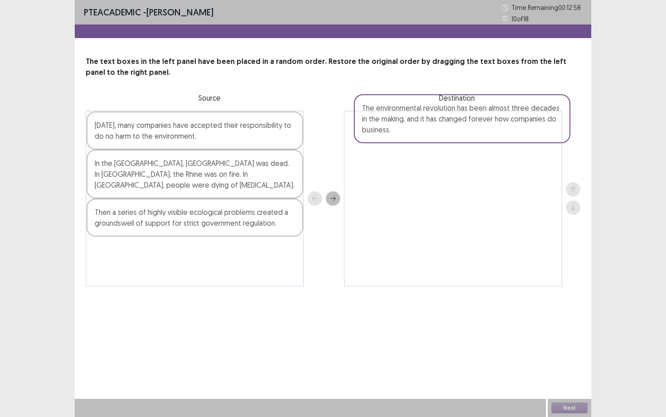
drag, startPoint x: 209, startPoint y: 148, endPoint x: 485, endPoint y: 138, distance: 276.1
click at [485, 138] on div "The environmental revolution has been almost three decades in the making, and i…" at bounding box center [333, 199] width 495 height 176
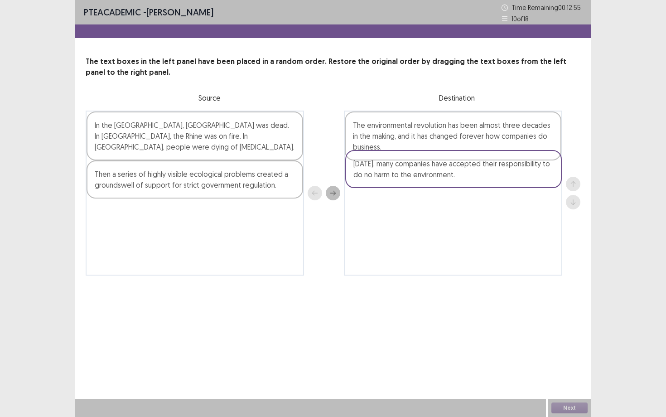
drag, startPoint x: 202, startPoint y: 128, endPoint x: 469, endPoint y: 167, distance: 269.3
click at [469, 167] on div "[DATE], many companies have accepted their responsibility to do no harm to the …" at bounding box center [333, 193] width 495 height 165
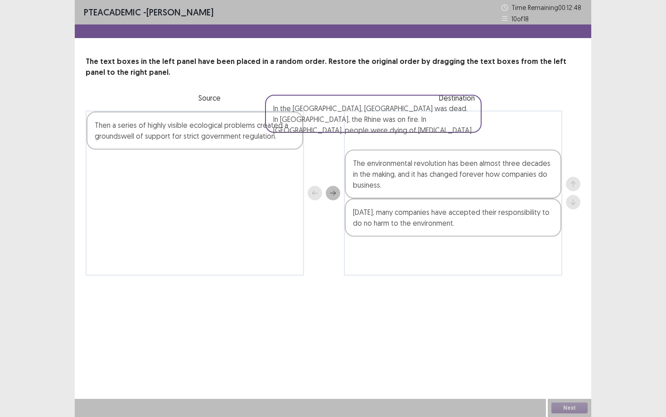
drag, startPoint x: 255, startPoint y: 126, endPoint x: 438, endPoint y: 120, distance: 183.6
click at [438, 120] on div "In the [GEOGRAPHIC_DATA], [GEOGRAPHIC_DATA] was dead. In [GEOGRAPHIC_DATA], the…" at bounding box center [333, 193] width 495 height 165
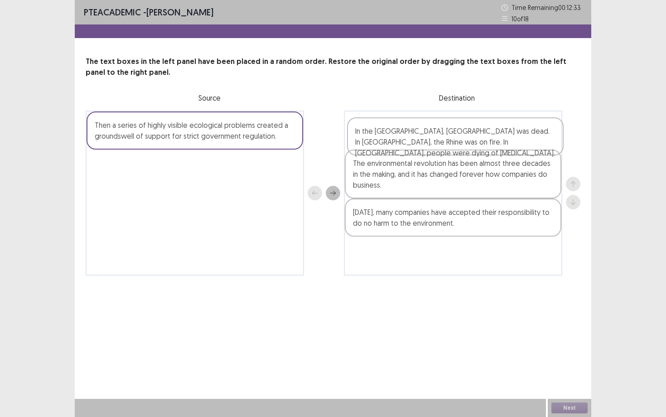
drag, startPoint x: 404, startPoint y: 126, endPoint x: 407, endPoint y: 134, distance: 9.0
click at [407, 134] on div "In the [GEOGRAPHIC_DATA], [GEOGRAPHIC_DATA] was dead. In [GEOGRAPHIC_DATA], the…" at bounding box center [453, 193] width 218 height 165
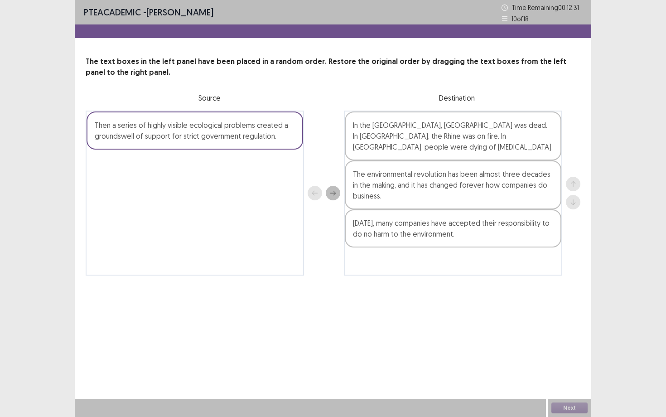
click at [268, 125] on div "Then a series of highly visible ecological problems created a groundswell of su…" at bounding box center [195, 130] width 217 height 38
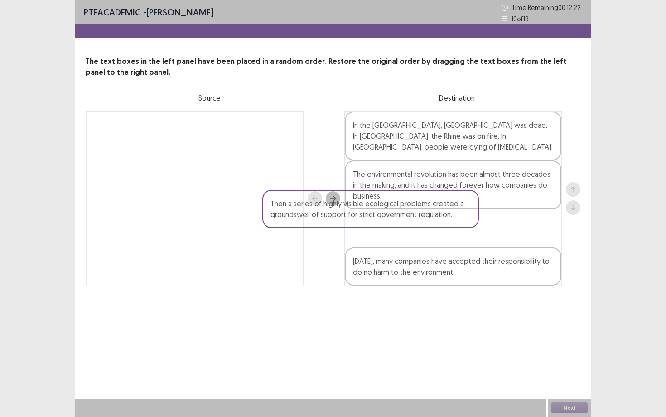
drag, startPoint x: 256, startPoint y: 126, endPoint x: 435, endPoint y: 208, distance: 196.0
click at [435, 208] on div "Then a series of highly visible ecological problems created a groundswell of su…" at bounding box center [333, 199] width 495 height 176
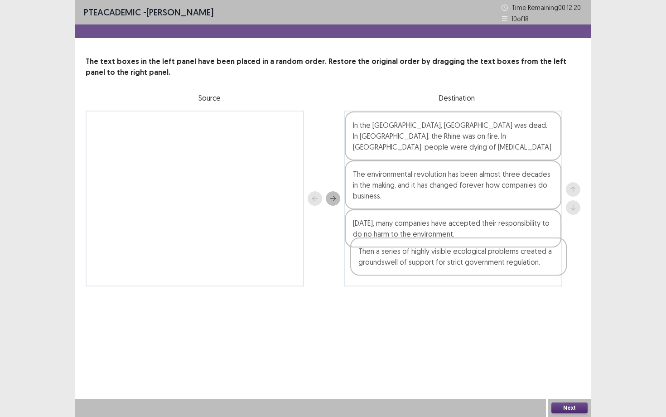
drag, startPoint x: 435, startPoint y: 208, endPoint x: 438, endPoint y: 247, distance: 38.7
click at [438, 247] on div "In the [GEOGRAPHIC_DATA], [GEOGRAPHIC_DATA] was dead. In [GEOGRAPHIC_DATA], the…" at bounding box center [453, 199] width 218 height 176
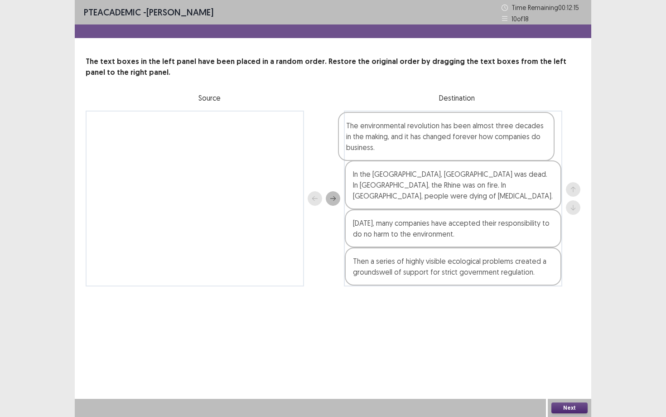
drag, startPoint x: 456, startPoint y: 159, endPoint x: 449, endPoint y: 118, distance: 41.0
click at [449, 118] on div "In the [GEOGRAPHIC_DATA], [GEOGRAPHIC_DATA] was dead. In [GEOGRAPHIC_DATA], the…" at bounding box center [453, 199] width 218 height 176
click at [578, 406] on button "Next" at bounding box center [569, 407] width 36 height 11
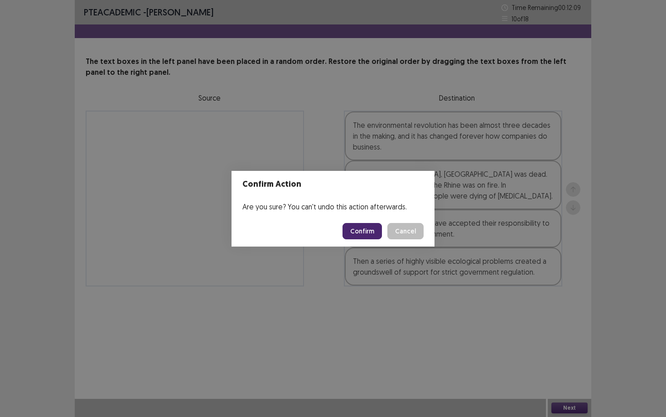
click at [362, 227] on button "Confirm" at bounding box center [362, 231] width 39 height 16
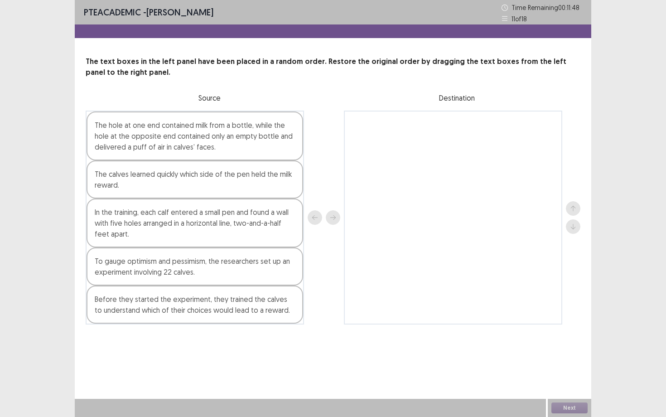
click at [171, 224] on div "In the training, each calf entered a small pen and found a wall with five holes…" at bounding box center [195, 222] width 217 height 49
drag, startPoint x: 156, startPoint y: 264, endPoint x: 168, endPoint y: 262, distance: 11.9
click at [168, 262] on div "The hole at one end contained milk from a bottle, while the hole at the opposit…" at bounding box center [195, 218] width 218 height 214
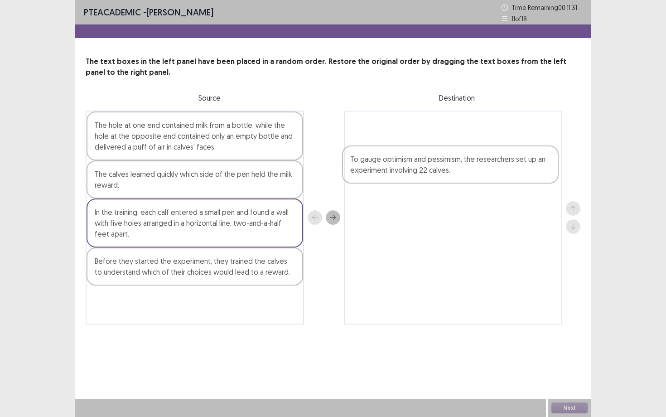
drag, startPoint x: 178, startPoint y: 273, endPoint x: 442, endPoint y: 166, distance: 285.0
click at [442, 166] on div "The hole at one end contained milk from a bottle, while the hole at the opposit…" at bounding box center [333, 218] width 495 height 214
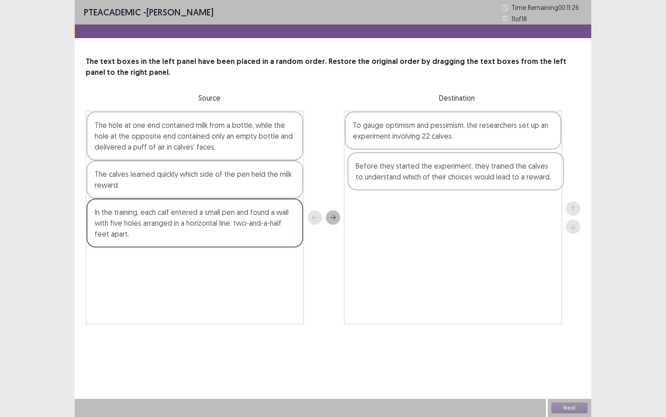
drag, startPoint x: 228, startPoint y: 275, endPoint x: 491, endPoint y: 178, distance: 280.5
click at [491, 178] on div "The hole at one end contained milk from a bottle, while the hole at the opposit…" at bounding box center [333, 218] width 495 height 214
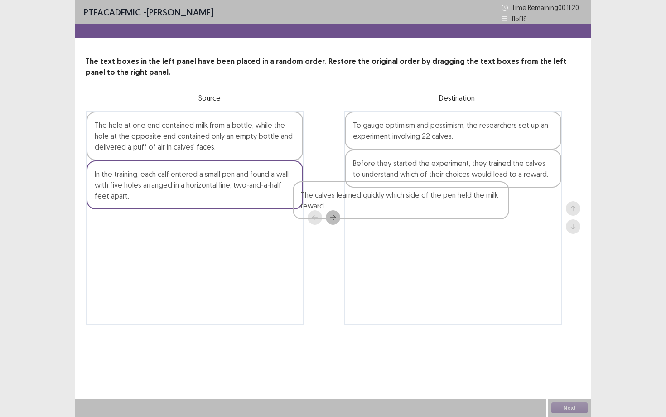
drag, startPoint x: 239, startPoint y: 188, endPoint x: 448, endPoint y: 208, distance: 209.9
click at [448, 208] on div "The hole at one end contained milk from a bottle, while the hole at the opposit…" at bounding box center [333, 218] width 495 height 214
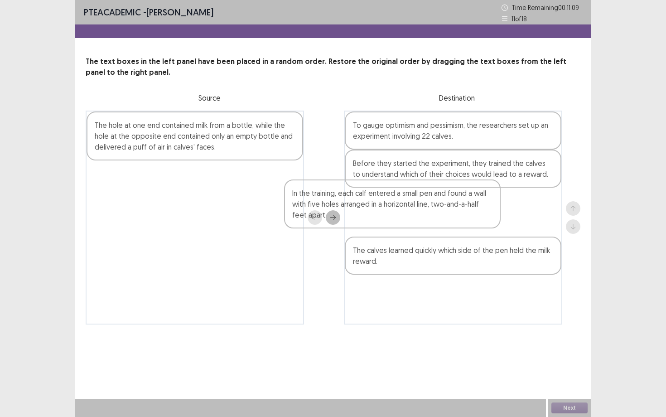
drag, startPoint x: 243, startPoint y: 181, endPoint x: 460, endPoint y: 199, distance: 217.8
click at [460, 199] on div "The hole at one end contained milk from a bottle, while the hole at the opposit…" at bounding box center [333, 218] width 495 height 214
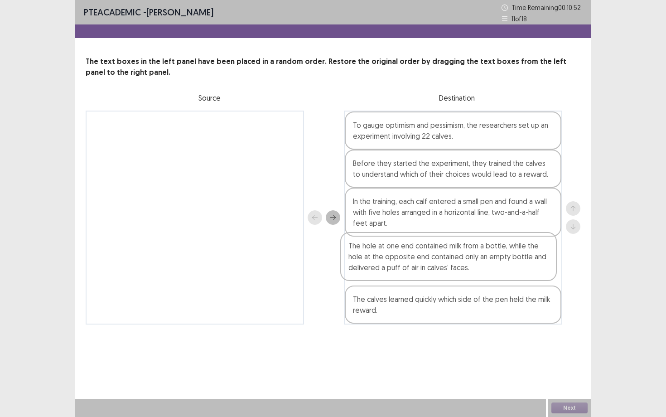
drag, startPoint x: 249, startPoint y: 140, endPoint x: 505, endPoint y: 263, distance: 283.7
click at [505, 263] on div "The hole at one end contained milk from a bottle, while the hole at the opposit…" at bounding box center [333, 218] width 495 height 214
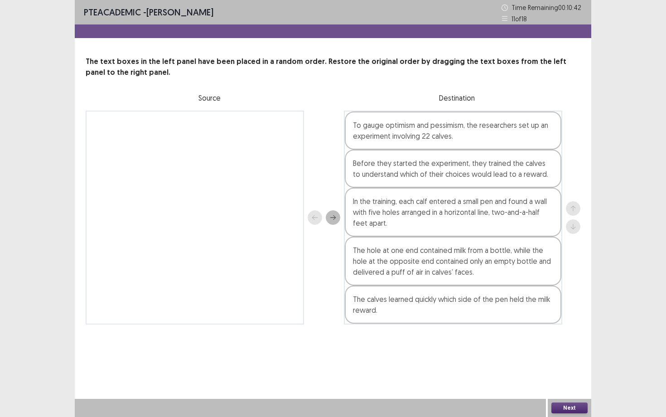
click at [564, 406] on button "Next" at bounding box center [569, 407] width 36 height 11
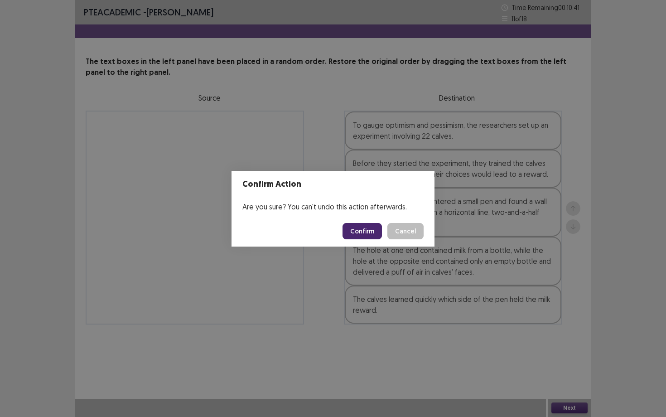
click at [372, 234] on button "Confirm" at bounding box center [362, 231] width 39 height 16
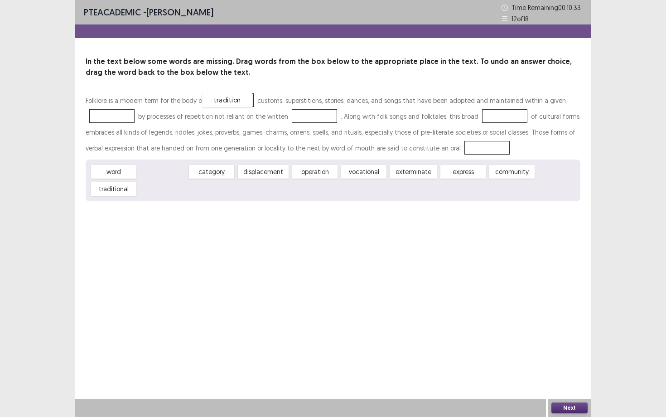
drag, startPoint x: 176, startPoint y: 172, endPoint x: 242, endPoint y: 100, distance: 97.2
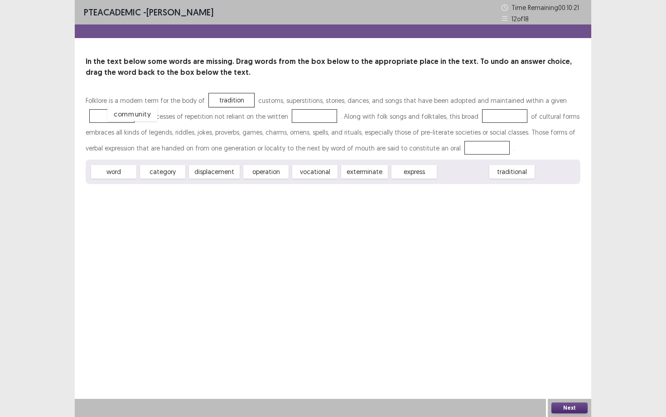
drag, startPoint x: 449, startPoint y: 173, endPoint x: 117, endPoint y: 115, distance: 336.3
drag, startPoint x: 454, startPoint y: 174, endPoint x: 225, endPoint y: 102, distance: 240.5
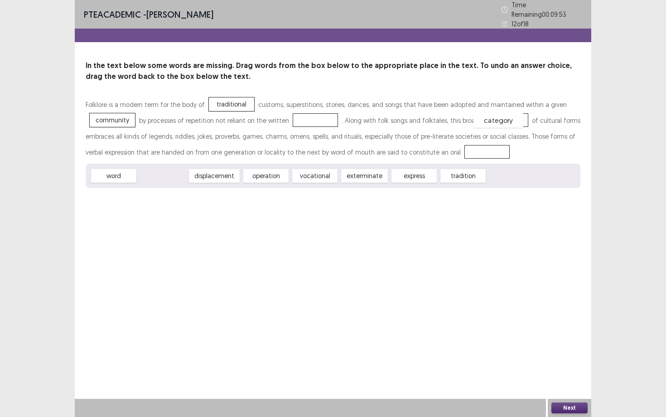
drag, startPoint x: 176, startPoint y: 170, endPoint x: 509, endPoint y: 115, distance: 338.0
drag, startPoint x: 262, startPoint y: 171, endPoint x: 452, endPoint y: 179, distance: 190.0
click at [452, 178] on span "vocational" at bounding box center [456, 179] width 50 height 15
drag, startPoint x: 253, startPoint y: 168, endPoint x: 432, endPoint y: 145, distance: 180.5
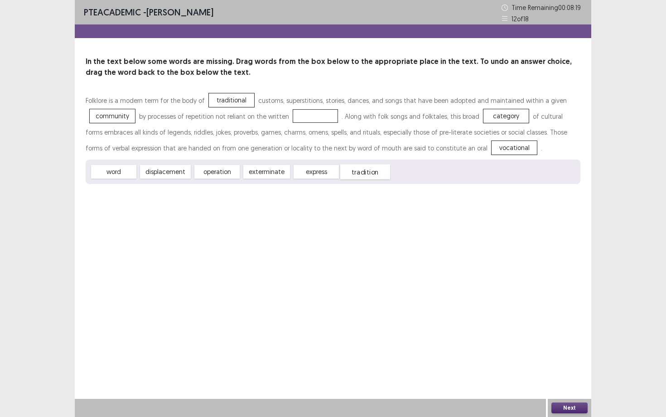
click at [357, 168] on span "tradition" at bounding box center [365, 171] width 50 height 15
drag, startPoint x: 228, startPoint y: 169, endPoint x: 319, endPoint y: 109, distance: 109.0
click at [580, 411] on button "Next" at bounding box center [569, 407] width 36 height 11
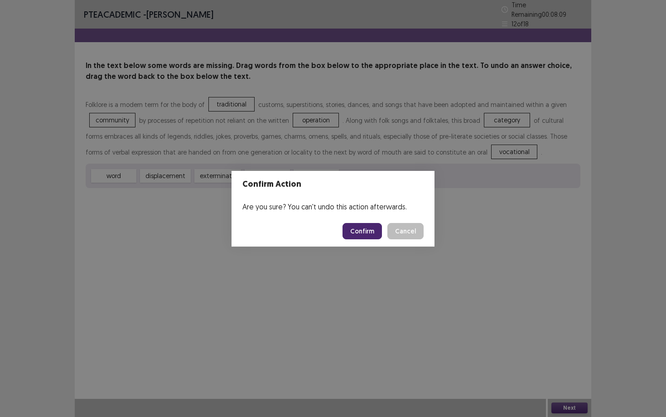
click at [364, 232] on button "Confirm" at bounding box center [362, 231] width 39 height 16
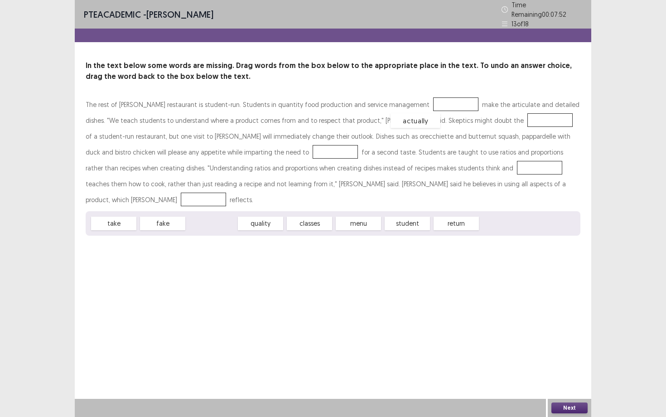
drag, startPoint x: 214, startPoint y: 204, endPoint x: 418, endPoint y: 101, distance: 228.0
drag, startPoint x: 228, startPoint y: 202, endPoint x: 468, endPoint y: 116, distance: 254.4
drag, startPoint x: 357, startPoint y: 204, endPoint x: 165, endPoint y: 147, distance: 199.9
drag, startPoint x: 415, startPoint y: 101, endPoint x: 339, endPoint y: 167, distance: 101.2
drag, startPoint x: 253, startPoint y: 200, endPoint x: 361, endPoint y: 176, distance: 110.8
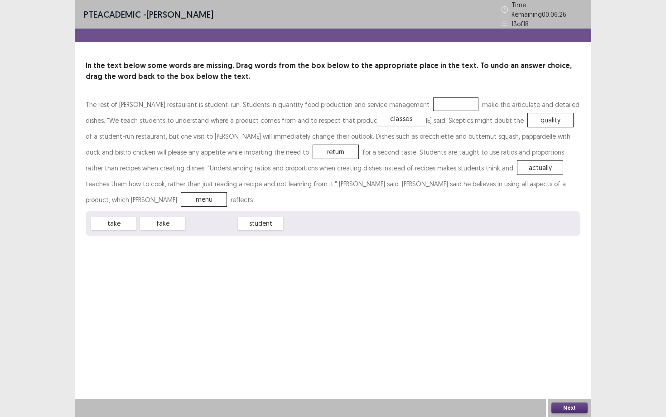
drag, startPoint x: 220, startPoint y: 204, endPoint x: 413, endPoint y: 99, distance: 220.4
click at [565, 411] on button "Next" at bounding box center [569, 407] width 36 height 11
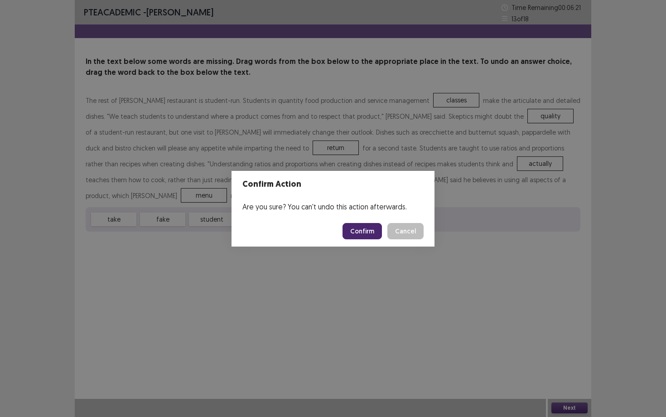
click at [345, 220] on footer "Confirm Cancel" at bounding box center [333, 231] width 203 height 31
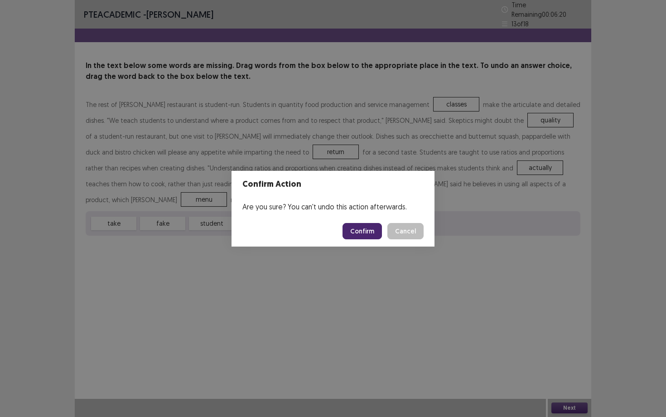
click at [362, 226] on button "Confirm" at bounding box center [362, 231] width 39 height 16
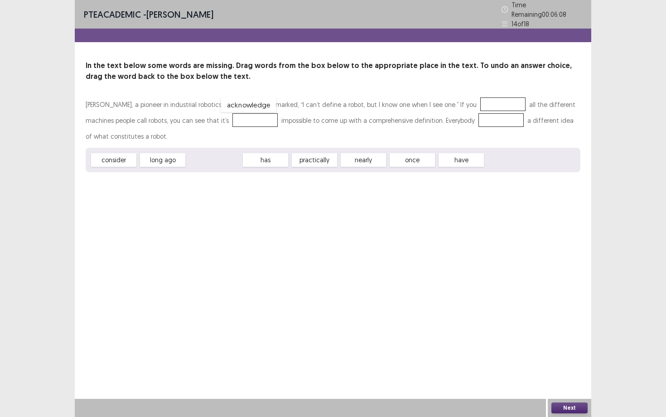
drag, startPoint x: 214, startPoint y: 154, endPoint x: 250, endPoint y: 99, distance: 65.9
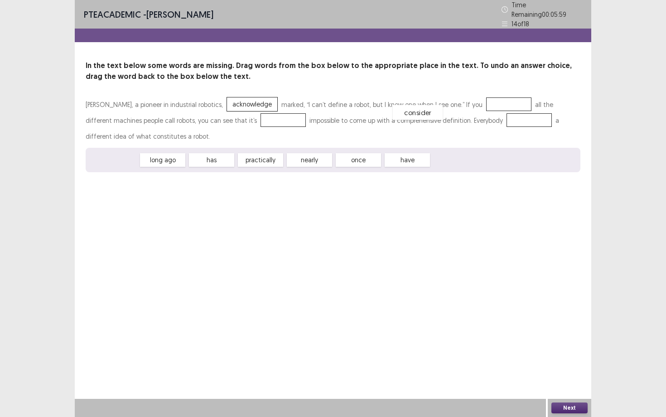
drag, startPoint x: 125, startPoint y: 156, endPoint x: 430, endPoint y: 100, distance: 310.1
click at [430, 105] on span "consider" at bounding box center [418, 112] width 50 height 15
drag, startPoint x: 430, startPoint y: 100, endPoint x: 313, endPoint y: 107, distance: 117.6
click at [313, 107] on p "[PERSON_NAME], a pioneer in industrial robotics, acknowledge marked, “I can’t d…" at bounding box center [333, 121] width 495 height 48
drag, startPoint x: 96, startPoint y: 153, endPoint x: 484, endPoint y: 99, distance: 391.6
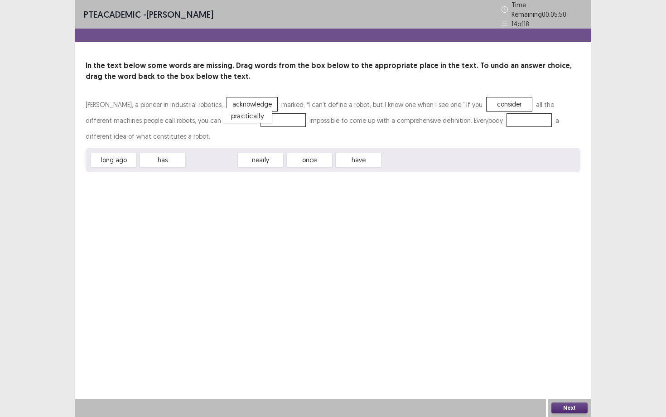
drag, startPoint x: 220, startPoint y: 159, endPoint x: 258, endPoint y: 117, distance: 57.1
drag, startPoint x: 160, startPoint y: 152, endPoint x: 395, endPoint y: 128, distance: 236.4
click at [395, 128] on span "has" at bounding box center [398, 135] width 50 height 15
click at [394, 128] on p "[PERSON_NAME], a pioneer in industrial robotics, acknowledge marked, “I can’t d…" at bounding box center [333, 121] width 495 height 48
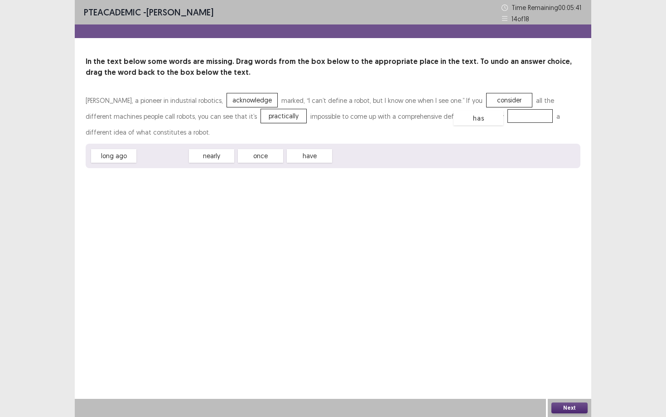
drag, startPoint x: 159, startPoint y: 154, endPoint x: 487, endPoint y: 115, distance: 330.8
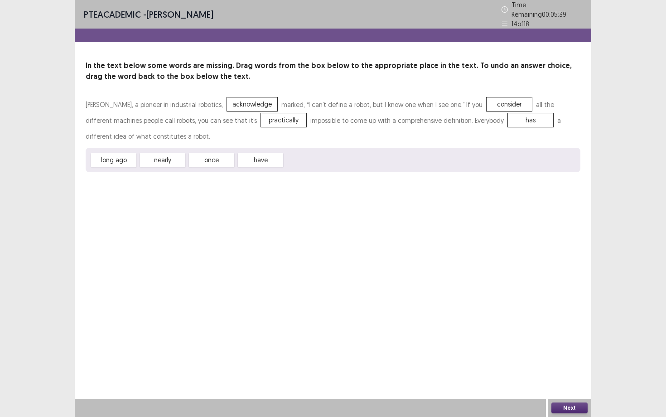
click at [570, 412] on button "Next" at bounding box center [569, 407] width 36 height 11
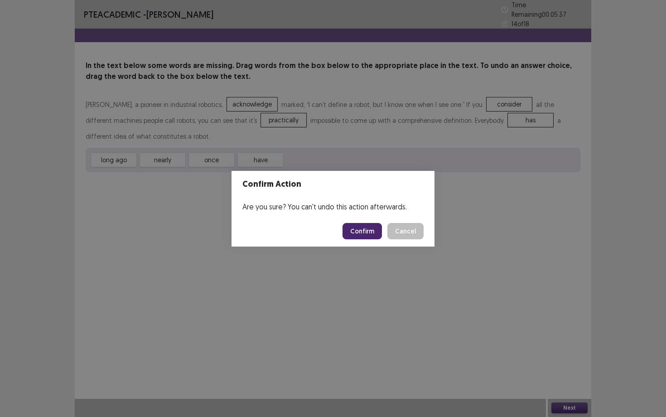
click at [362, 229] on button "Confirm" at bounding box center [362, 231] width 39 height 16
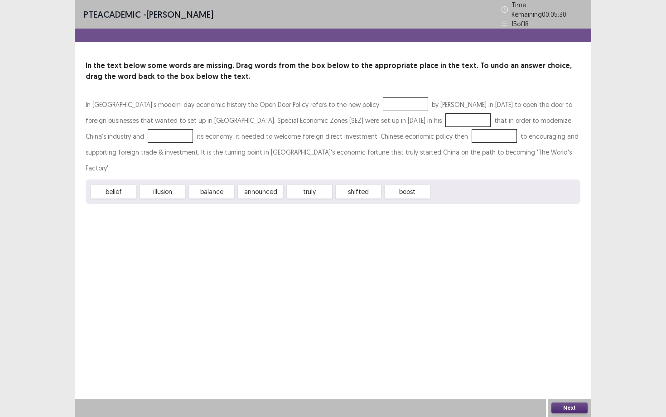
drag, startPoint x: 272, startPoint y: 181, endPoint x: 323, endPoint y: 130, distance: 71.8
click at [323, 130] on div "In [GEOGRAPHIC_DATA]'s modern-day economic history the Open Door Policy refers …" at bounding box center [333, 150] width 495 height 107
drag, startPoint x: 272, startPoint y: 173, endPoint x: 366, endPoint y: 101, distance: 118.1
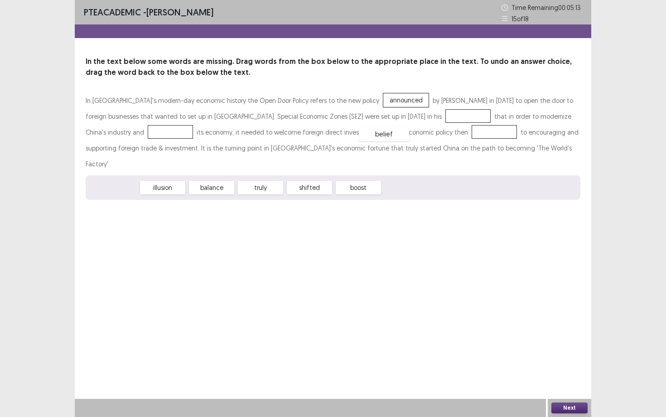
drag, startPoint x: 127, startPoint y: 174, endPoint x: 396, endPoint y: 117, distance: 275.1
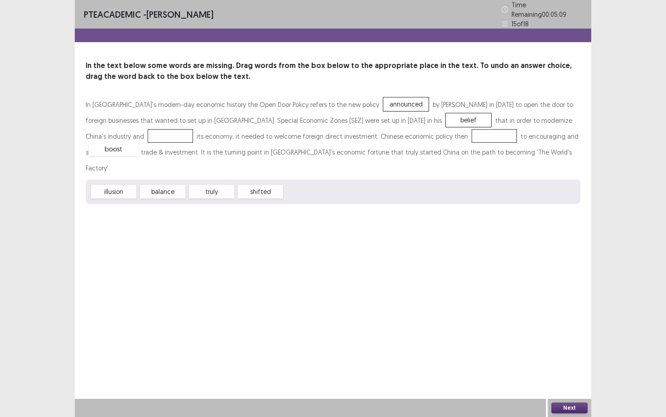
drag, startPoint x: 323, startPoint y: 172, endPoint x: 128, endPoint y: 130, distance: 199.4
drag, startPoint x: 275, startPoint y: 172, endPoint x: 437, endPoint y: 135, distance: 165.5
click at [570, 411] on button "Next" at bounding box center [569, 407] width 36 height 11
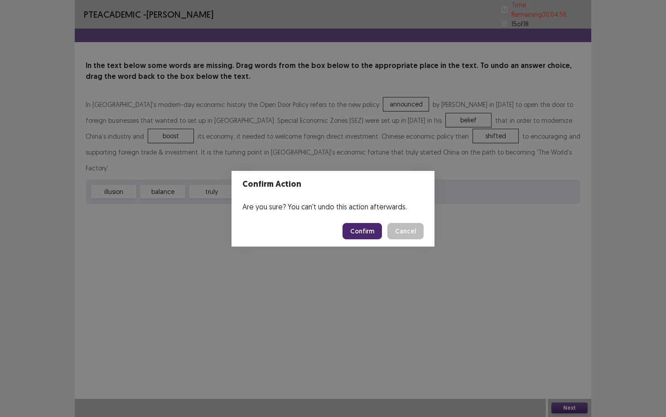
click at [365, 223] on button "Confirm" at bounding box center [362, 231] width 39 height 16
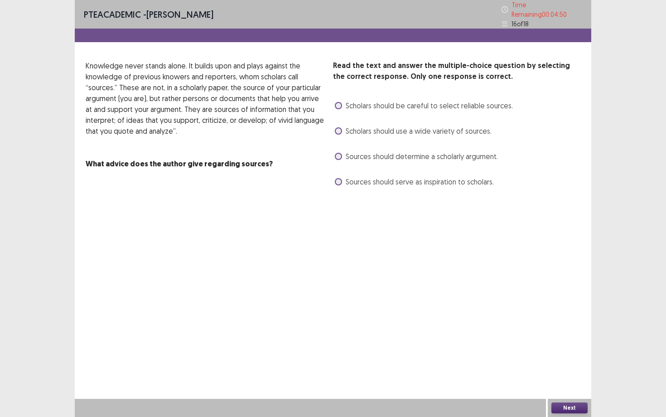
click at [342, 101] on label "Scholars should be careful to select reliable sources." at bounding box center [424, 105] width 178 height 11
click at [565, 412] on button "Next" at bounding box center [569, 407] width 36 height 11
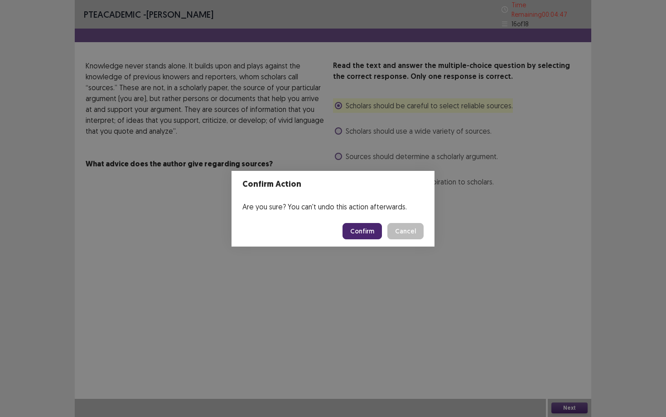
click at [370, 233] on button "Confirm" at bounding box center [362, 231] width 39 height 16
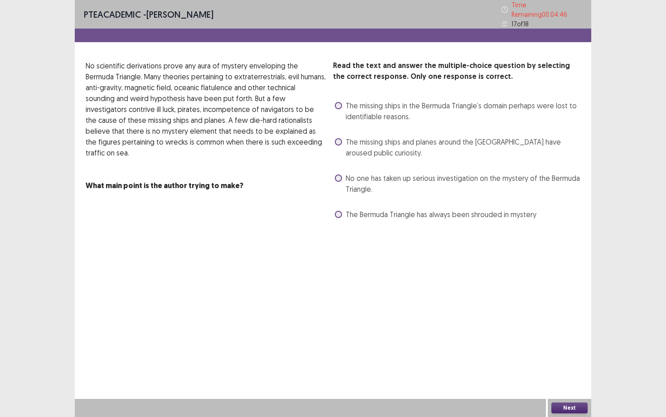
click at [343, 103] on label "The missing ships in the Bermuda Triangle’s domain perhaps were lost to identif…" at bounding box center [458, 111] width 246 height 22
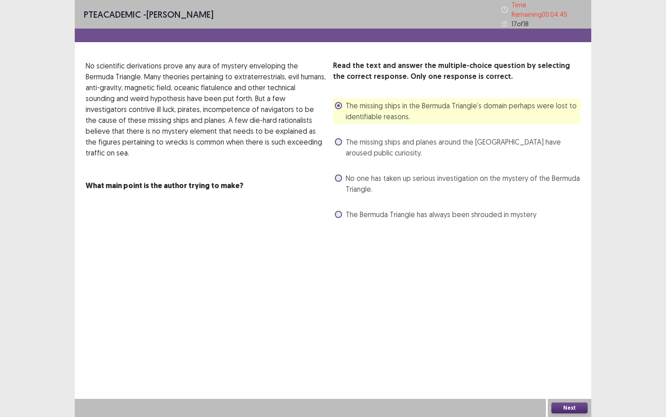
click at [593, 416] on div "PTE academic - [PERSON_NAME] Time Remaining 00 : 04 : 45 17 of 18 Read the text…" at bounding box center [333, 208] width 666 height 417
click at [589, 409] on div "Next" at bounding box center [569, 408] width 43 height 18
click at [578, 410] on button "Next" at bounding box center [569, 407] width 36 height 11
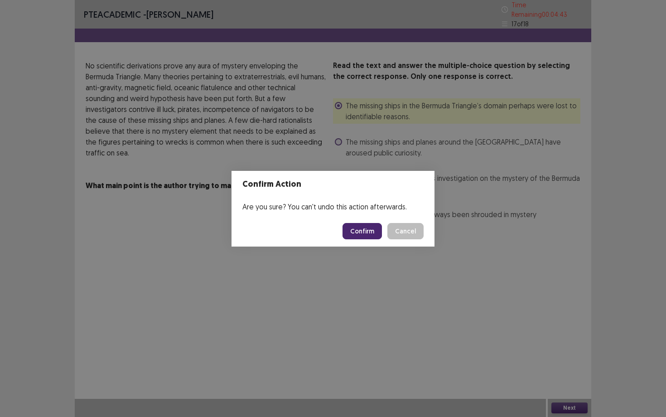
click at [376, 232] on button "Confirm" at bounding box center [362, 231] width 39 height 16
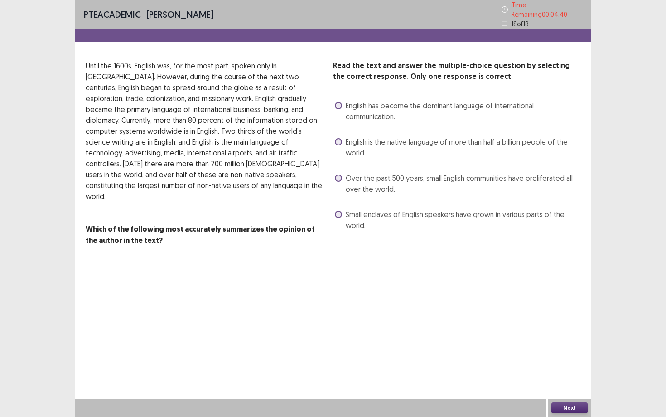
click at [345, 109] on label "English has become the dominant language of international communication." at bounding box center [458, 111] width 246 height 22
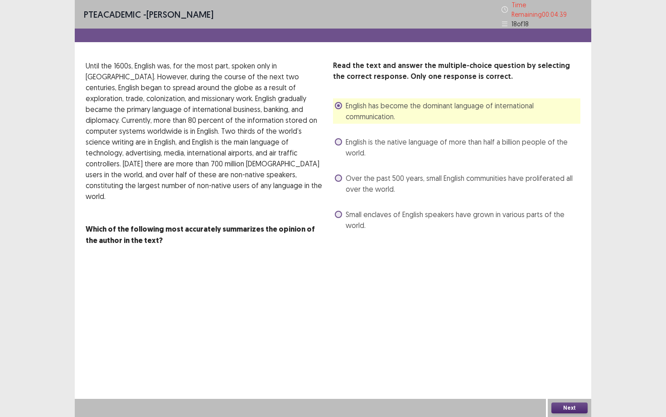
click at [558, 410] on button "Next" at bounding box center [569, 407] width 36 height 11
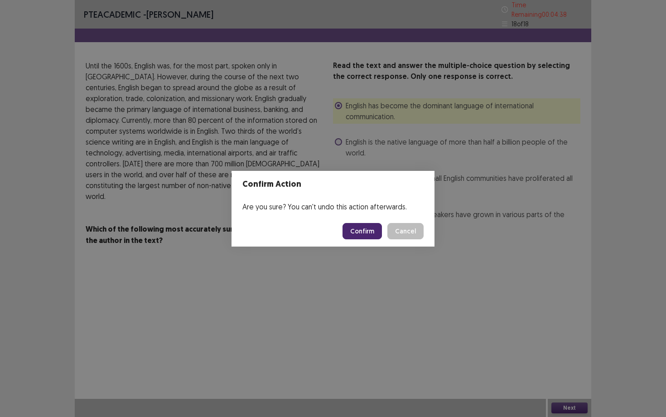
click at [370, 229] on button "Confirm" at bounding box center [362, 231] width 39 height 16
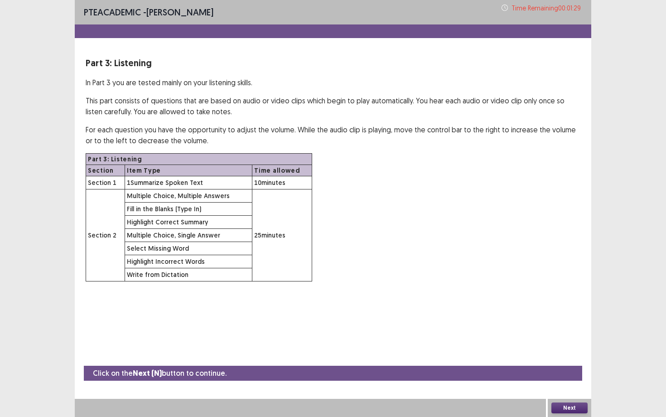
click at [562, 405] on button "Next" at bounding box center [569, 407] width 36 height 11
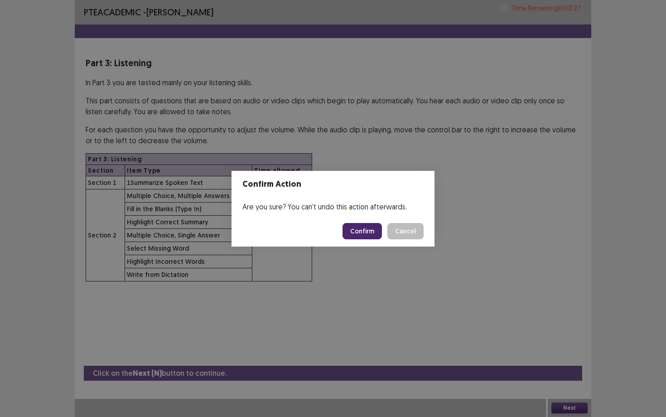
click at [375, 226] on button "Confirm" at bounding box center [362, 231] width 39 height 16
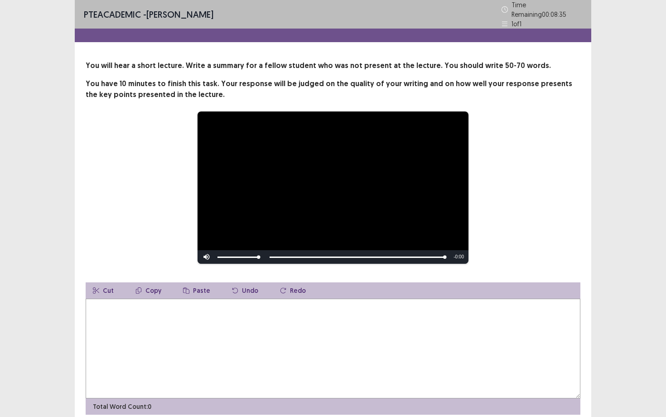
click at [213, 320] on textarea at bounding box center [333, 349] width 495 height 100
type textarea "*"
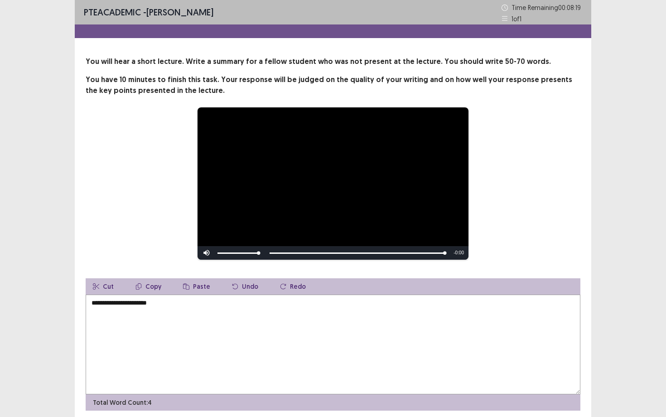
click at [94, 303] on textarea "**********" at bounding box center [333, 345] width 495 height 100
click at [92, 303] on textarea "**********" at bounding box center [333, 345] width 495 height 100
click at [150, 304] on textarea "**********" at bounding box center [333, 345] width 495 height 100
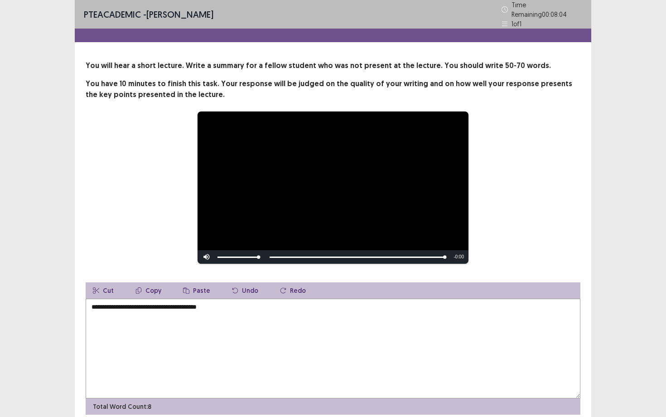
click at [245, 301] on textarea "**********" at bounding box center [333, 349] width 495 height 100
click at [223, 305] on textarea "**********" at bounding box center [333, 349] width 495 height 100
click at [315, 301] on textarea "**********" at bounding box center [333, 349] width 495 height 100
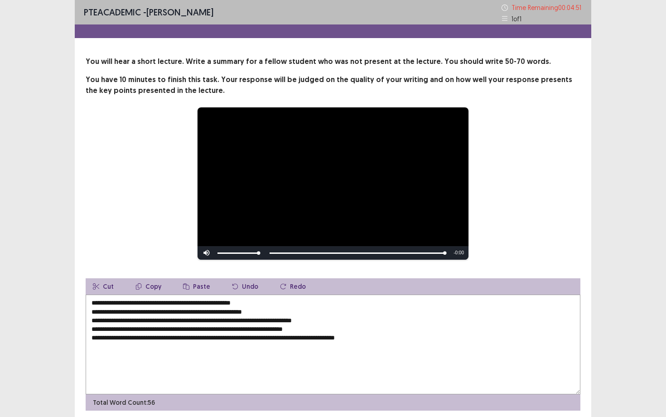
click at [304, 339] on textarea "**********" at bounding box center [333, 345] width 495 height 100
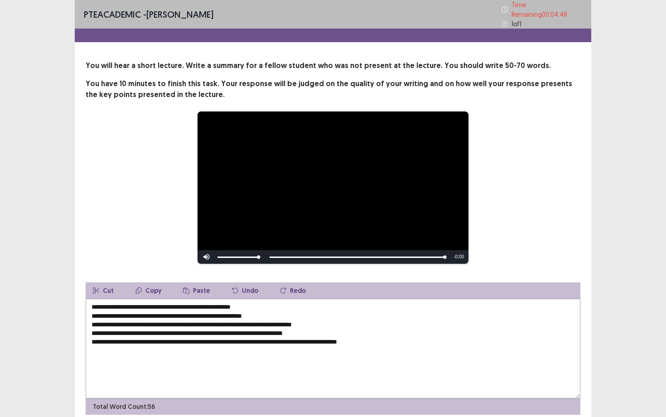
click at [396, 338] on textarea "**********" at bounding box center [333, 349] width 495 height 100
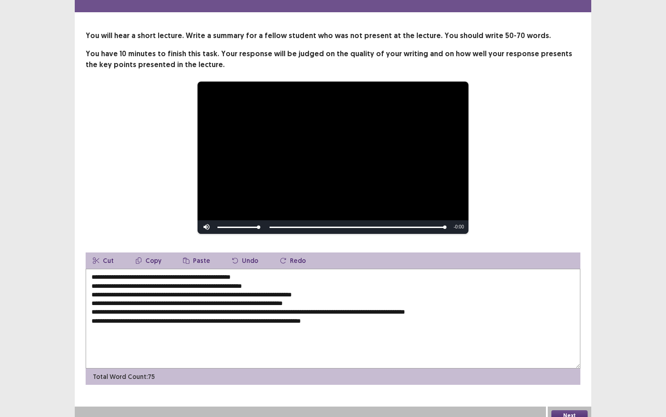
scroll to position [34, 0]
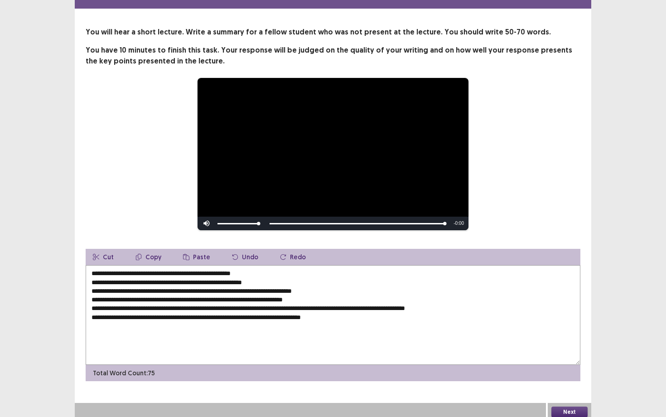
click at [184, 314] on textarea "**********" at bounding box center [333, 315] width 495 height 100
drag, startPoint x: 163, startPoint y: 314, endPoint x: 169, endPoint y: 314, distance: 6.4
click at [169, 314] on textarea "**********" at bounding box center [333, 315] width 495 height 100
click at [184, 313] on textarea "**********" at bounding box center [333, 315] width 495 height 100
drag, startPoint x: 268, startPoint y: 314, endPoint x: 377, endPoint y: 318, distance: 109.7
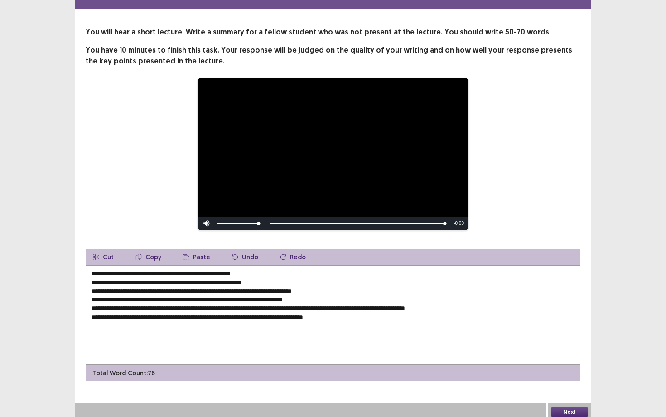
click at [377, 318] on textarea "**********" at bounding box center [333, 315] width 495 height 100
type textarea "**********"
click at [579, 406] on button "Next" at bounding box center [569, 411] width 36 height 11
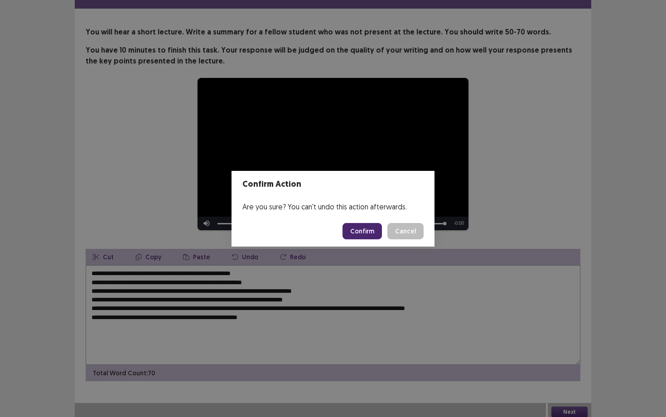
click at [367, 232] on button "Confirm" at bounding box center [362, 231] width 39 height 16
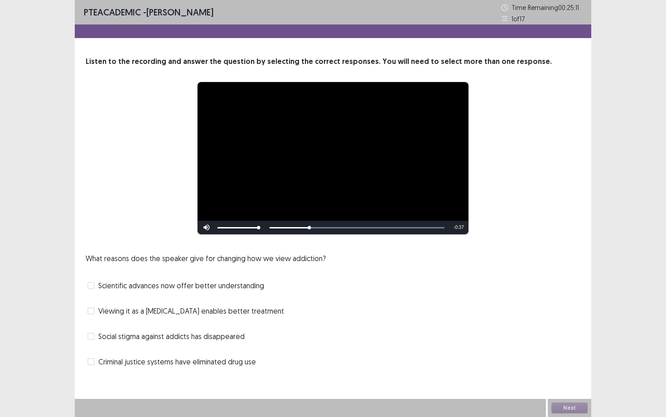
click at [172, 363] on span "Criminal justice systems have eliminated drug use" at bounding box center [177, 361] width 158 height 11
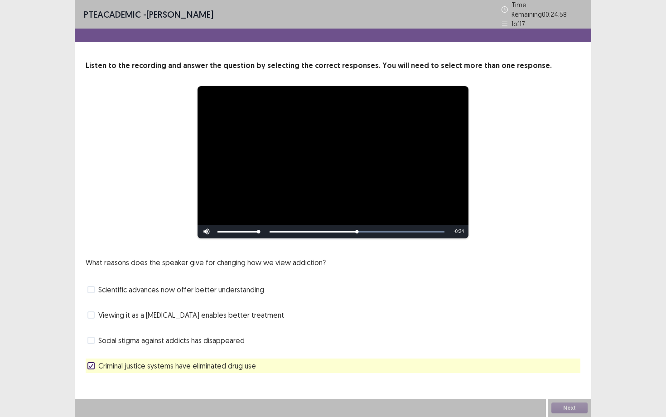
click at [174, 311] on span "Viewing it as a [MEDICAL_DATA] enables better treatment" at bounding box center [191, 314] width 186 height 11
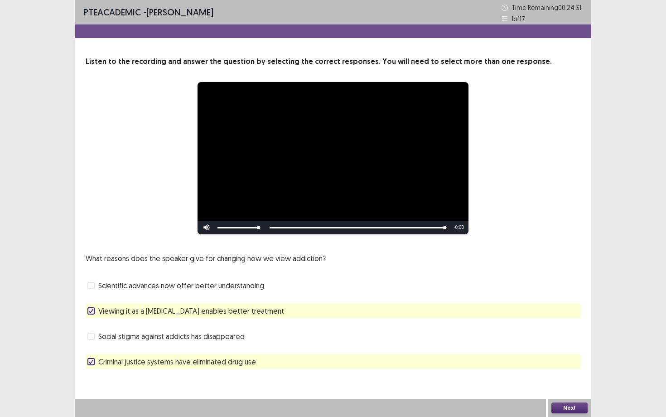
click at [135, 288] on span "Scientific advances now offer better understanding" at bounding box center [181, 285] width 166 height 11
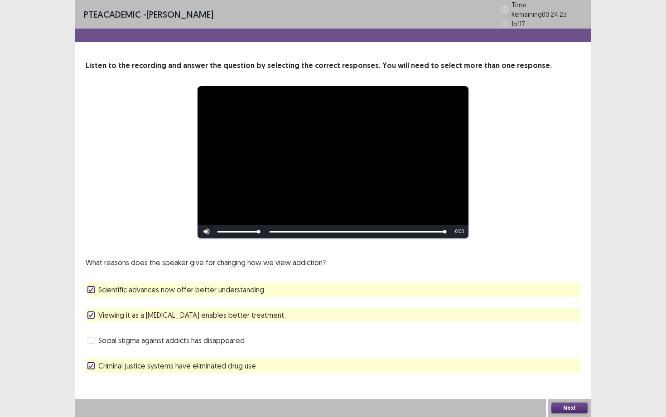
click at [202, 364] on span "Criminal justice systems have eliminated drug use" at bounding box center [177, 365] width 158 height 11
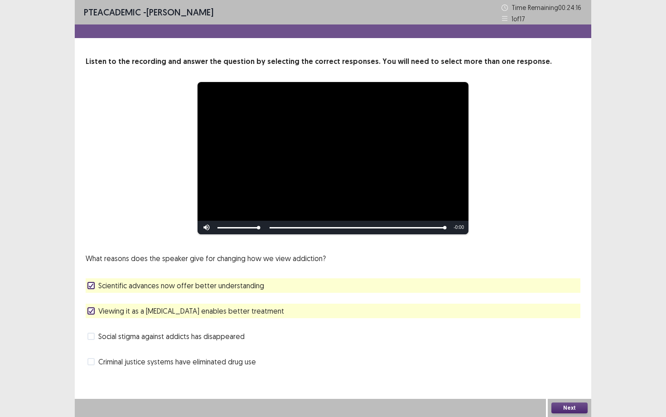
click at [569, 409] on button "Next" at bounding box center [569, 407] width 36 height 11
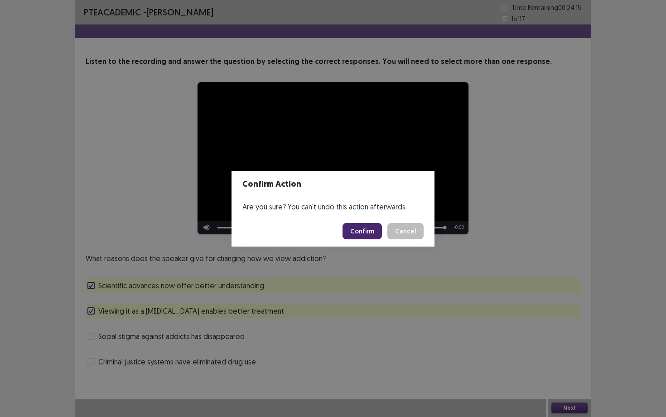
click at [350, 225] on button "Confirm" at bounding box center [362, 231] width 39 height 16
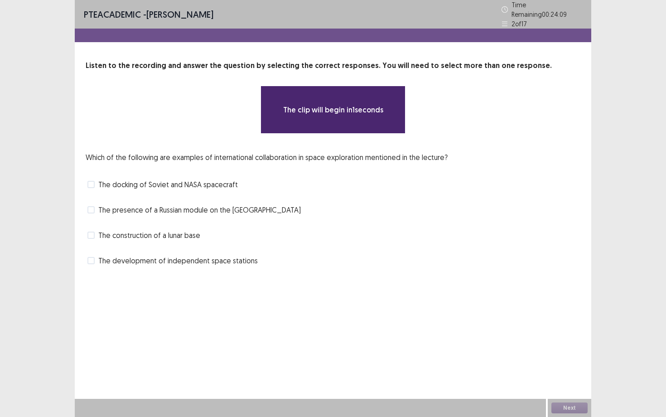
click at [125, 179] on span "The docking of Soviet and NASA spacecraft" at bounding box center [168, 184] width 140 height 11
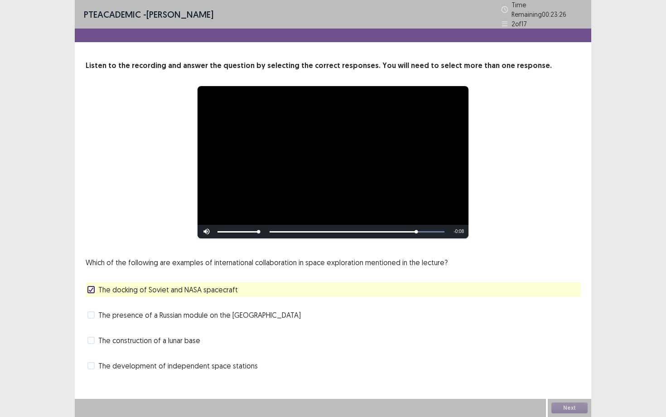
click at [171, 364] on span "The development of independent space stations" at bounding box center [177, 365] width 159 height 11
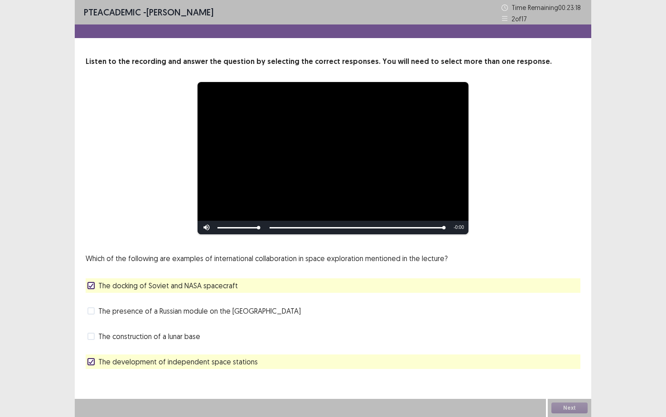
click at [186, 315] on span "The presence of a Russian module on the [GEOGRAPHIC_DATA]" at bounding box center [199, 310] width 203 height 11
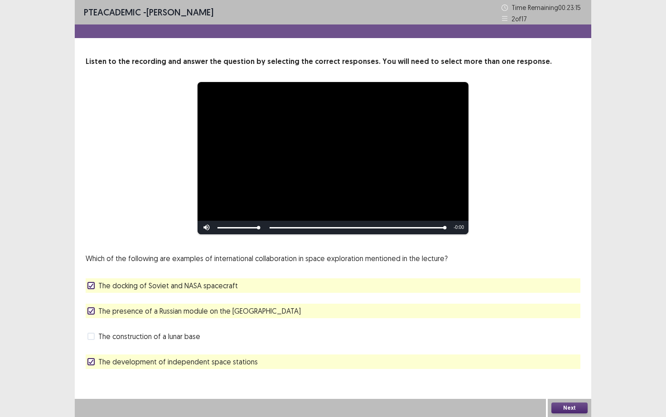
click at [556, 408] on button "Next" at bounding box center [569, 407] width 36 height 11
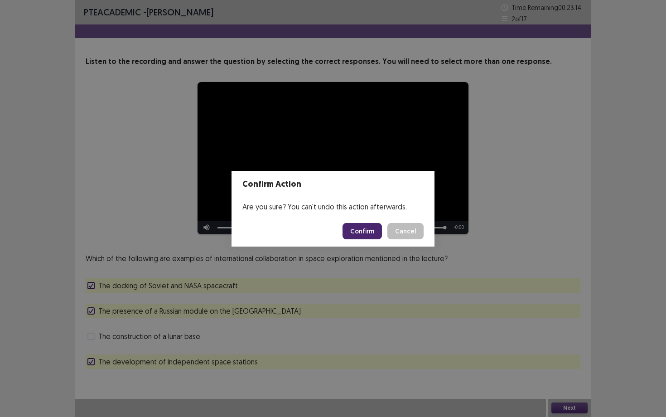
click at [369, 228] on button "Confirm" at bounding box center [362, 231] width 39 height 16
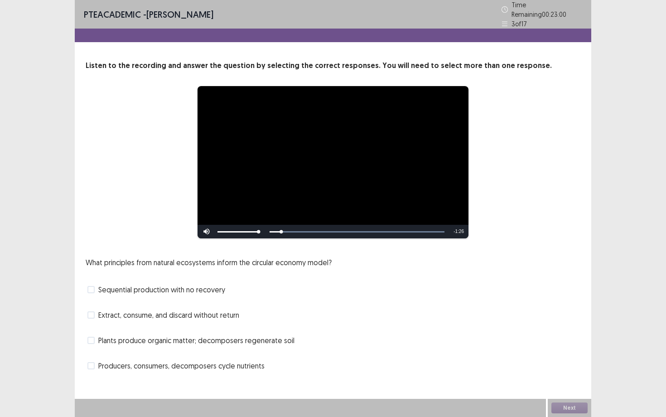
click at [156, 360] on span "Producers, consumers, decomposers cycle nutrients" at bounding box center [181, 365] width 166 height 11
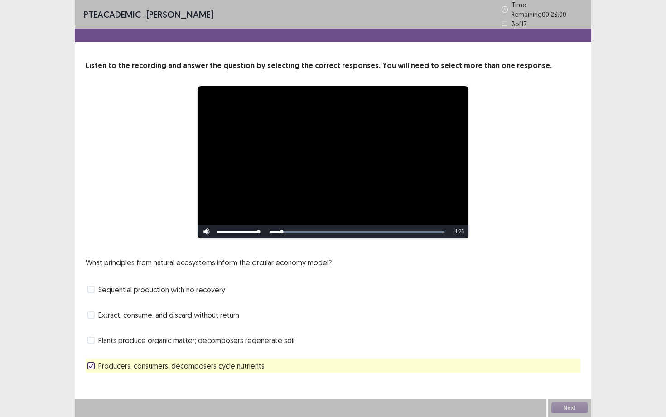
click at [156, 360] on span "Producers, consumers, decomposers cycle nutrients" at bounding box center [181, 365] width 166 height 11
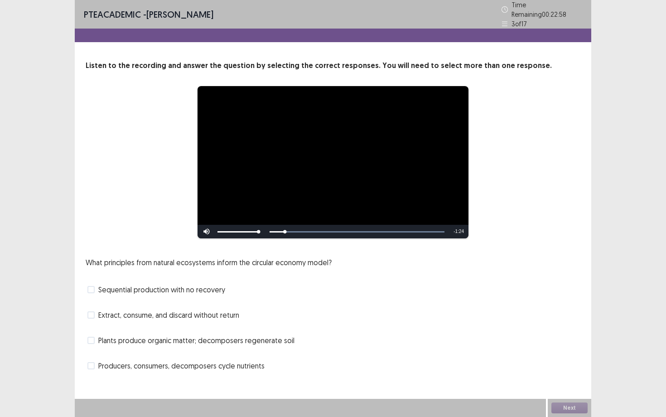
click at [156, 360] on span "Producers, consumers, decomposers cycle nutrients" at bounding box center [181, 365] width 166 height 11
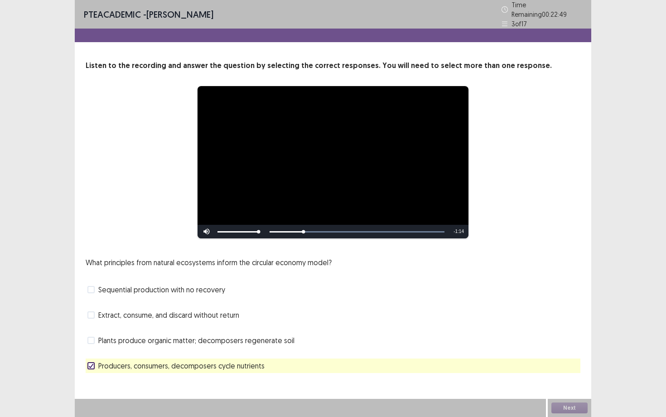
click at [155, 362] on span "Producers, consumers, decomposers cycle nutrients" at bounding box center [181, 365] width 166 height 11
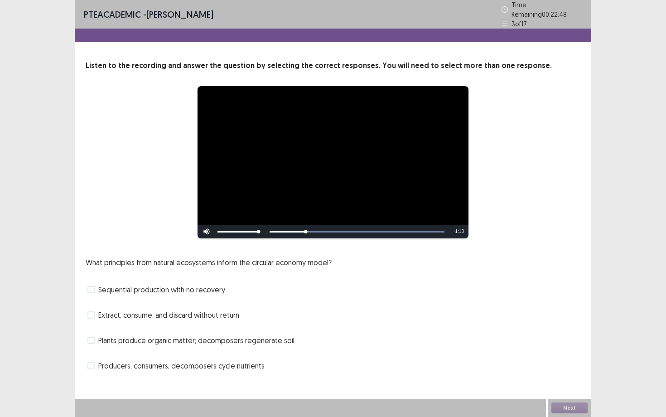
click at [168, 314] on span "Extract, consume, and discard without return" at bounding box center [168, 314] width 141 height 11
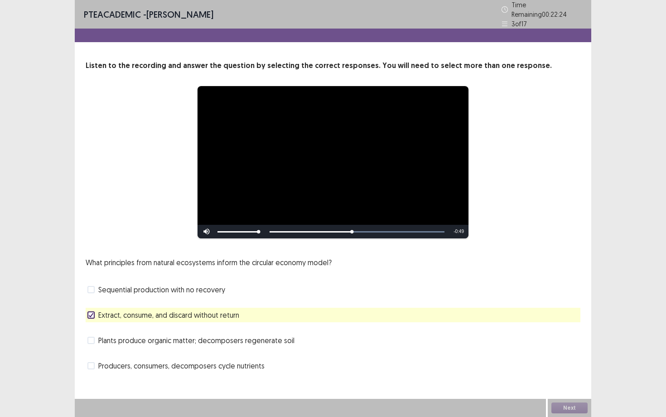
click at [168, 337] on span "Plants produce organic matter; decomposers regenerate soil" at bounding box center [196, 340] width 196 height 11
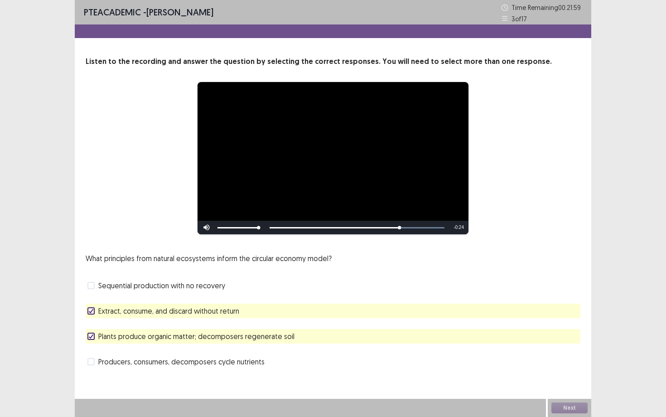
click at [164, 361] on span "Producers, consumers, decomposers cycle nutrients" at bounding box center [181, 361] width 166 height 11
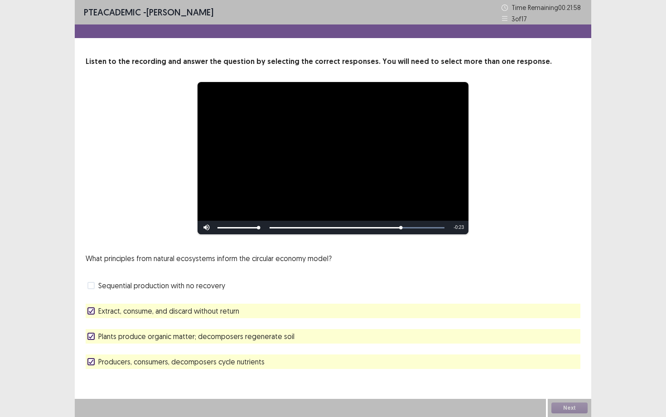
click at [165, 336] on span "Plants produce organic matter; decomposers regenerate soil" at bounding box center [196, 336] width 196 height 11
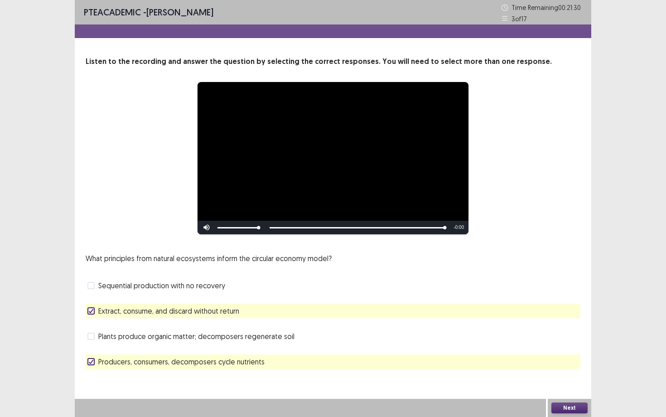
click at [583, 409] on button "Next" at bounding box center [569, 407] width 36 height 11
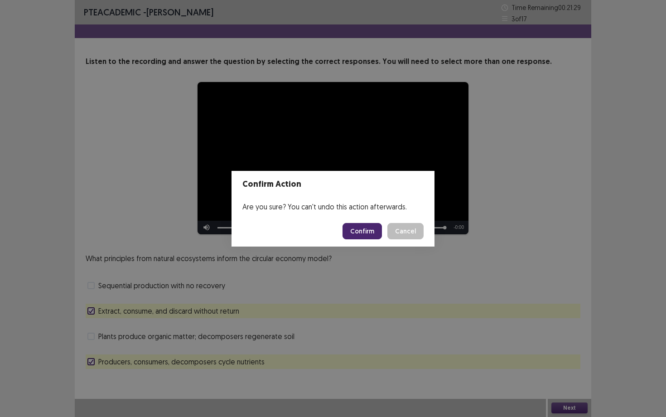
click at [375, 234] on button "Confirm" at bounding box center [362, 231] width 39 height 16
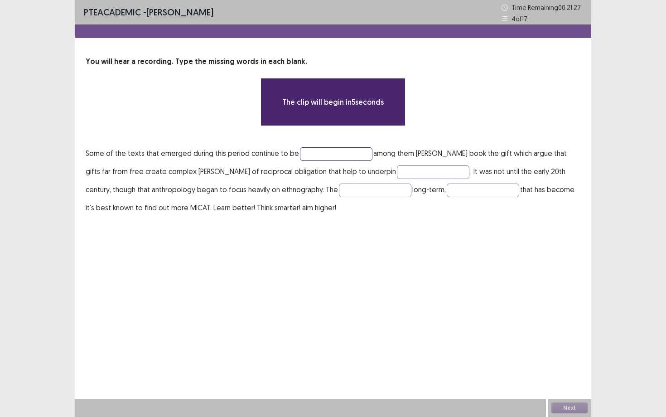
click at [300, 153] on input "text" at bounding box center [336, 154] width 72 height 14
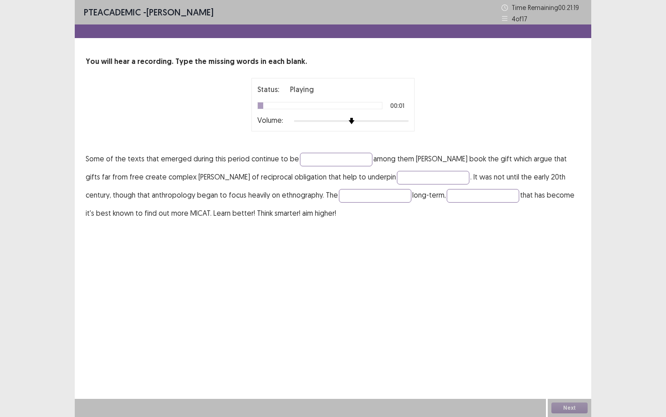
click at [381, 124] on div at bounding box center [351, 120] width 115 height 7
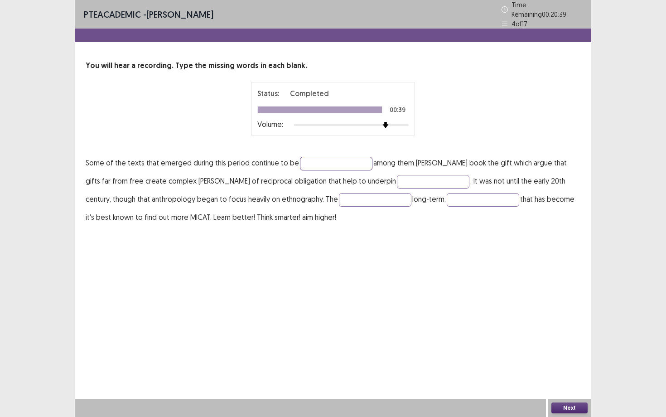
click at [328, 163] on input "text" at bounding box center [336, 164] width 72 height 14
type input "**********"
click at [400, 180] on input "text" at bounding box center [433, 182] width 72 height 14
type input "********"
click at [366, 193] on input "text" at bounding box center [375, 200] width 72 height 14
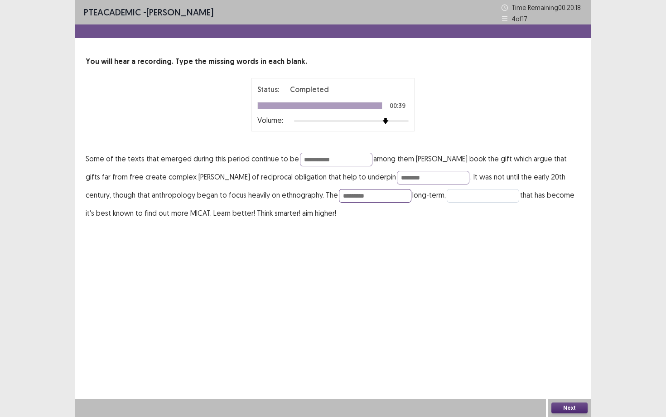
type input "*********"
click at [465, 200] on input "text" at bounding box center [483, 196] width 72 height 14
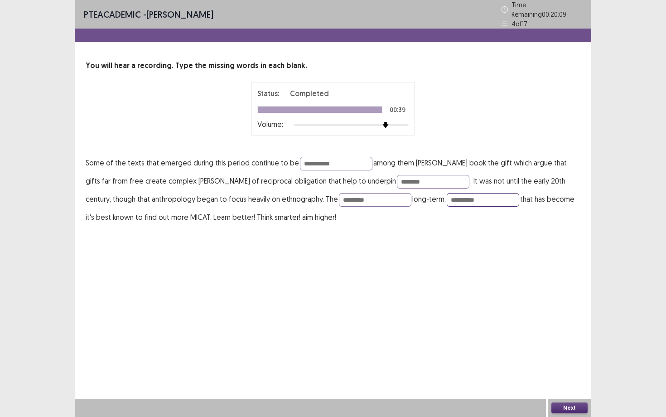
type input "**********"
click at [572, 405] on button "Next" at bounding box center [569, 407] width 36 height 11
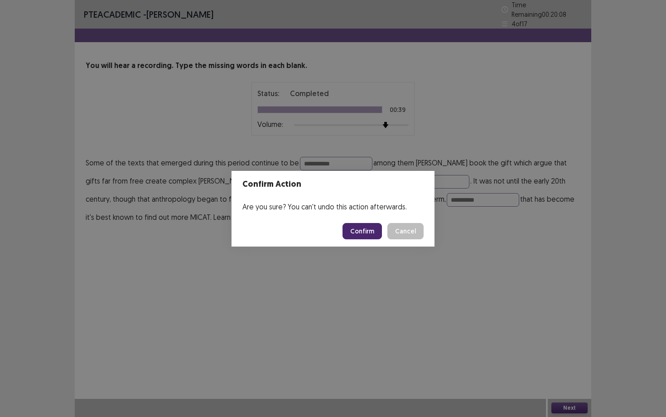
click at [375, 229] on button "Confirm" at bounding box center [362, 231] width 39 height 16
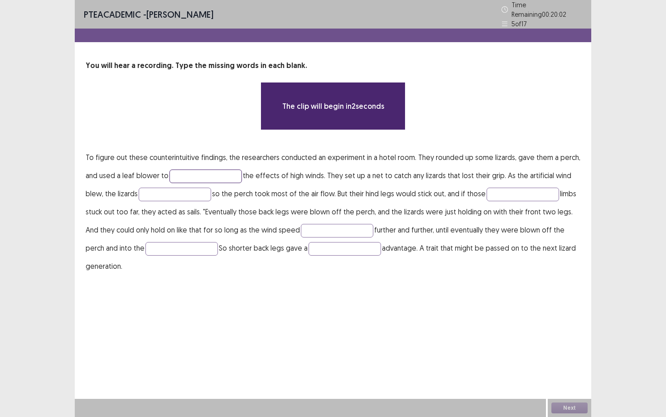
click at [178, 169] on input "text" at bounding box center [205, 176] width 72 height 14
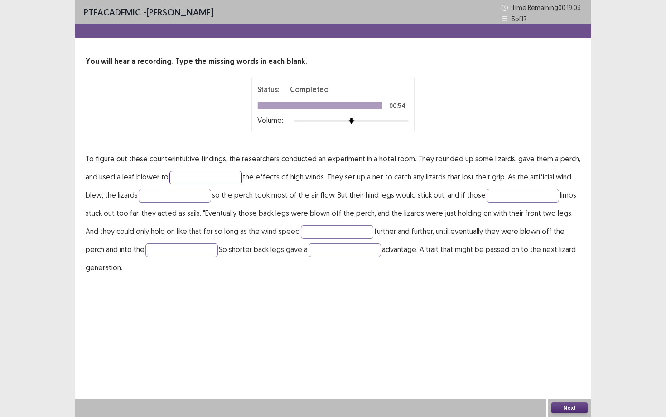
click at [179, 176] on input "text" at bounding box center [205, 178] width 72 height 14
type input "*****"
type input "***"
type input "*"
click at [188, 196] on input "***" at bounding box center [175, 196] width 72 height 14
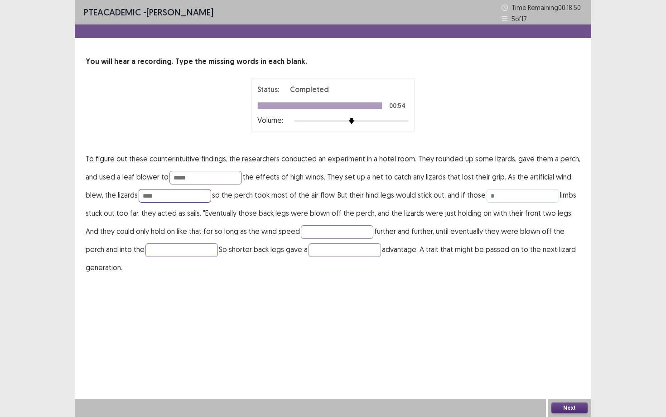
type input "****"
click at [516, 198] on input "*" at bounding box center [523, 196] width 72 height 14
type input "****"
click at [174, 249] on input "text" at bounding box center [181, 250] width 72 height 14
click at [328, 233] on input "********" at bounding box center [337, 232] width 72 height 14
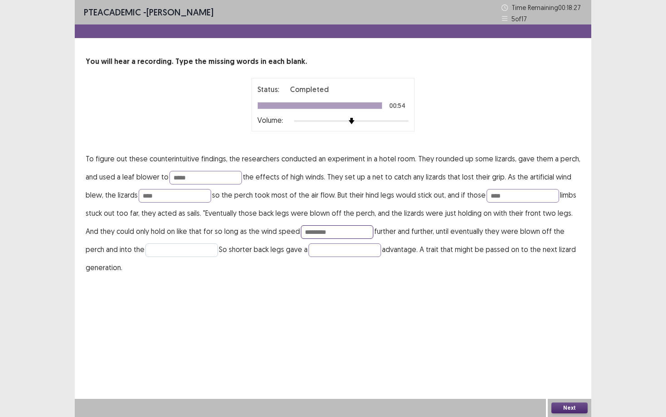
type input "*********"
click at [192, 253] on input "text" at bounding box center [181, 250] width 72 height 14
type input "****"
click at [317, 251] on input "text" at bounding box center [345, 250] width 72 height 14
type input "********"
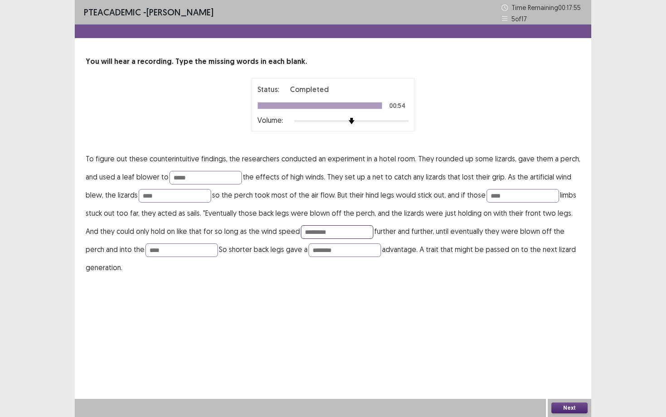
click at [313, 228] on input "*********" at bounding box center [337, 232] width 72 height 14
click at [324, 236] on input "*********" at bounding box center [337, 232] width 72 height 14
type input "********"
click at [568, 408] on button "Next" at bounding box center [569, 407] width 36 height 11
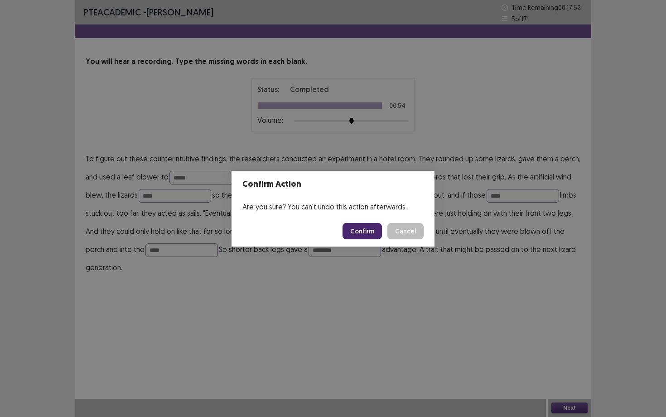
click at [362, 231] on button "Confirm" at bounding box center [362, 231] width 39 height 16
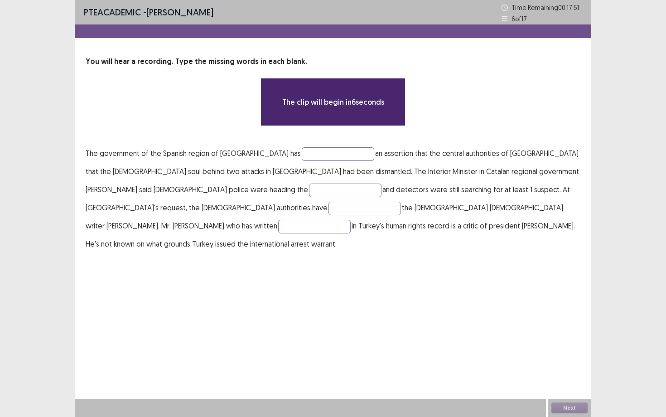
click at [301, 145] on p "The government of the Spanish region of [GEOGRAPHIC_DATA] has an assertion that…" at bounding box center [333, 198] width 495 height 109
click at [302, 150] on input "text" at bounding box center [338, 154] width 72 height 14
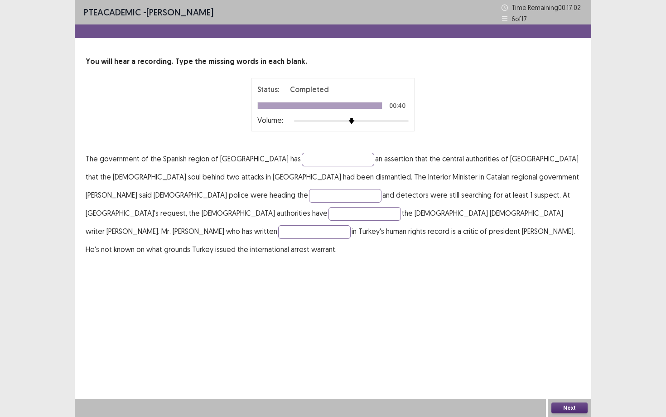
click at [302, 159] on input "text" at bounding box center [338, 160] width 72 height 14
type input "**********"
type input "*******"
type input "********"
type input "**********"
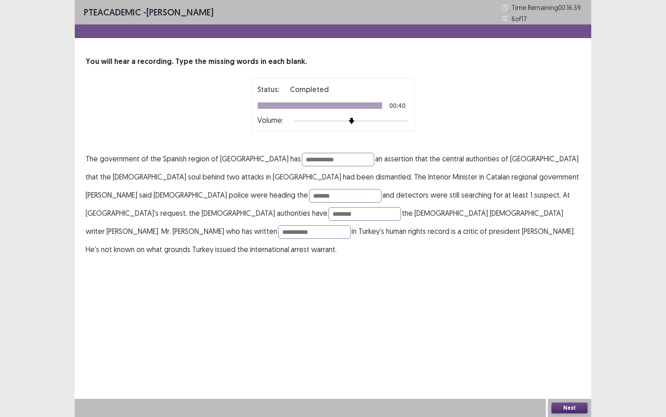
click at [562, 407] on button "Next" at bounding box center [569, 407] width 36 height 11
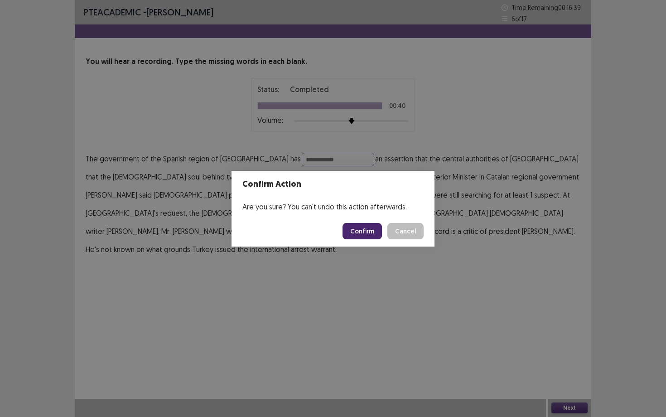
click at [365, 235] on button "Confirm" at bounding box center [362, 231] width 39 height 16
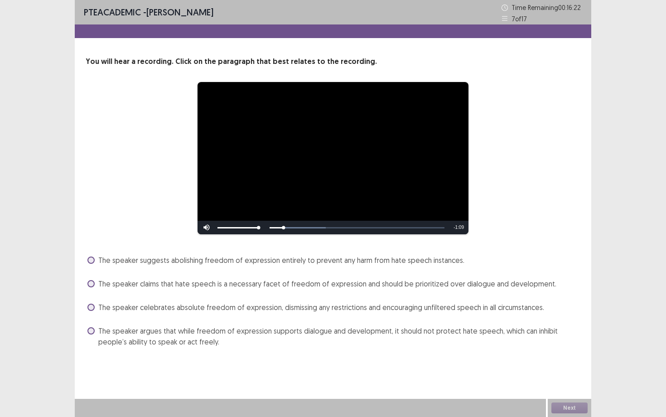
click at [273, 329] on span "The speaker argues that while freedom of expression supports dialogue and devel…" at bounding box center [339, 336] width 482 height 22
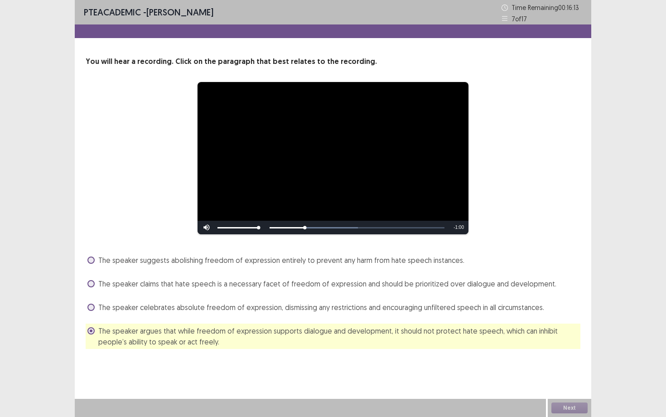
click at [268, 300] on div "The speaker celebrates absolute freedom of expression, dismissing any restricti…" at bounding box center [333, 307] width 495 height 14
click at [266, 306] on span "The speaker celebrates absolute freedom of expression, dismissing any restricti…" at bounding box center [321, 307] width 446 height 11
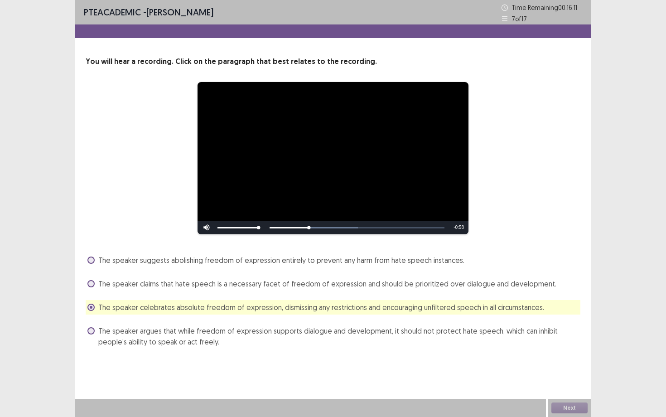
click at [261, 330] on span "The speaker argues that while freedom of expression supports dialogue and devel…" at bounding box center [339, 336] width 482 height 22
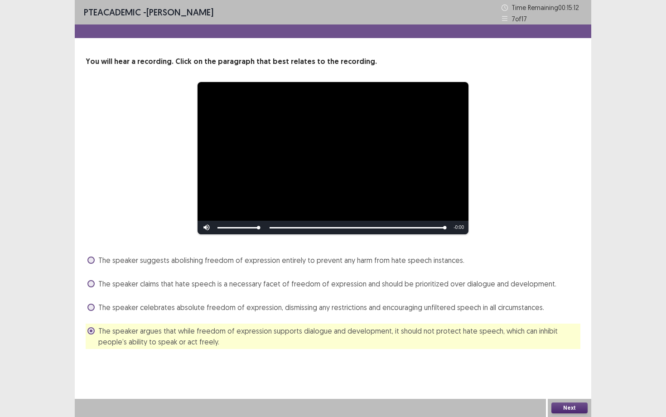
click at [552, 406] on button "Next" at bounding box center [569, 407] width 36 height 11
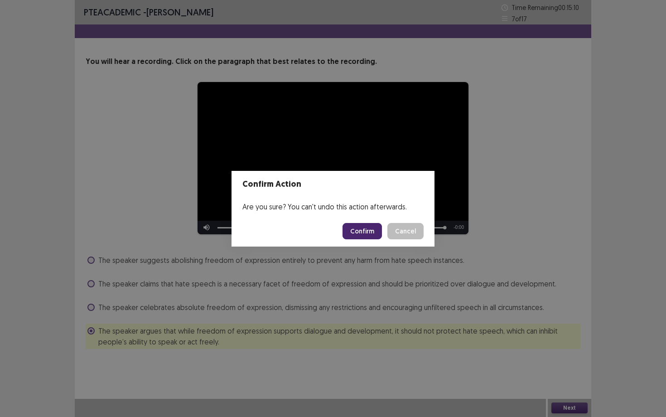
click at [372, 235] on button "Confirm" at bounding box center [362, 231] width 39 height 16
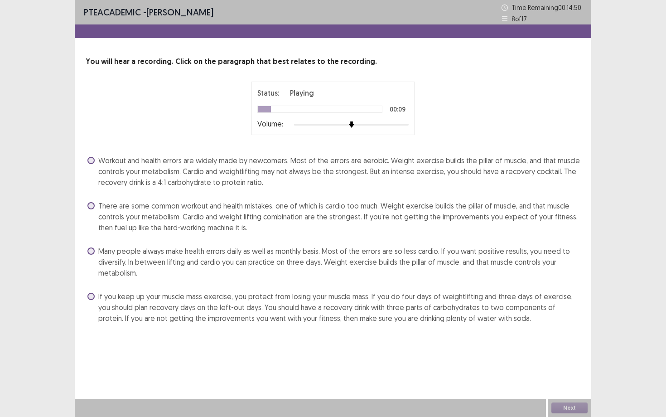
click at [246, 168] on span "Workout and health errors are widely made by newcomers. Most of the errors are …" at bounding box center [339, 171] width 482 height 33
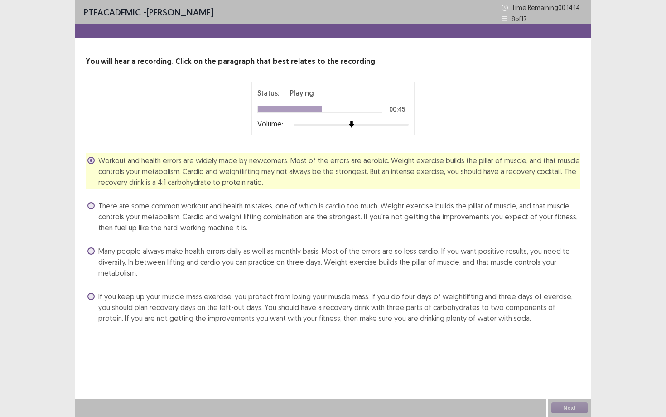
click at [342, 215] on span "There are some common workout and health mistakes, one of which is cardio too m…" at bounding box center [339, 216] width 482 height 33
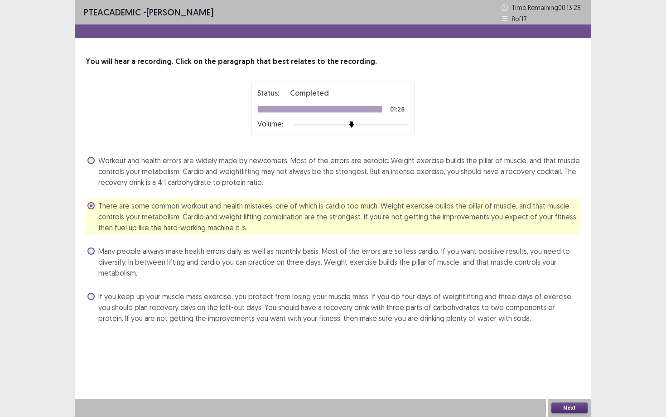
click at [582, 406] on button "Next" at bounding box center [569, 407] width 36 height 11
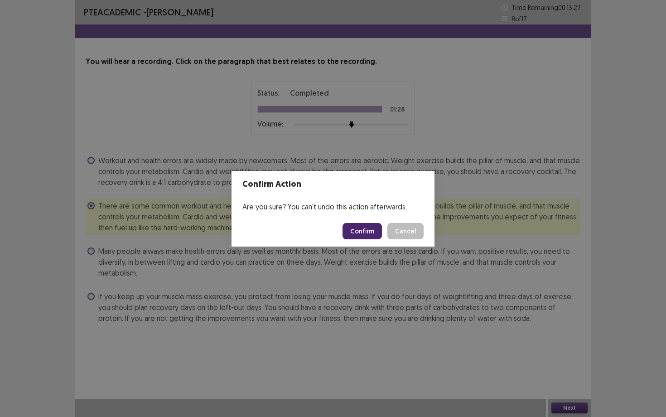
click at [373, 233] on button "Confirm" at bounding box center [362, 231] width 39 height 16
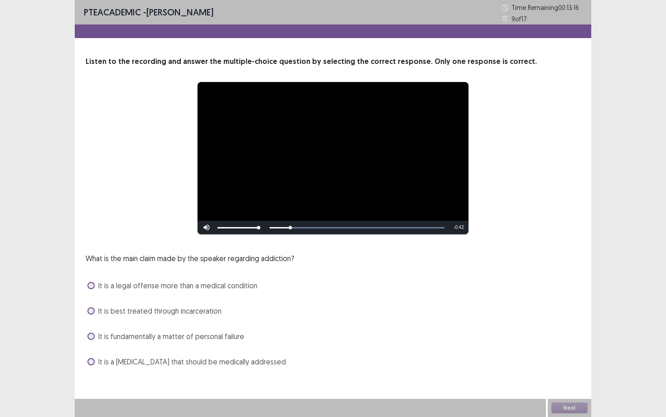
click at [112, 359] on span "It is a [MEDICAL_DATA] that should be medically addressed" at bounding box center [192, 361] width 188 height 11
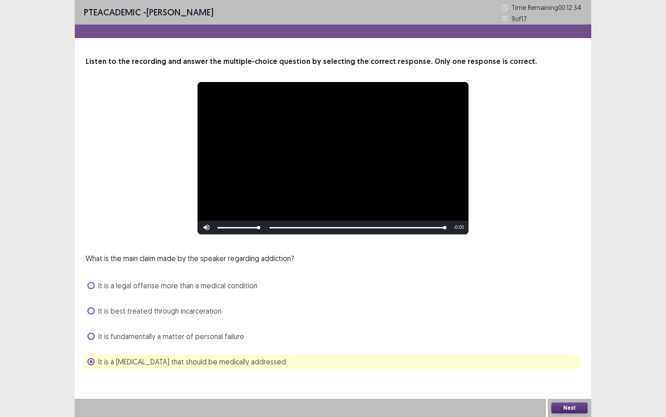
click at [574, 409] on button "Next" at bounding box center [569, 407] width 36 height 11
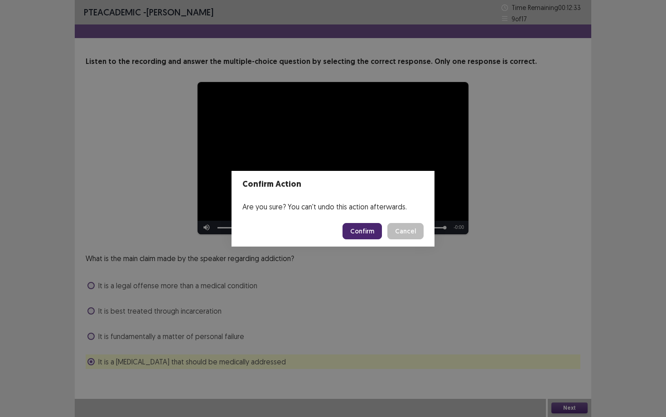
click at [357, 231] on button "Confirm" at bounding box center [362, 231] width 39 height 16
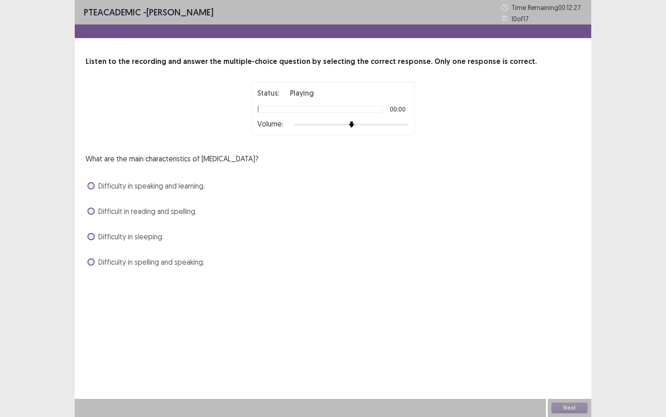
click at [160, 215] on span "Difficult in reading and spelling." at bounding box center [147, 211] width 98 height 11
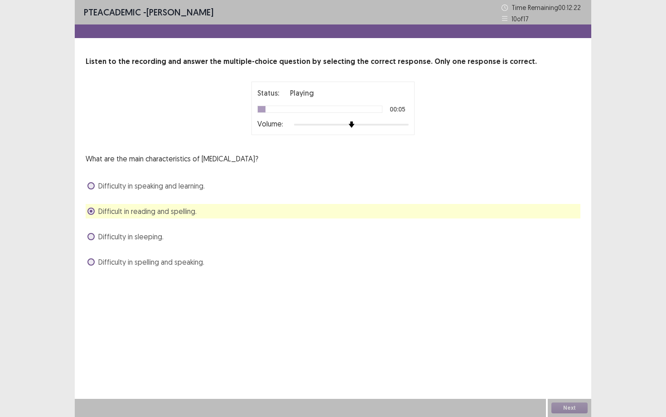
click at [164, 187] on span "Difficulty in speaking and learning." at bounding box center [151, 185] width 106 height 11
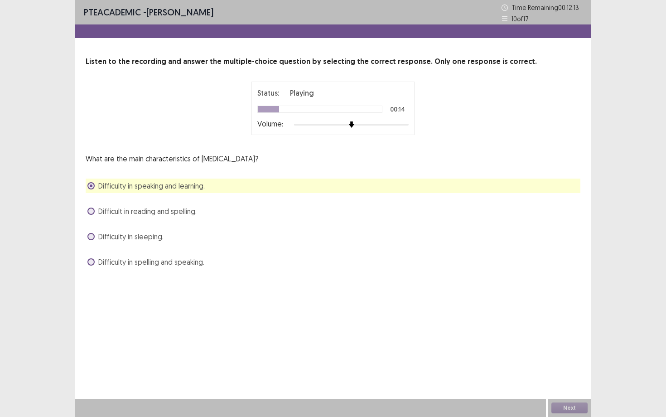
click at [169, 211] on span "Difficult in reading and spelling." at bounding box center [147, 211] width 98 height 11
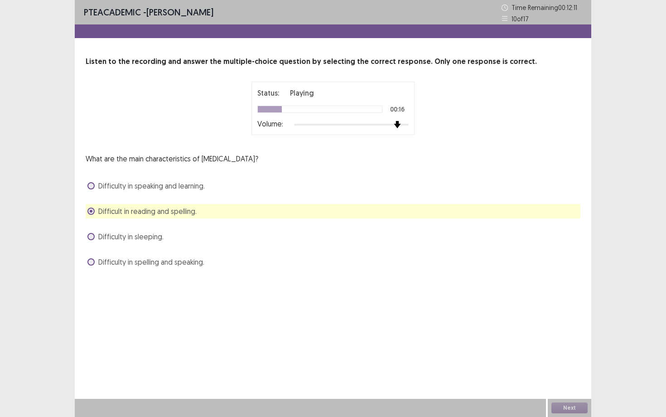
click at [400, 121] on div at bounding box center [351, 124] width 115 height 7
click at [405, 123] on div at bounding box center [351, 124] width 115 height 7
click at [575, 409] on button "Next" at bounding box center [569, 407] width 36 height 11
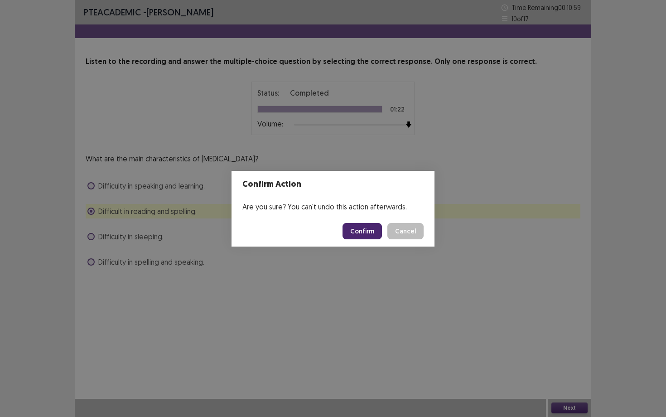
click at [377, 237] on button "Confirm" at bounding box center [362, 231] width 39 height 16
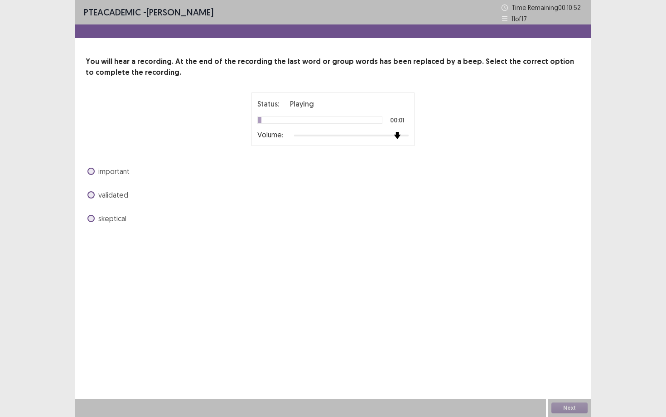
click at [401, 137] on div at bounding box center [351, 135] width 115 height 7
click at [120, 170] on span "important" at bounding box center [113, 171] width 31 height 11
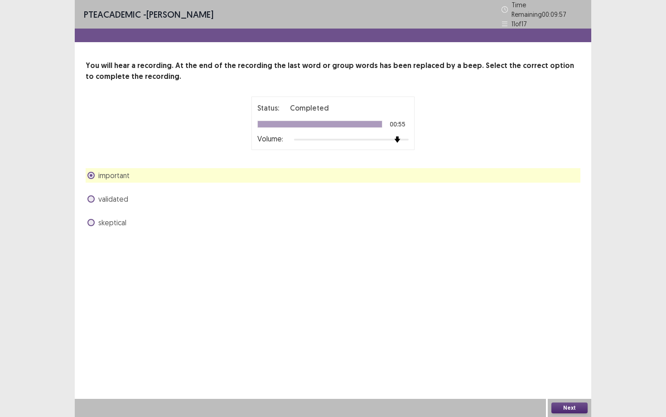
click at [580, 407] on button "Next" at bounding box center [569, 407] width 36 height 11
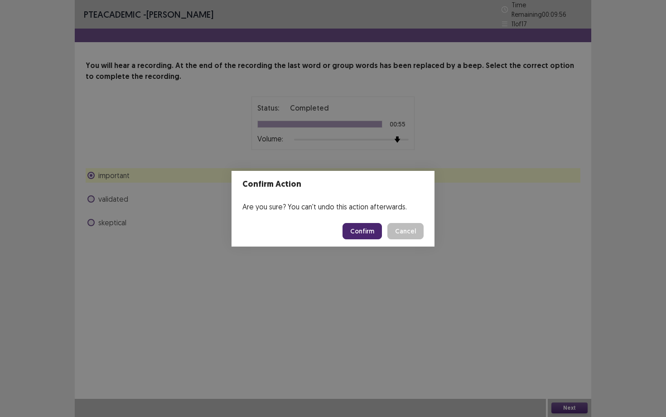
click at [403, 239] on footer "Confirm Cancel" at bounding box center [333, 231] width 203 height 31
click at [401, 230] on button "Cancel" at bounding box center [405, 231] width 36 height 16
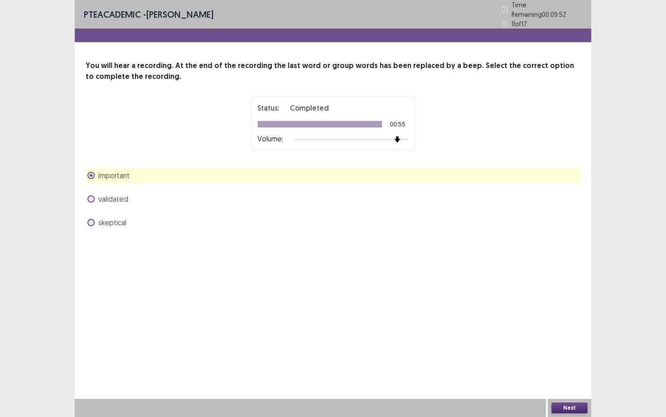
click at [578, 416] on div "Next" at bounding box center [569, 408] width 43 height 18
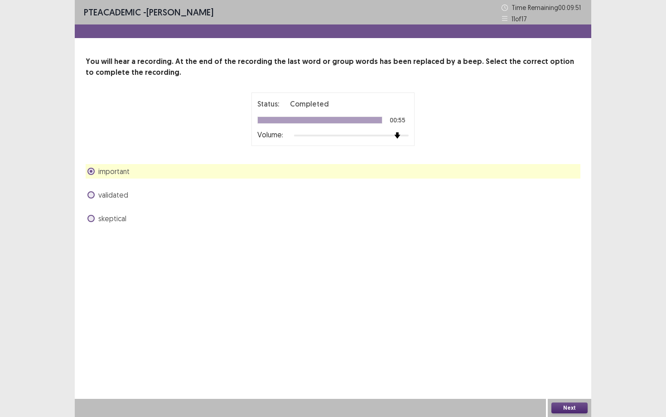
click at [570, 405] on button "Next" at bounding box center [569, 407] width 36 height 11
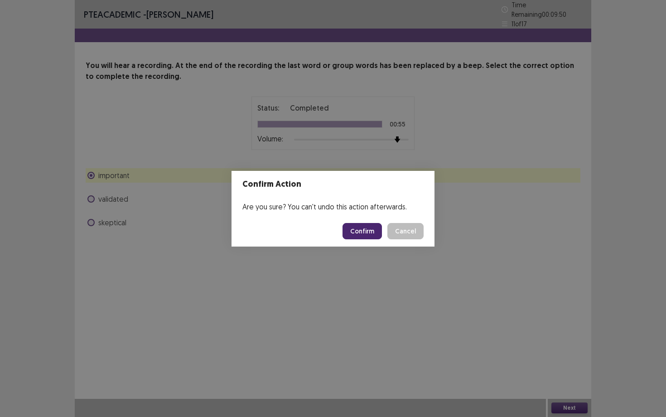
click at [352, 232] on button "Confirm" at bounding box center [362, 231] width 39 height 16
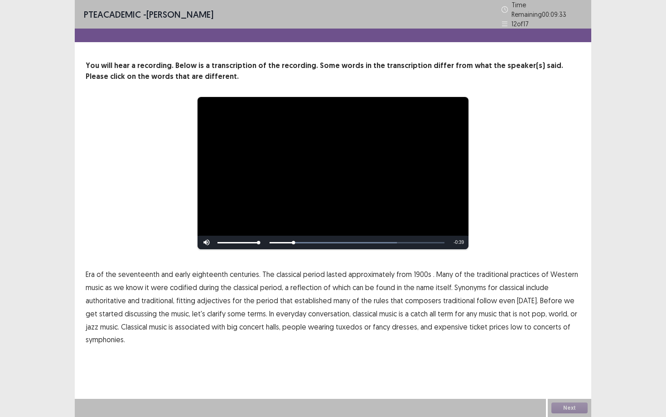
click at [414, 270] on span "1900s" at bounding box center [423, 274] width 18 height 11
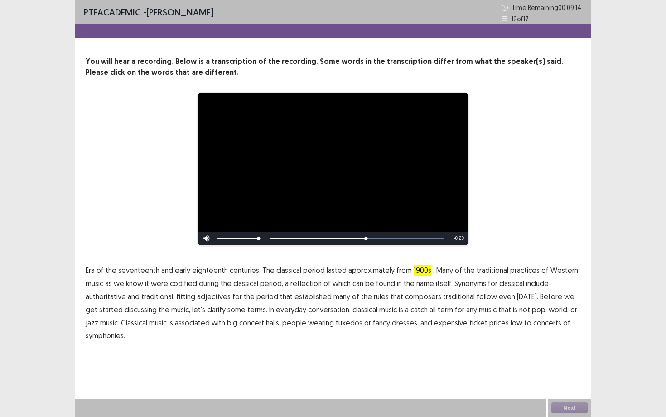
click at [452, 298] on span "traditional" at bounding box center [459, 296] width 32 height 11
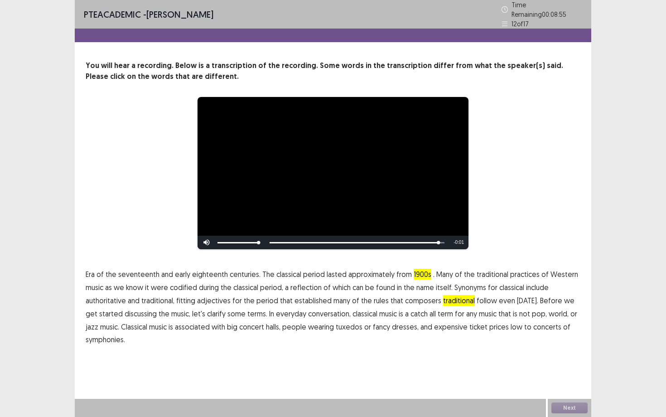
click at [511, 323] on span "low" at bounding box center [517, 326] width 12 height 11
click at [565, 405] on button "Next" at bounding box center [569, 407] width 36 height 11
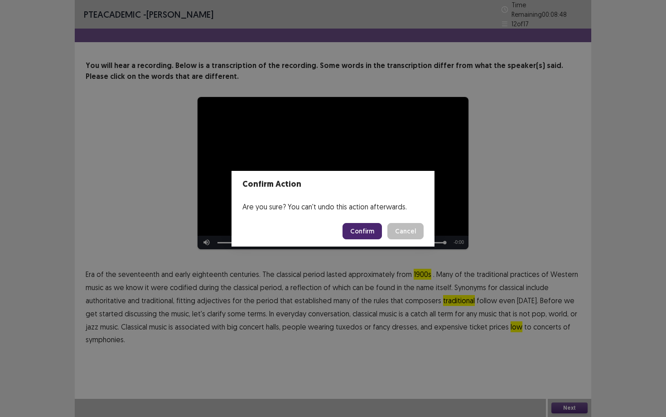
click at [362, 227] on button "Confirm" at bounding box center [362, 231] width 39 height 16
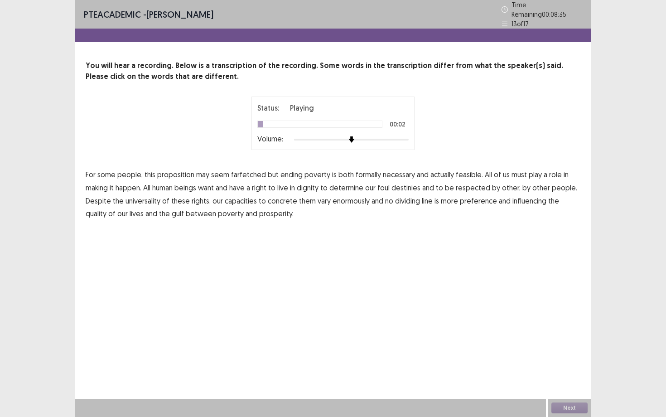
click at [378, 136] on div at bounding box center [351, 139] width 115 height 7
click at [365, 169] on span "formally" at bounding box center [368, 174] width 25 height 11
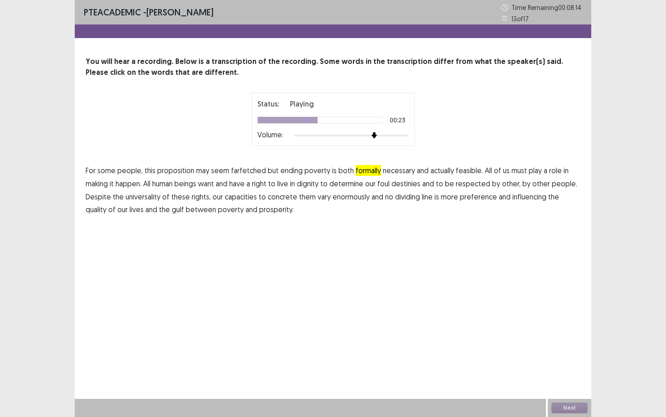
click at [383, 186] on span "foul" at bounding box center [383, 183] width 12 height 11
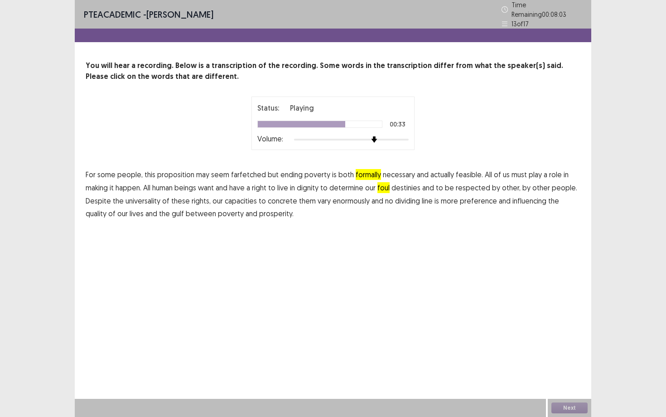
click at [270, 198] on span "concrete" at bounding box center [282, 200] width 29 height 11
click at [480, 197] on span "preference" at bounding box center [478, 200] width 37 height 11
click at [564, 404] on button "Next" at bounding box center [569, 407] width 36 height 11
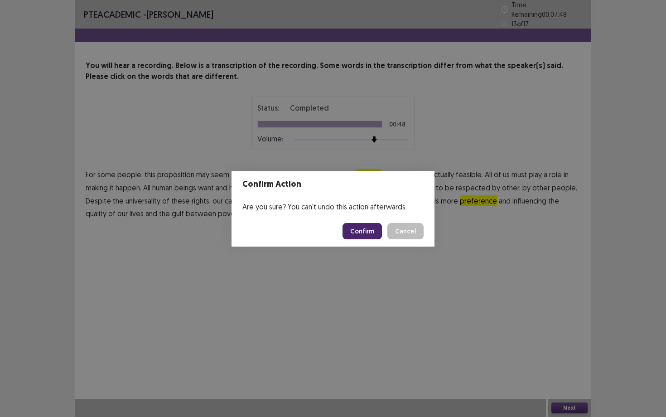
click at [364, 227] on button "Confirm" at bounding box center [362, 231] width 39 height 16
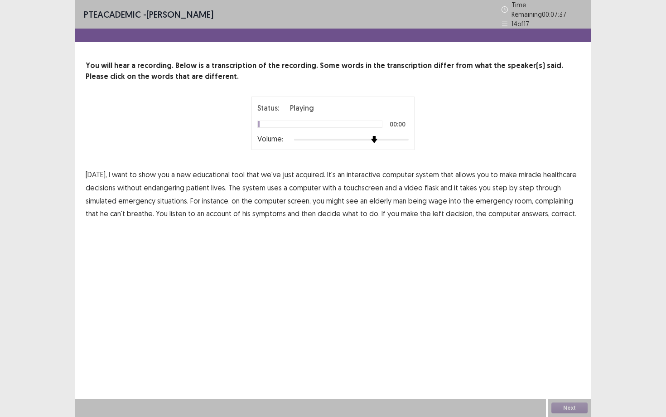
click at [369, 136] on div at bounding box center [351, 139] width 115 height 7
click at [522, 172] on span "miracle" at bounding box center [530, 174] width 23 height 11
click at [429, 183] on span "flask" at bounding box center [432, 187] width 14 height 11
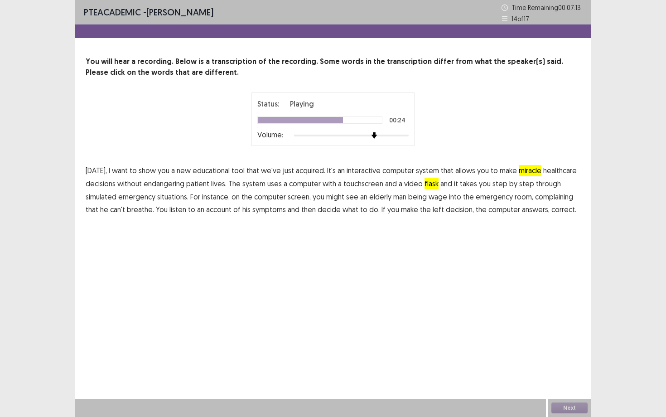
click at [439, 198] on span "wage" at bounding box center [438, 196] width 19 height 11
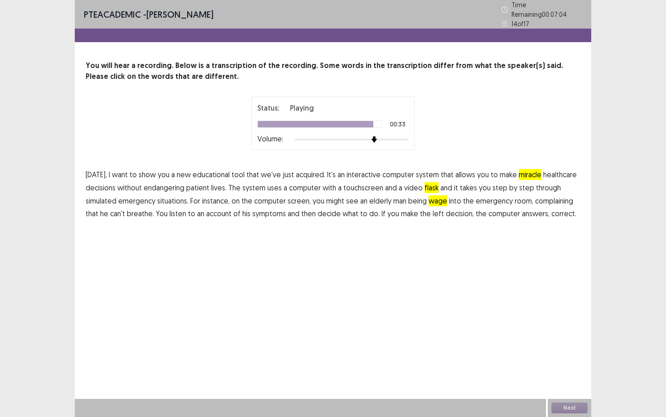
click at [433, 209] on span "left" at bounding box center [438, 213] width 11 height 11
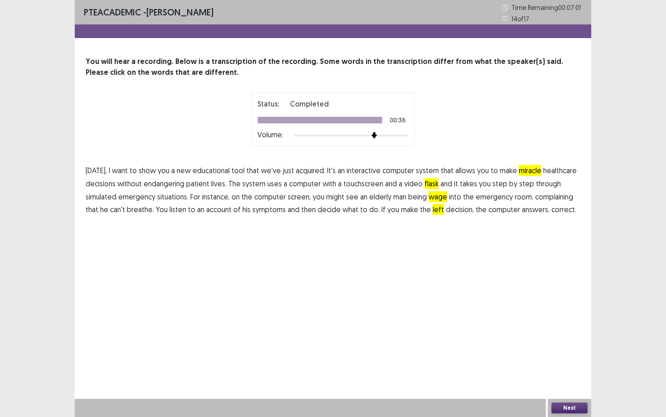
click at [570, 410] on button "Next" at bounding box center [569, 407] width 36 height 11
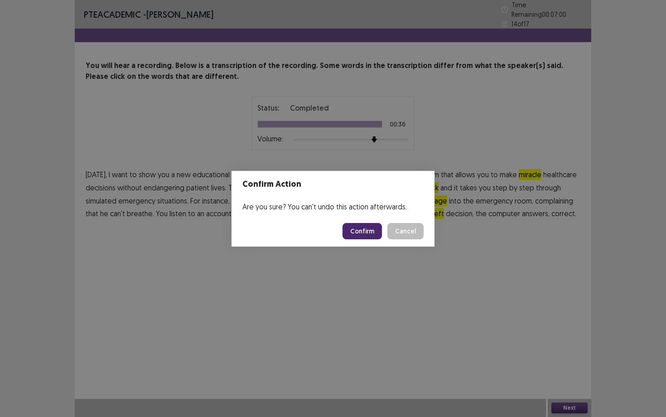
click at [373, 235] on button "Confirm" at bounding box center [362, 231] width 39 height 16
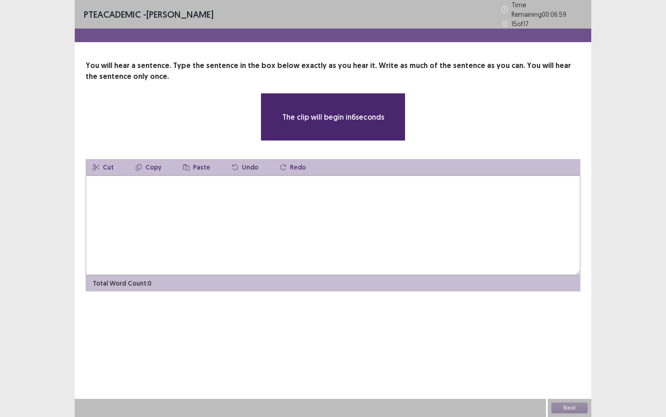
click at [319, 202] on textarea at bounding box center [333, 225] width 495 height 100
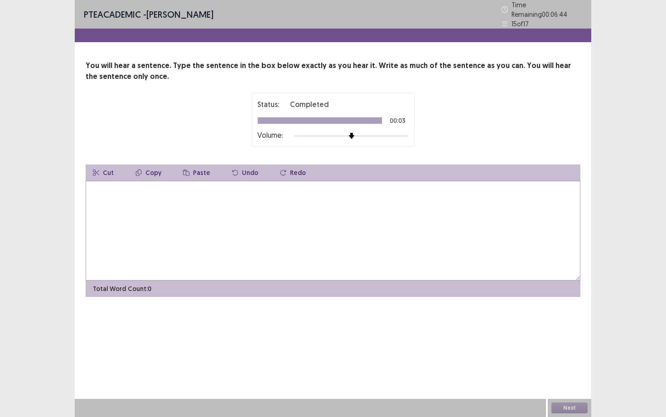
click at [375, 181] on textarea at bounding box center [333, 231] width 495 height 100
type textarea "**********"
click at [578, 406] on button "Next" at bounding box center [569, 407] width 36 height 11
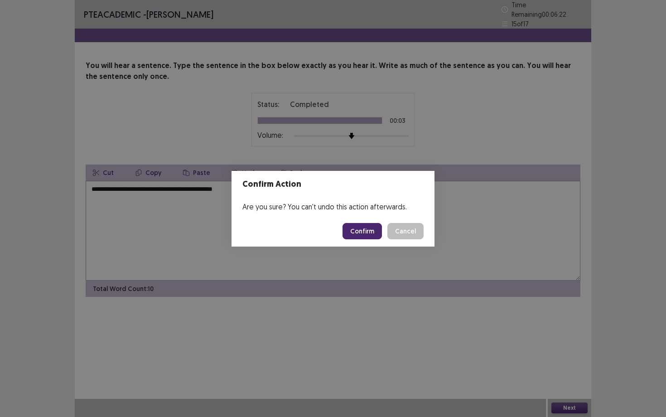
click at [357, 227] on button "Confirm" at bounding box center [362, 231] width 39 height 16
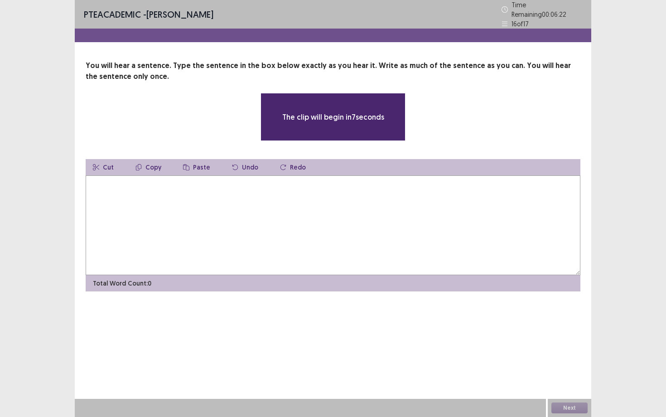
click at [356, 227] on textarea at bounding box center [333, 225] width 495 height 100
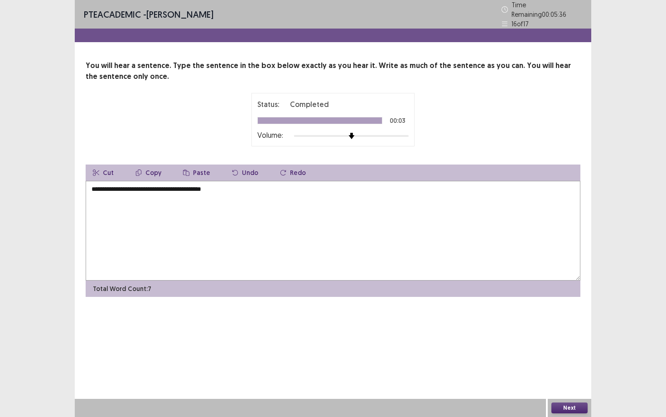
click at [173, 186] on textarea "**********" at bounding box center [333, 231] width 495 height 100
type textarea "**********"
click at [561, 407] on button "Next" at bounding box center [569, 407] width 36 height 11
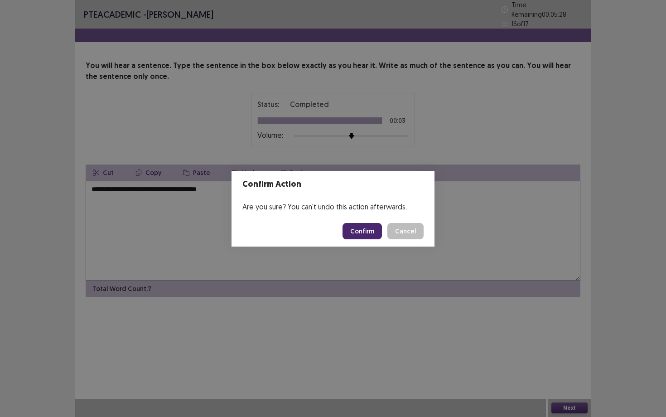
click at [371, 233] on button "Confirm" at bounding box center [362, 231] width 39 height 16
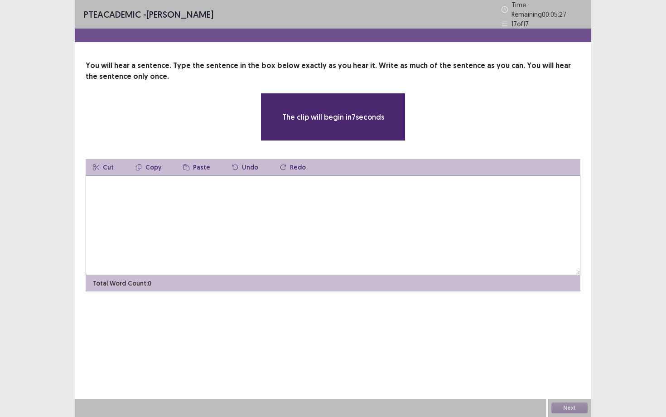
click at [371, 233] on textarea at bounding box center [333, 225] width 495 height 100
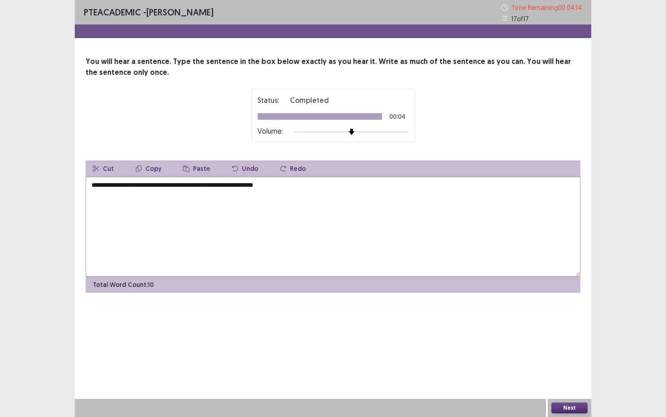
type textarea "**********"
click at [567, 407] on button "Next" at bounding box center [569, 407] width 36 height 11
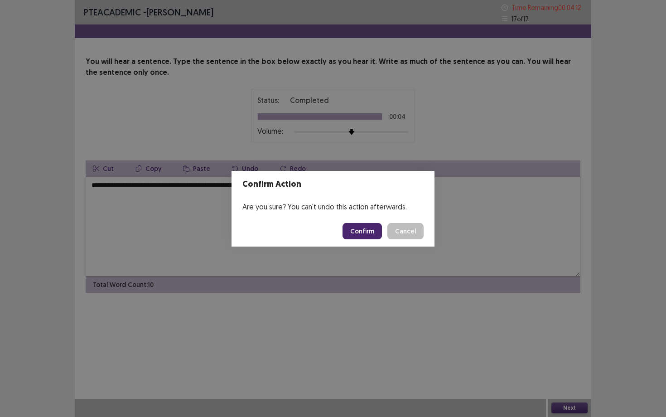
click at [357, 229] on button "Confirm" at bounding box center [362, 231] width 39 height 16
